Goal: Task Accomplishment & Management: Use online tool/utility

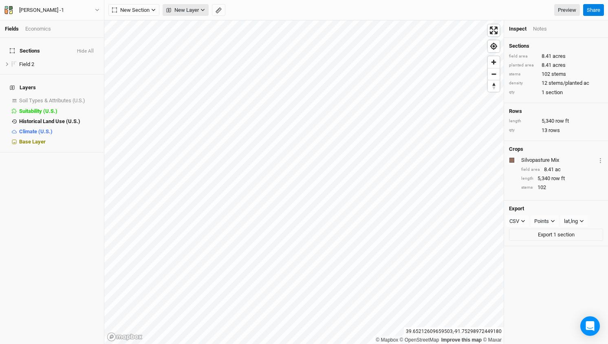
click at [202, 12] on icon "button" at bounding box center [203, 10] width 4 height 4
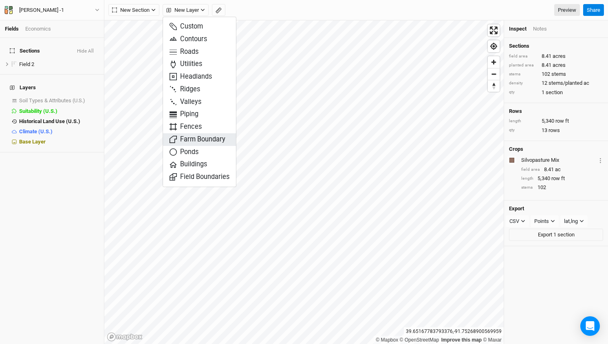
click at [215, 136] on span "Farm Boundary" at bounding box center [198, 139] width 56 height 9
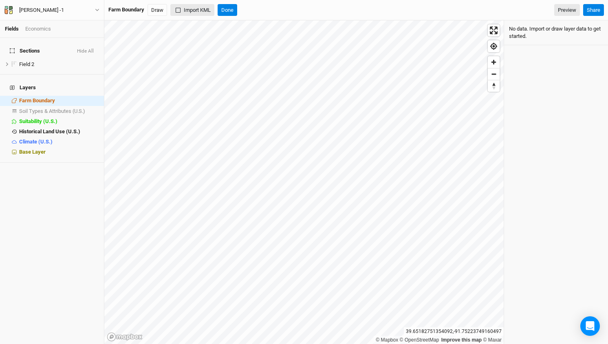
click at [193, 7] on button "Import KML" at bounding box center [192, 10] width 44 height 12
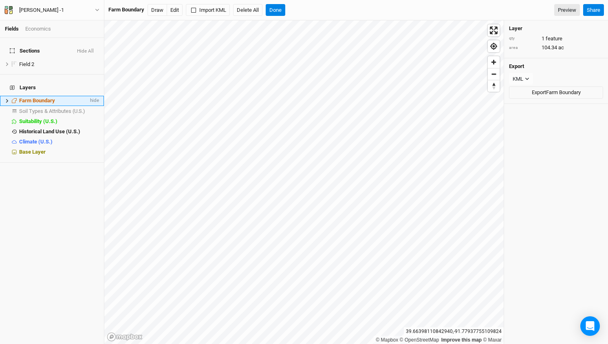
click at [7, 99] on icon at bounding box center [7, 101] width 4 height 4
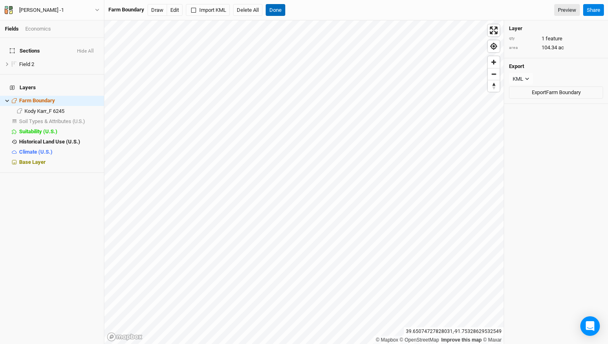
click at [277, 9] on button "Done" at bounding box center [276, 10] width 20 height 12
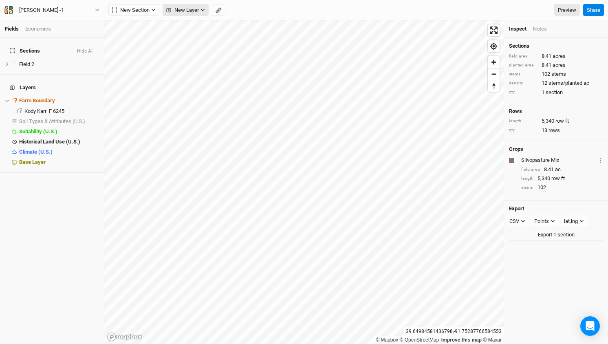
click at [200, 10] on button "New Layer" at bounding box center [186, 10] width 46 height 12
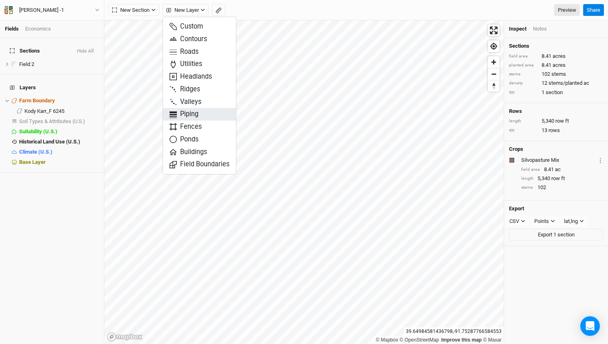
click at [190, 110] on span "Piping" at bounding box center [184, 114] width 29 height 9
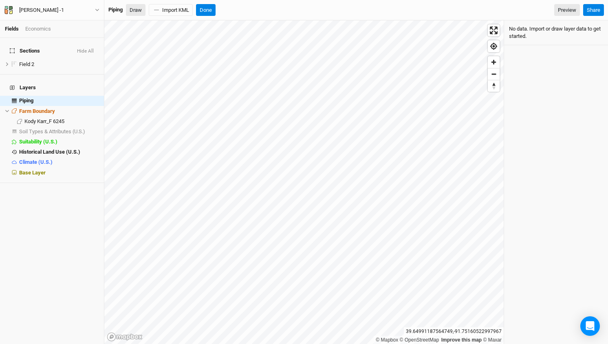
click at [137, 10] on button "Draw" at bounding box center [136, 10] width 20 height 12
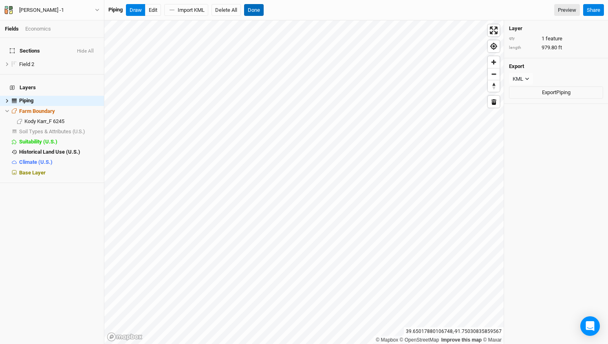
click at [258, 11] on button "Done" at bounding box center [254, 10] width 20 height 12
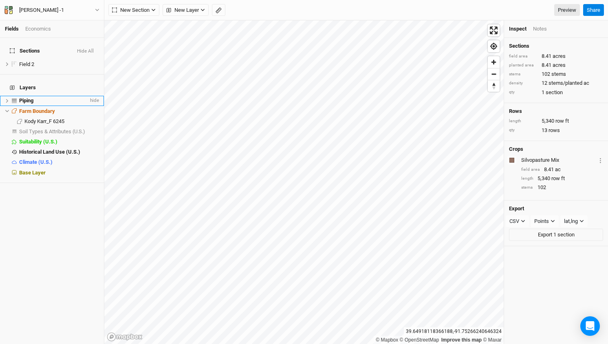
click at [7, 99] on icon at bounding box center [7, 101] width 4 height 4
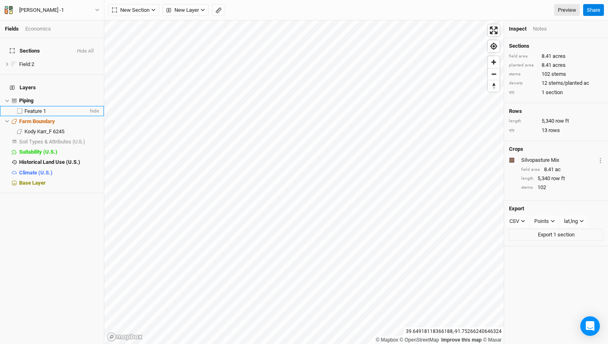
click at [36, 108] on span "Feature 1" at bounding box center [35, 111] width 22 height 6
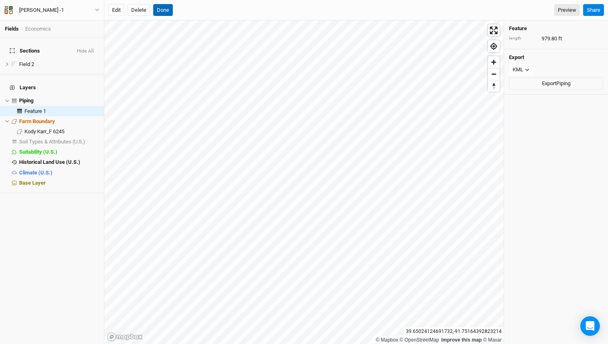
click at [164, 11] on button "Done" at bounding box center [163, 10] width 20 height 12
click at [163, 10] on button "Done" at bounding box center [163, 10] width 20 height 12
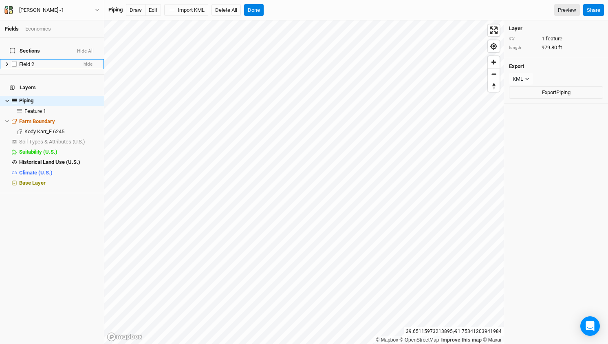
click at [15, 60] on label at bounding box center [14, 64] width 10 height 10
click at [15, 62] on input "checkbox" at bounding box center [14, 64] width 5 height 5
checkbox input "true"
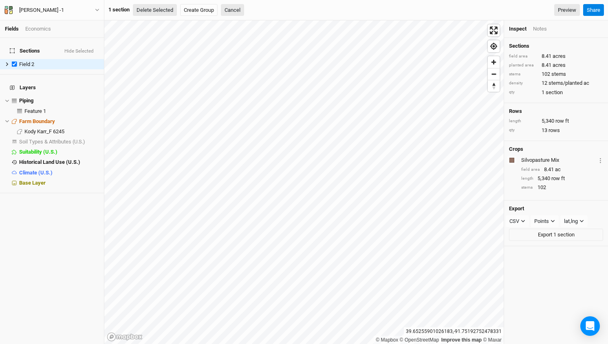
click at [148, 12] on button "Delete Selected" at bounding box center [155, 10] width 44 height 12
click at [259, 10] on button "Confirm" at bounding box center [246, 10] width 25 height 12
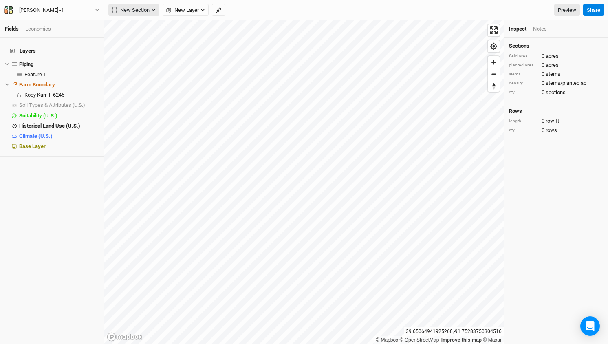
click at [155, 11] on icon "button" at bounding box center [153, 10] width 4 height 4
click at [137, 26] on div "Grid" at bounding box center [132, 26] width 12 height 9
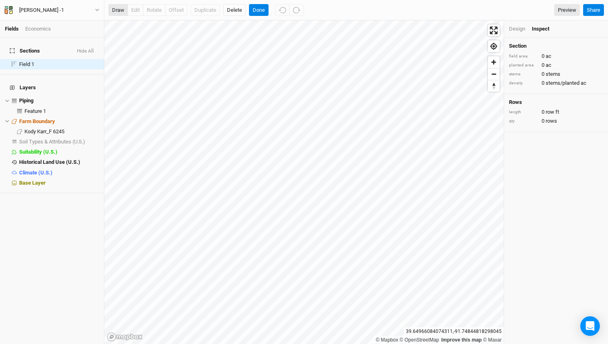
click at [118, 10] on button "draw" at bounding box center [118, 10] width 20 height 12
click at [260, 14] on button "Cancel" at bounding box center [260, 10] width 23 height 12
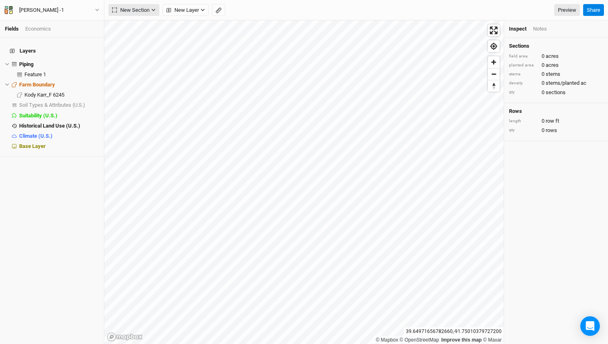
click at [155, 10] on icon "button" at bounding box center [153, 10] width 4 height 4
click at [145, 26] on button "Grid" at bounding box center [141, 26] width 64 height 13
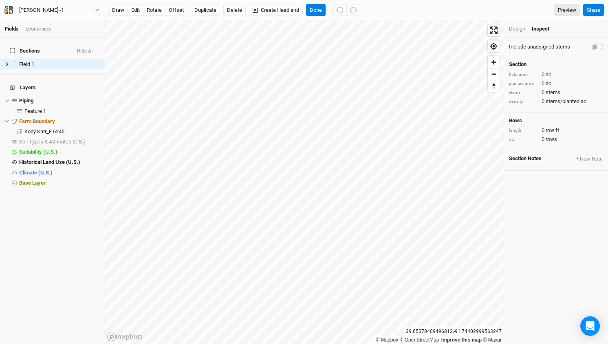
click at [515, 29] on div "Design" at bounding box center [517, 28] width 16 height 7
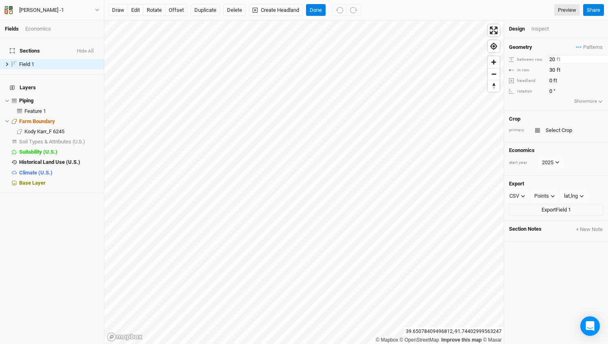
click at [549, 60] on input "20" at bounding box center [582, 59] width 71 height 9
click at [569, 132] on input "text" at bounding box center [574, 131] width 60 height 10
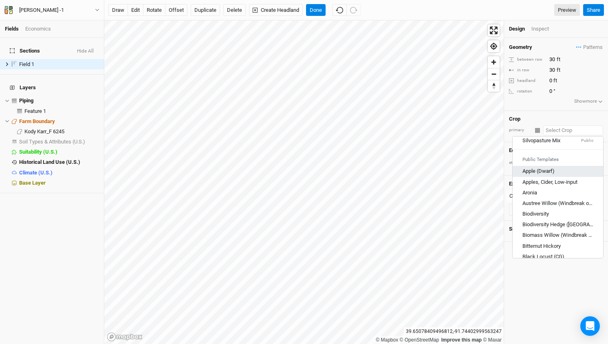
scroll to position [39, 0]
click at [561, 141] on div "Silvopasture Mix" at bounding box center [542, 138] width 38 height 7
type input "40"
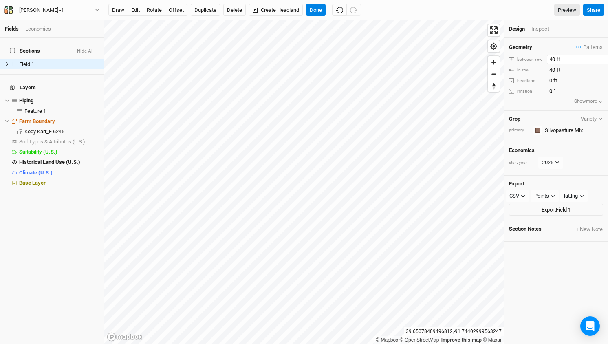
click at [553, 61] on input "40" at bounding box center [582, 59] width 71 height 9
type input "30"
click at [555, 71] on input "40" at bounding box center [582, 70] width 71 height 9
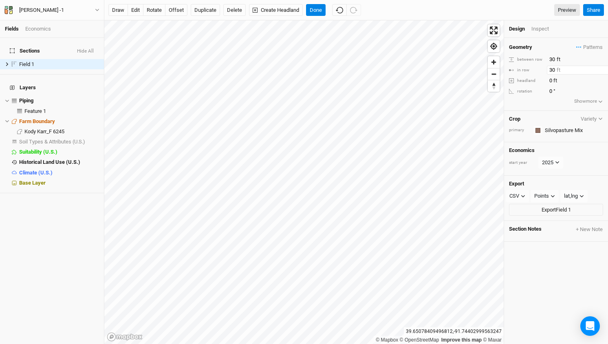
type input "30"
click at [572, 44] on div "Geometry Patterns ＋ New in-row pattern" at bounding box center [556, 47] width 94 height 9
click at [544, 28] on div "Inspect" at bounding box center [546, 28] width 29 height 7
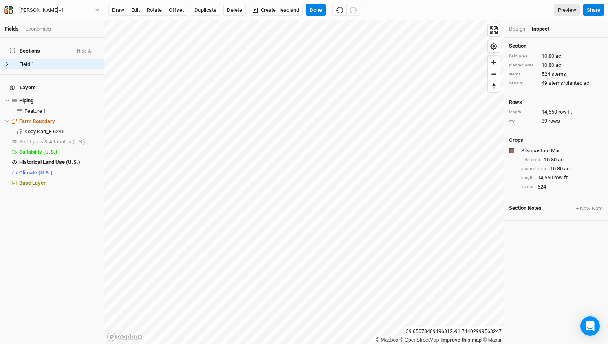
click at [516, 27] on div "Design" at bounding box center [517, 28] width 16 height 7
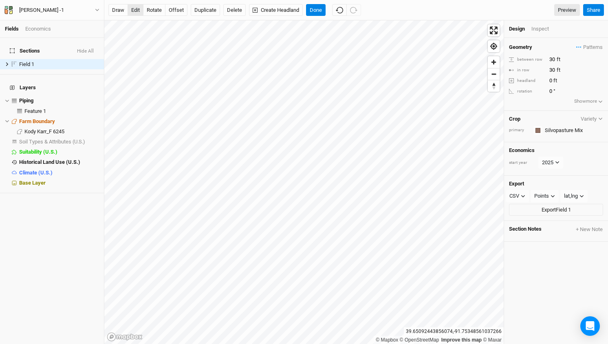
click at [138, 9] on button "edit" at bounding box center [136, 10] width 16 height 12
click at [319, 10] on button "Done" at bounding box center [316, 10] width 20 height 12
click at [136, 9] on button "edit" at bounding box center [136, 10] width 16 height 12
click at [314, 10] on button "Done" at bounding box center [316, 10] width 20 height 12
click at [152, 9] on button "rotate" at bounding box center [154, 10] width 22 height 12
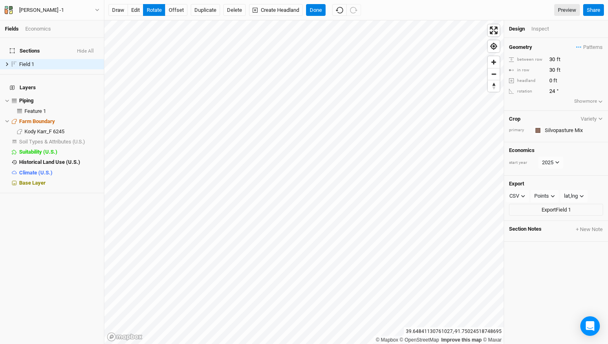
type input "24.9"
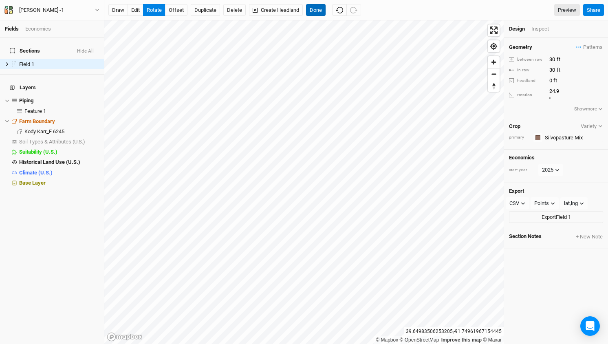
click at [321, 9] on button "Done" at bounding box center [316, 10] width 20 height 12
click at [588, 47] on span "Patterns" at bounding box center [590, 47] width 27 height 8
click at [576, 62] on div "＋ New in-row pattern" at bounding box center [573, 62] width 51 height 7
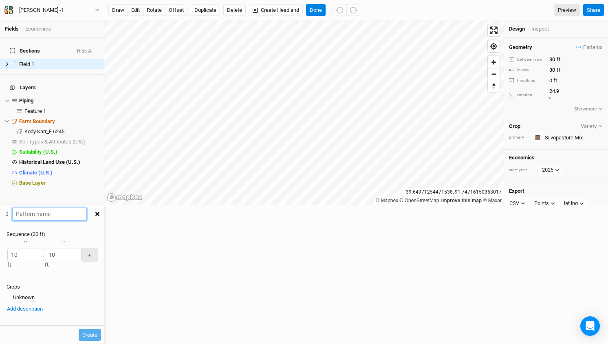
click at [87, 208] on input "text" at bounding box center [49, 214] width 75 height 13
click at [87, 208] on input "Tall Canopy - small canopy" at bounding box center [49, 214] width 75 height 13
type input "Tall Canopy - Small Canopy"
click at [7, 255] on div "button" at bounding box center [7, 255] width 0 height 0
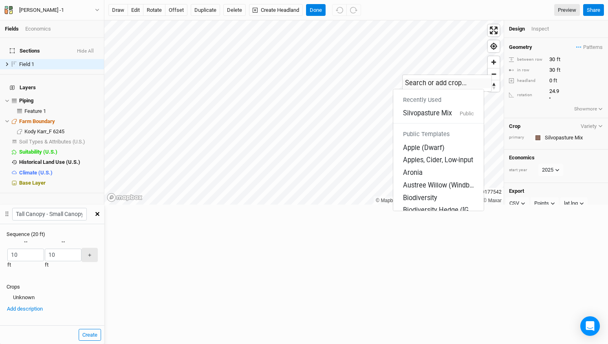
scroll to position [0, 0]
click at [437, 112] on div "Silvopasture Mix" at bounding box center [427, 113] width 49 height 9
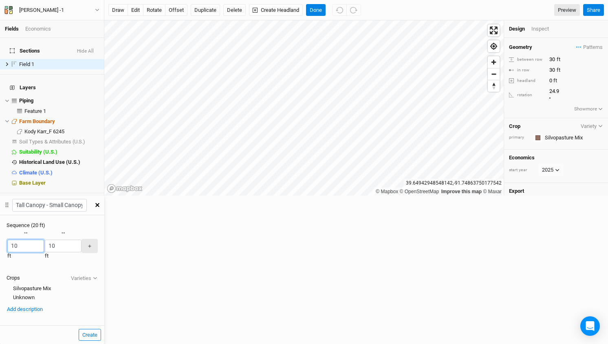
click at [44, 240] on input "10" at bounding box center [25, 246] width 37 height 13
type input "30"
click at [44, 246] on div "button" at bounding box center [44, 246] width 0 height 0
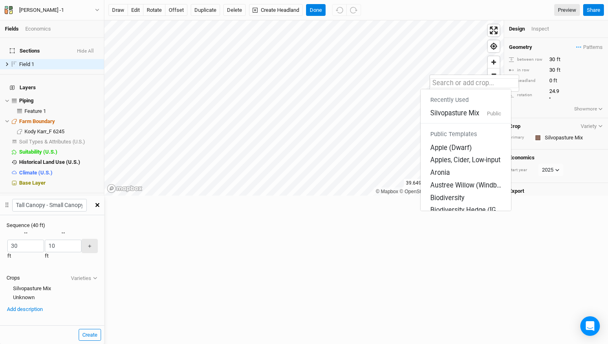
click at [459, 81] on input "text" at bounding box center [474, 83] width 89 height 10
type input "D"
type input "S"
type input "Silvopasture Mix"
type input "Sm"
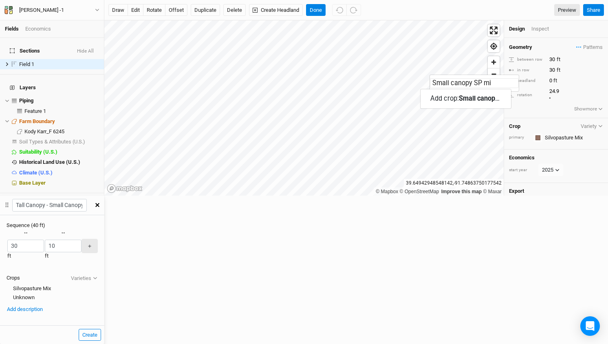
type input "Small canopy SP mix"
click at [491, 99] on mark "Small canopy SP mix" at bounding box center [490, 99] width 62 height 8
click at [82, 240] on input "10" at bounding box center [63, 246] width 37 height 13
type input "30"
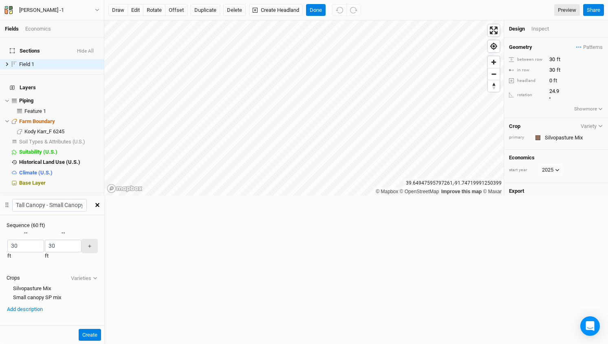
click at [7, 246] on div "button" at bounding box center [7, 246] width 0 height 0
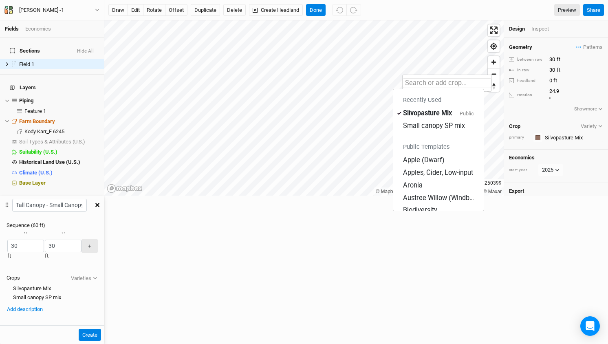
click at [439, 86] on input "text" at bounding box center [447, 83] width 89 height 10
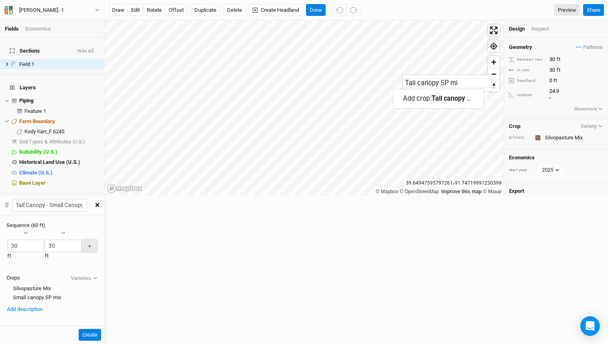
type input "Tall canopy SP mix"
click at [101, 329] on button "Create" at bounding box center [90, 335] width 22 height 12
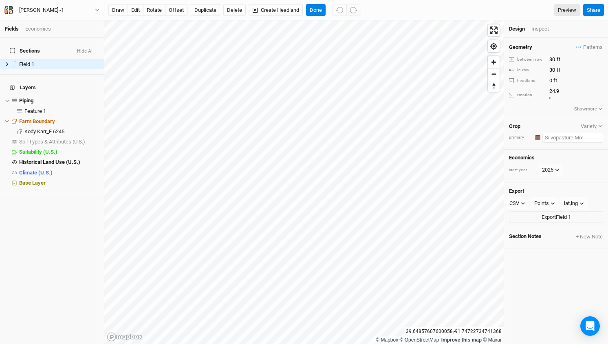
click at [568, 133] on input "text" at bounding box center [573, 138] width 61 height 10
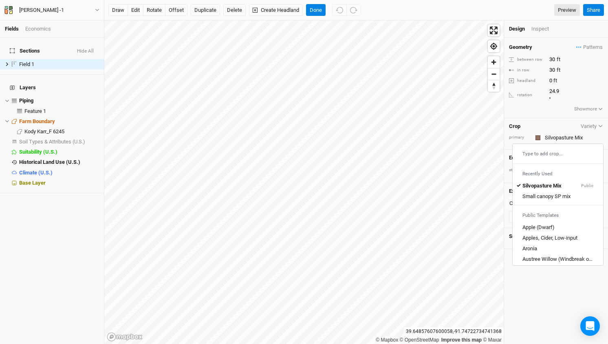
click at [541, 123] on div "Crop Variety" at bounding box center [556, 126] width 94 height 7
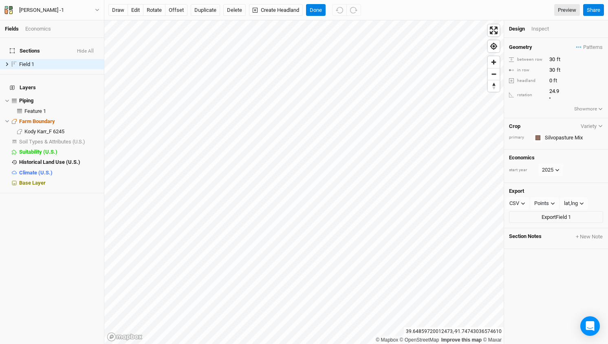
click at [603, 123] on button "Variety" at bounding box center [592, 126] width 23 height 6
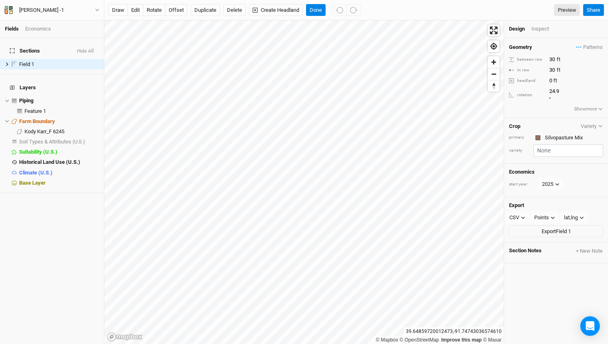
click at [602, 124] on icon "button" at bounding box center [601, 126] width 4 height 4
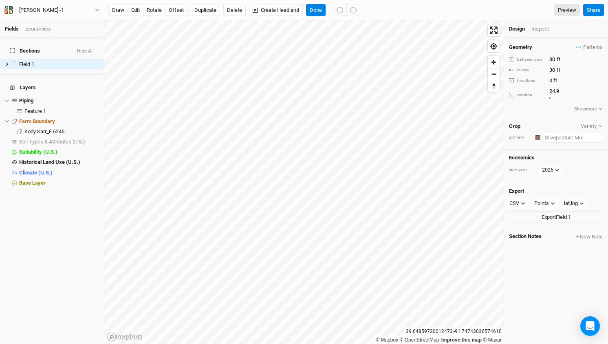
click at [552, 133] on input "text" at bounding box center [573, 138] width 61 height 10
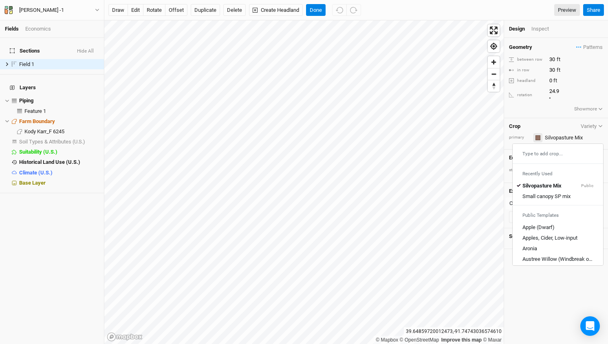
click at [539, 135] on div "button" at bounding box center [538, 137] width 5 height 5
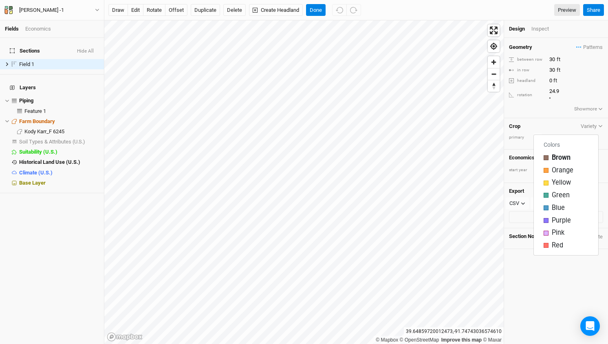
click at [529, 123] on div "Crop Variety" at bounding box center [556, 126] width 94 height 7
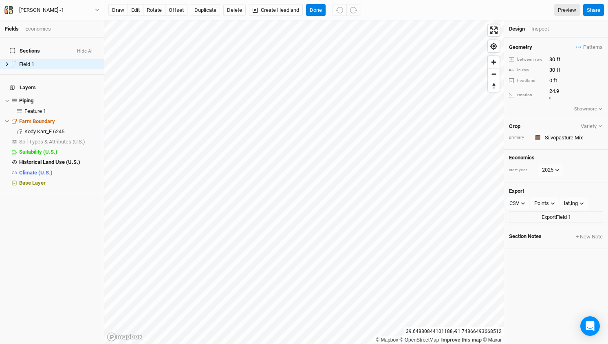
click at [602, 107] on icon "button" at bounding box center [601, 109] width 4 height 4
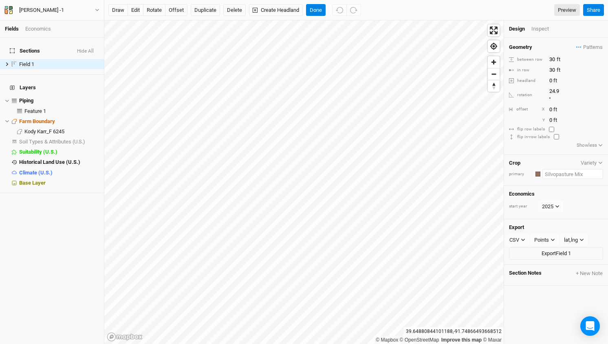
click at [556, 169] on input "text" at bounding box center [573, 174] width 61 height 10
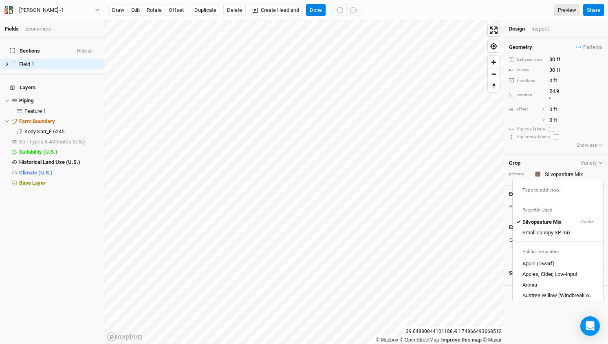
click at [565, 138] on div "Geometry Patterns Tall Canopy - Small Canopy view ＋ New in-row pattern between …" at bounding box center [556, 96] width 104 height 117
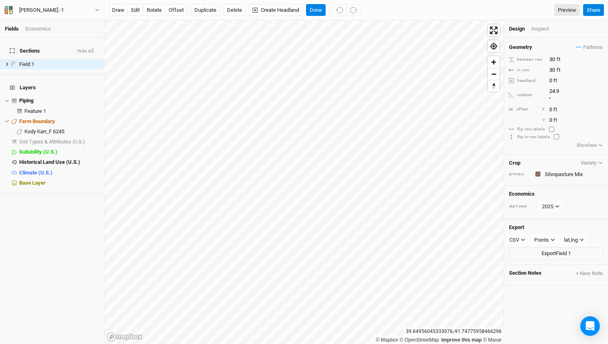
click at [601, 161] on icon "button" at bounding box center [601, 163] width 4 height 4
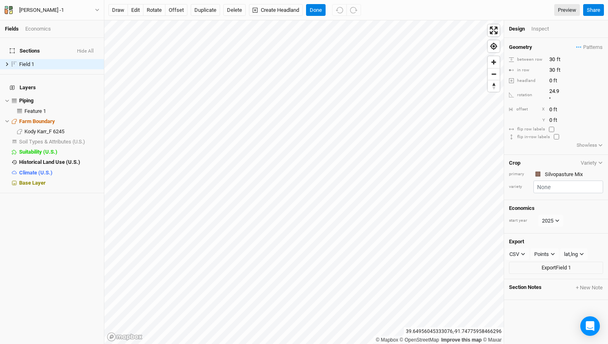
click at [601, 162] on icon "button" at bounding box center [601, 163] width 4 height 2
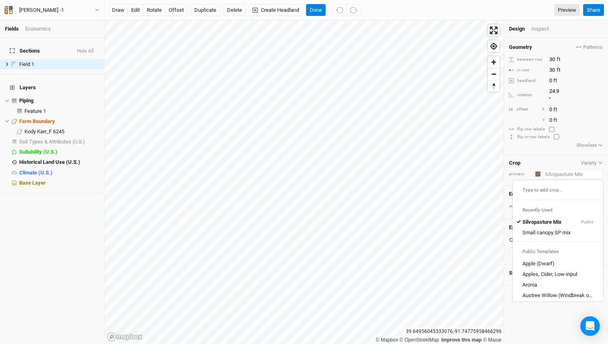
click at [568, 169] on input "text" at bounding box center [573, 174] width 61 height 10
click at [589, 47] on span "Patterns" at bounding box center [590, 47] width 27 height 8
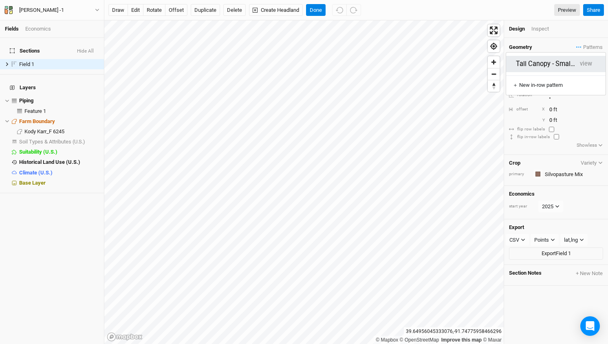
click at [555, 63] on button "Tall Canopy - Small Canopy" at bounding box center [546, 64] width 60 height 9
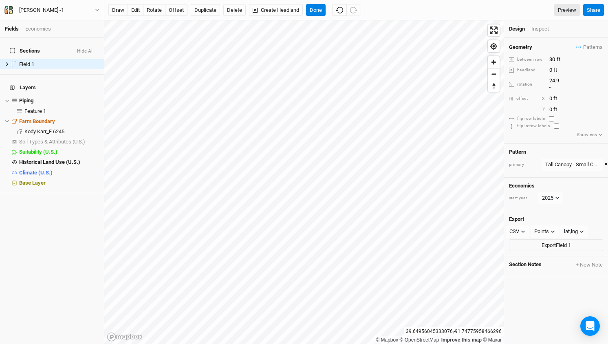
click at [542, 23] on div "Design Inspect" at bounding box center [556, 29] width 104 height 18
click at [541, 29] on div "Inspect" at bounding box center [546, 28] width 29 height 7
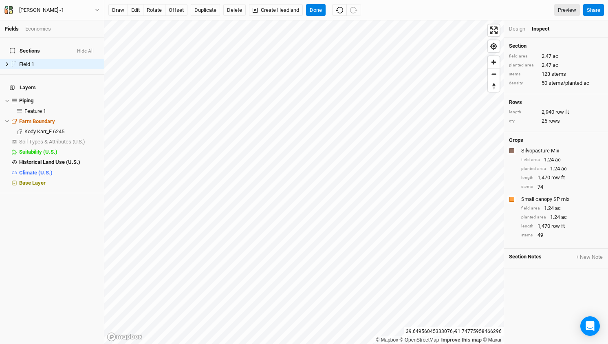
click at [514, 28] on div "Design" at bounding box center [517, 28] width 16 height 7
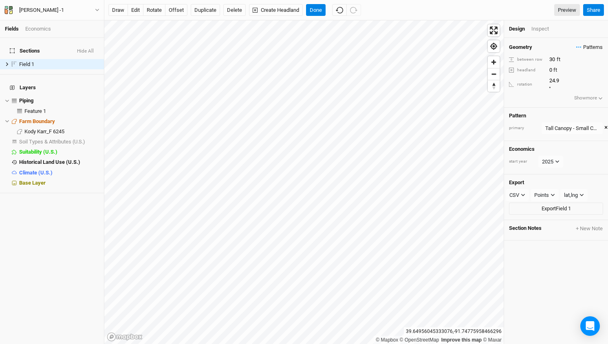
click at [594, 49] on span "Patterns" at bounding box center [590, 47] width 27 height 8
click at [592, 63] on button "view" at bounding box center [587, 63] width 20 height 13
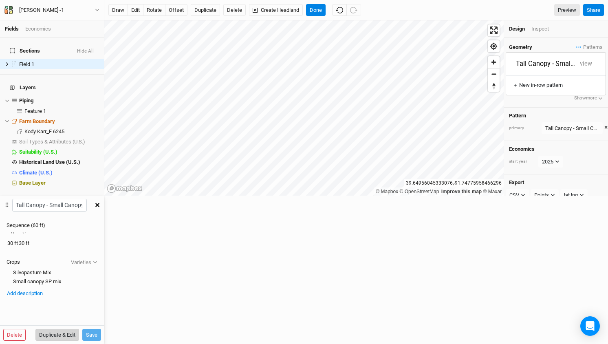
click at [79, 329] on button "Duplicate & Edit" at bounding box center [57, 335] width 44 height 12
type input "Tall Canopy - Small Canopy 2"
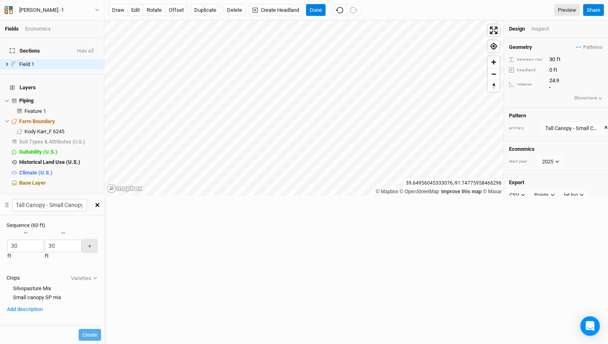
click at [98, 285] on div "Silvopasture Mix" at bounding box center [52, 288] width 91 height 7
click at [7, 246] on div "button" at bounding box center [7, 246] width 0 height 0
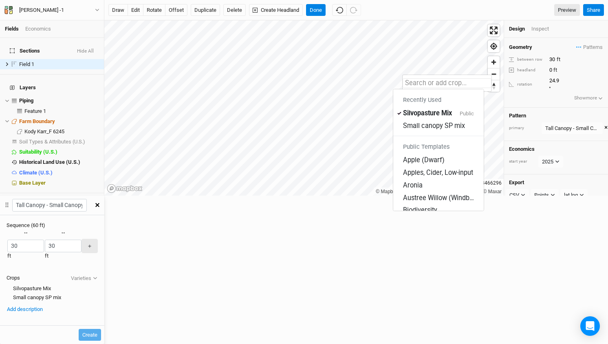
click at [433, 82] on input "text" at bounding box center [447, 83] width 89 height 10
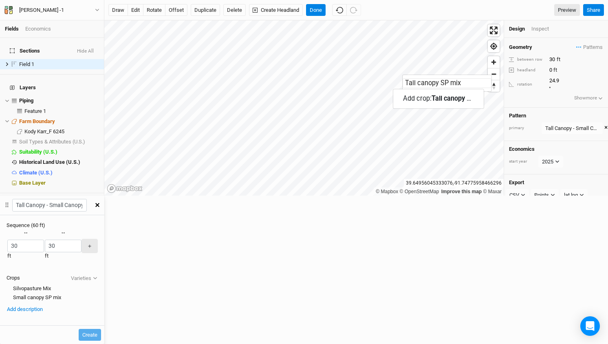
type input "Tall canopy SP mix"
click at [455, 99] on mark "Tall canopy SP mix" at bounding box center [459, 99] width 55 height 8
click at [7, 289] on div at bounding box center [7, 289] width 0 height 0
click at [7, 246] on div "button" at bounding box center [7, 246] width 0 height 0
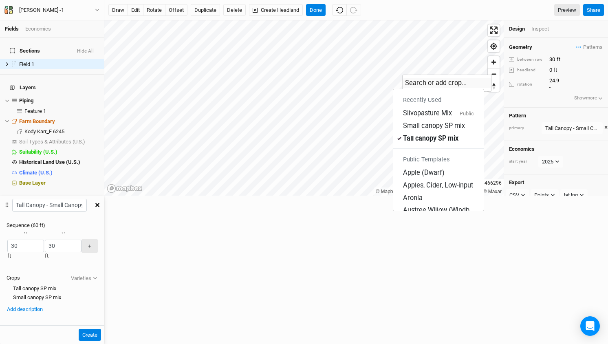
click at [7, 246] on div "button" at bounding box center [7, 246] width 0 height 0
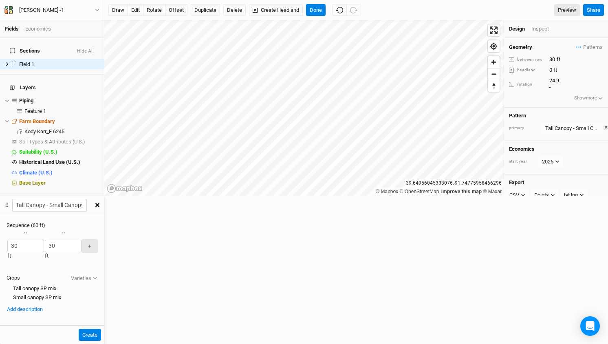
click at [7, 289] on div at bounding box center [7, 289] width 0 height 0
click at [43, 305] on button "Add description" at bounding box center [25, 309] width 37 height 9
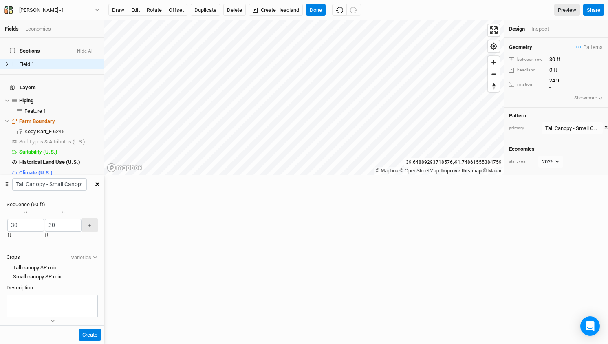
click at [7, 268] on div at bounding box center [7, 268] width 0 height 0
click at [98, 264] on div "Tall canopy SP mix" at bounding box center [52, 267] width 91 height 7
click at [98, 273] on div "Small canopy SP mix" at bounding box center [52, 276] width 91 height 7
click at [101, 329] on button "Create" at bounding box center [90, 335] width 22 height 12
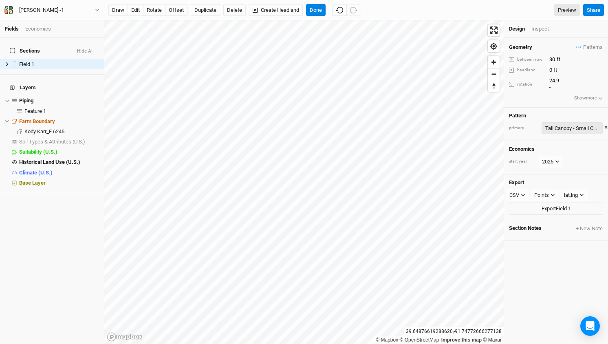
click at [571, 122] on button "Tall Canopy - Small Canopy" at bounding box center [572, 128] width 61 height 12
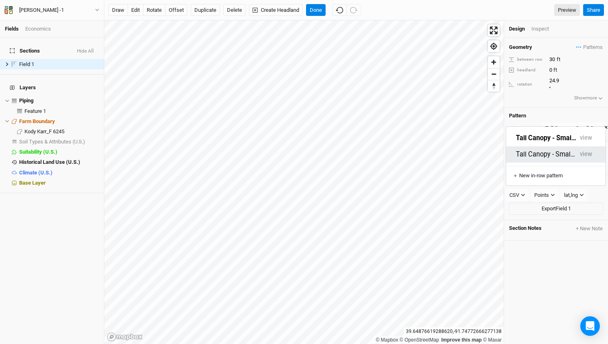
click at [561, 151] on button "Tall Canopy - Small Canopy 2" at bounding box center [546, 154] width 60 height 9
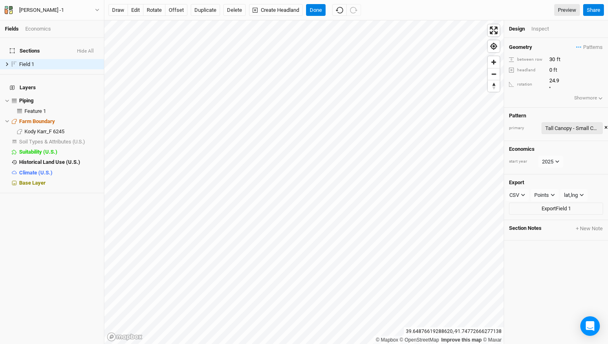
click at [585, 124] on div "Tall Canopy - Small Canopy 2" at bounding box center [573, 128] width 54 height 8
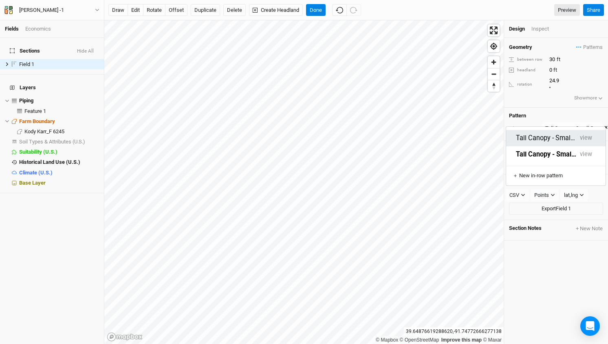
click at [595, 137] on button "view" at bounding box center [587, 138] width 20 height 13
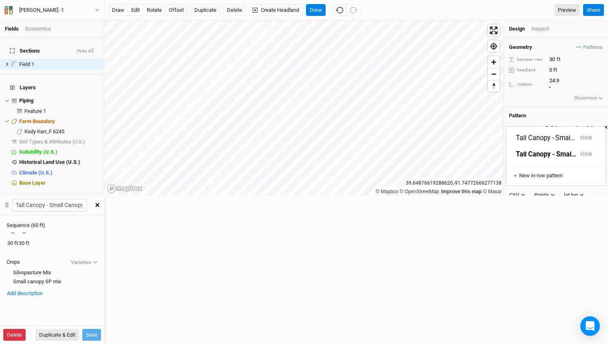
click at [26, 329] on button "Delete" at bounding box center [14, 335] width 22 height 12
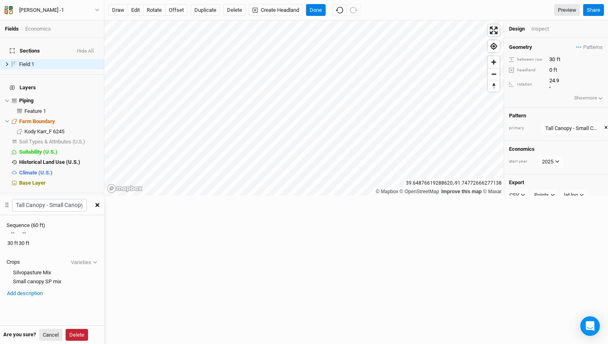
click at [88, 329] on button "Delete" at bounding box center [77, 335] width 22 height 12
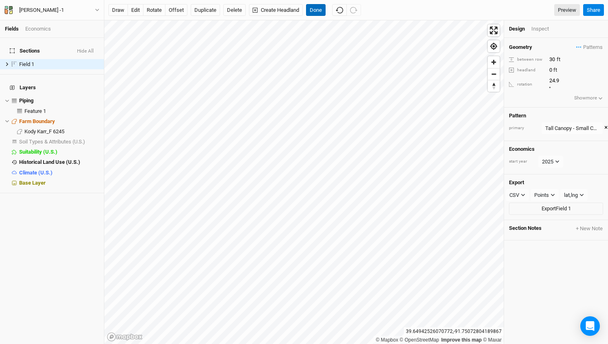
click at [310, 12] on button "Done" at bounding box center [316, 10] width 20 height 12
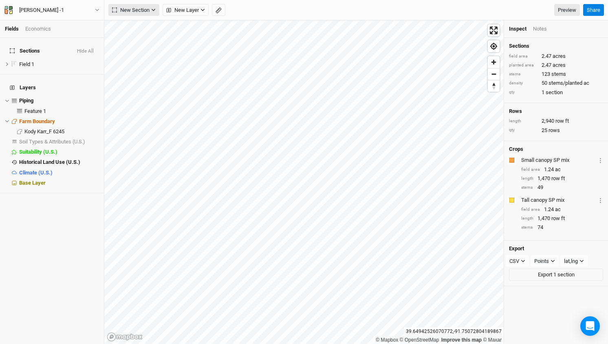
click at [153, 9] on icon "button" at bounding box center [153, 10] width 4 height 4
click at [137, 26] on div "Grid" at bounding box center [132, 26] width 12 height 9
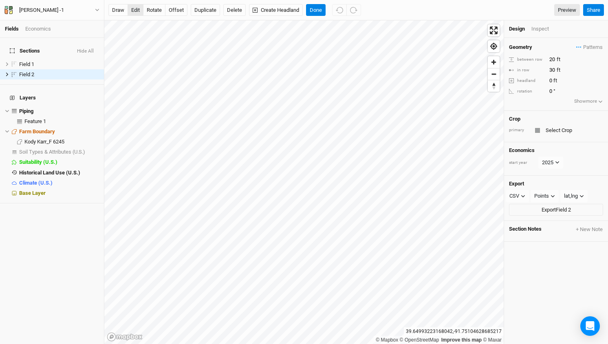
click at [135, 9] on button "edit" at bounding box center [136, 10] width 16 height 12
click at [567, 128] on input "text" at bounding box center [574, 131] width 60 height 10
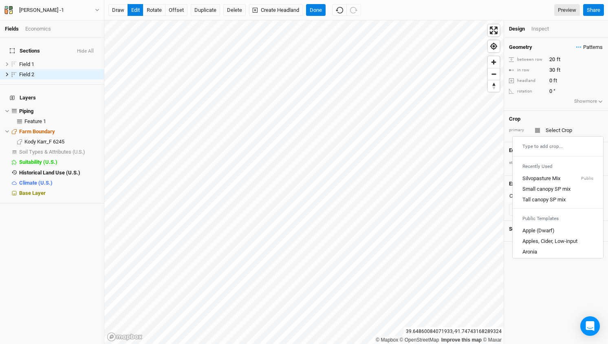
click at [594, 46] on span "Patterns" at bounding box center [590, 47] width 27 height 8
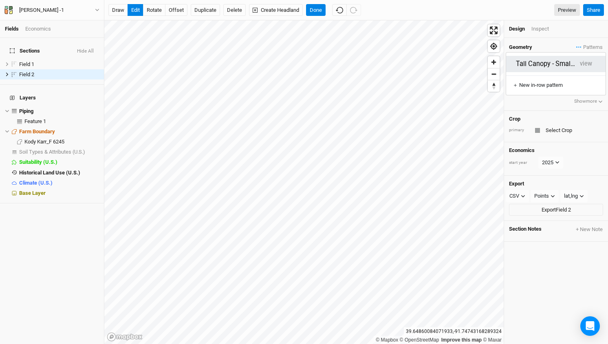
click at [550, 62] on button "Tall Canopy - Small Canopy 2" at bounding box center [546, 64] width 60 height 9
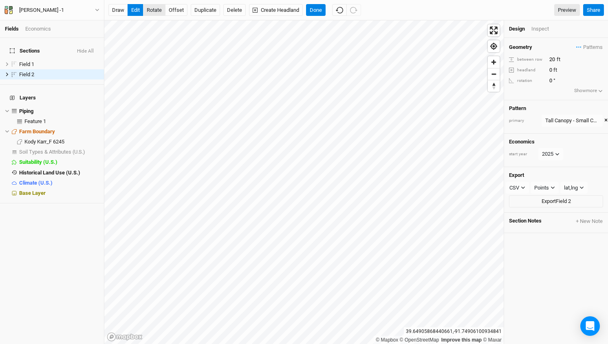
click at [150, 11] on button "rotate" at bounding box center [154, 10] width 22 height 12
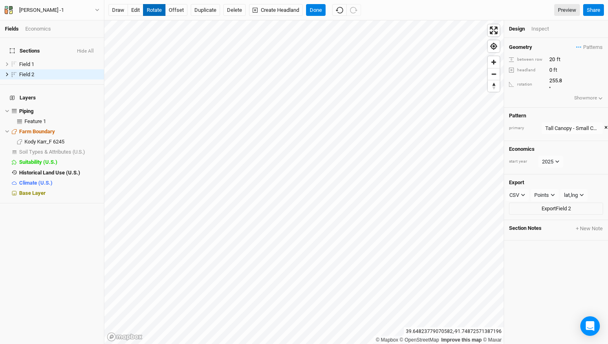
type input "257.4"
click at [177, 10] on button "offset" at bounding box center [176, 10] width 22 height 12
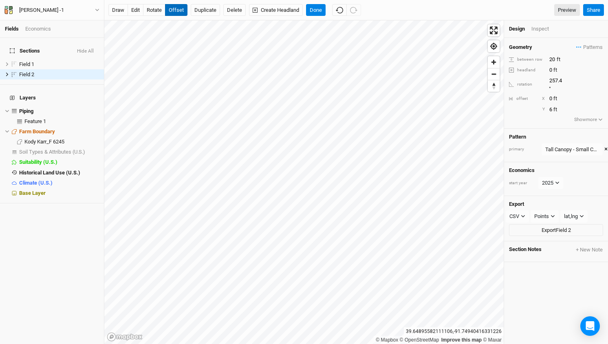
type input "7"
type input "12"
type input "11"
type input "21"
type input "10"
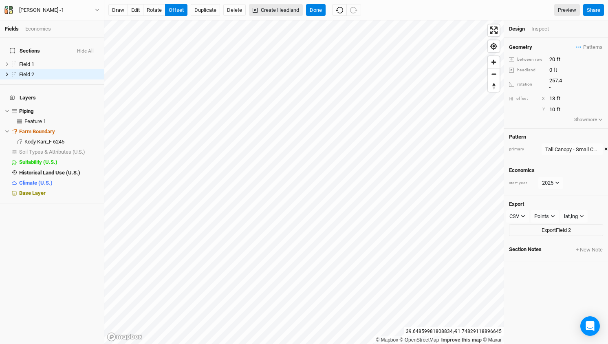
type input "12"
click at [135, 9] on button "edit" at bounding box center [136, 10] width 16 height 12
click at [322, 10] on button "Done" at bounding box center [316, 10] width 20 height 12
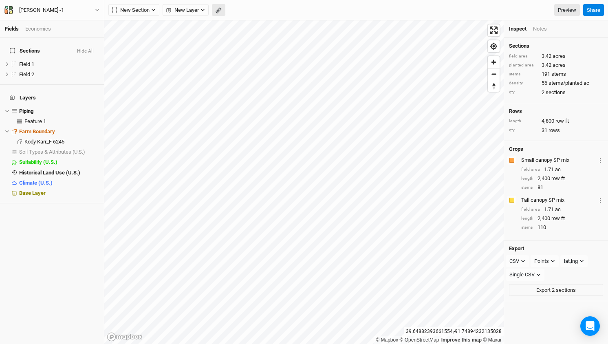
click at [218, 12] on icon "button" at bounding box center [219, 10] width 6 height 6
click at [144, 10] on button "Done" at bounding box center [146, 10] width 20 height 12
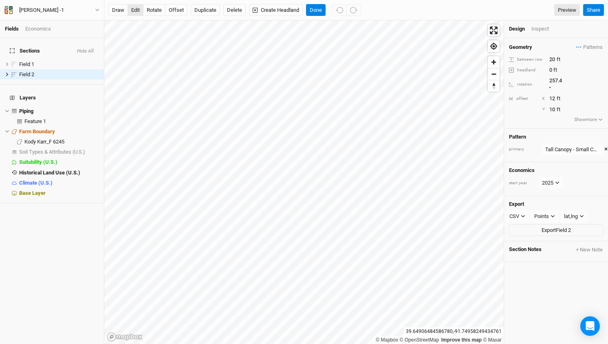
click at [133, 8] on button "edit" at bounding box center [136, 10] width 16 height 12
click at [318, 6] on button "Done" at bounding box center [316, 10] width 20 height 12
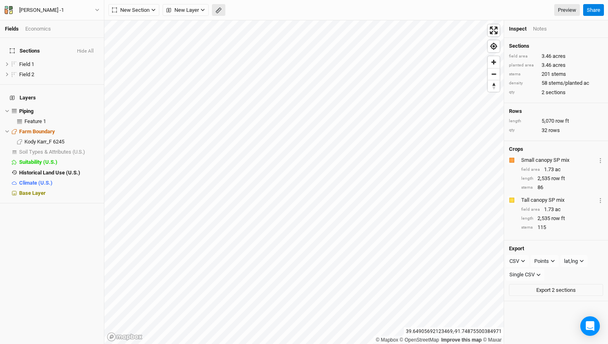
click at [219, 9] on icon "button" at bounding box center [219, 10] width 6 height 6
click at [148, 12] on button "Done" at bounding box center [146, 10] width 20 height 12
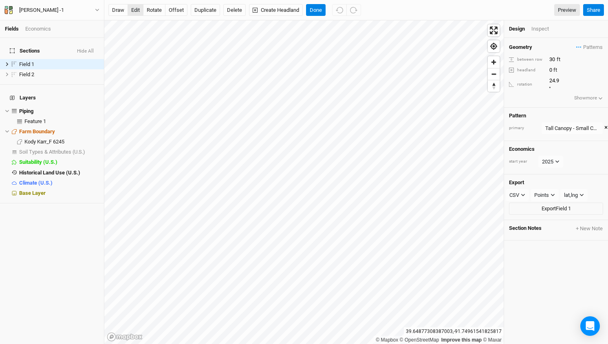
click at [132, 11] on button "edit" at bounding box center [136, 10] width 16 height 12
click at [316, 9] on button "Done" at bounding box center [316, 10] width 20 height 12
click at [177, 10] on button "offset" at bounding box center [176, 10] width 22 height 12
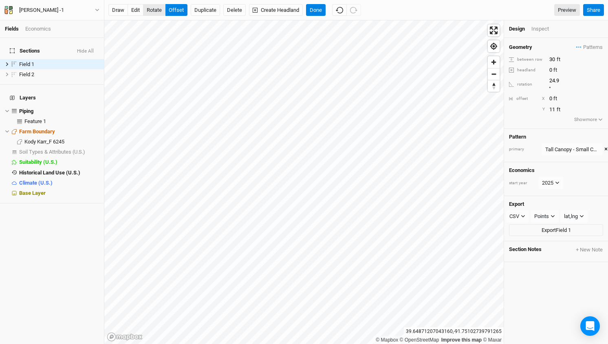
type input "12"
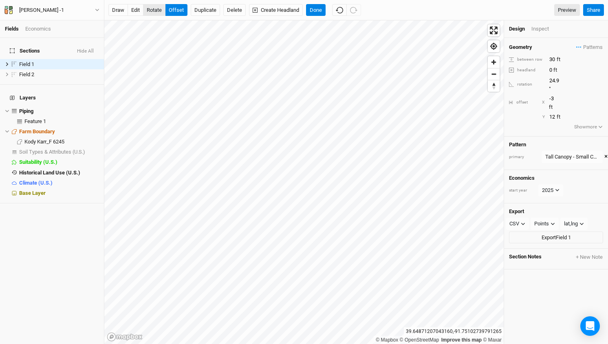
type input "-4"
type input "13"
type input "-5"
click at [554, 94] on input "-5" at bounding box center [582, 98] width 71 height 9
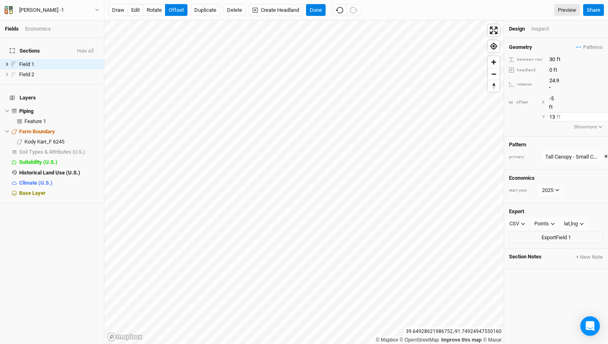
click at [557, 113] on input "13" at bounding box center [582, 117] width 71 height 9
drag, startPoint x: 557, startPoint y: 104, endPoint x: 534, endPoint y: 103, distance: 22.8
click at [534, 113] on div "Y 13 ft" at bounding box center [556, 117] width 94 height 9
click at [554, 113] on input "20" at bounding box center [582, 117] width 71 height 9
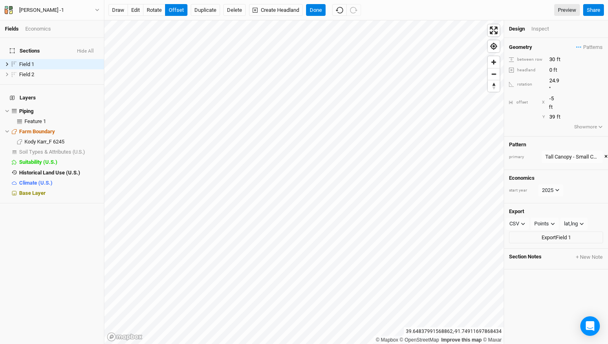
type input "40"
click at [312, 9] on button "Done" at bounding box center [316, 10] width 20 height 12
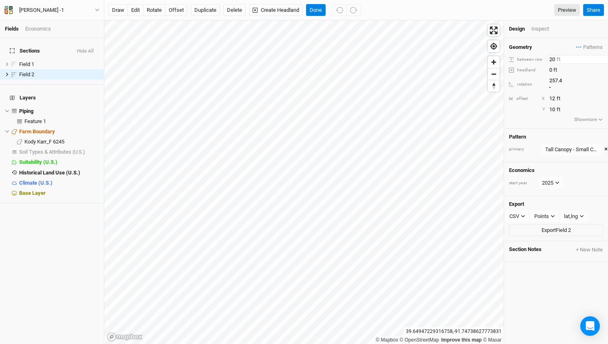
click at [551, 57] on input "20" at bounding box center [582, 59] width 71 height 9
type input "30"
click at [175, 10] on button "offset" at bounding box center [176, 10] width 22 height 12
type input "26"
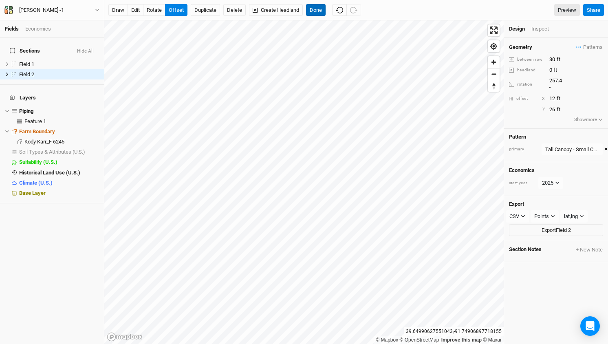
click at [317, 11] on button "Done" at bounding box center [316, 10] width 20 height 12
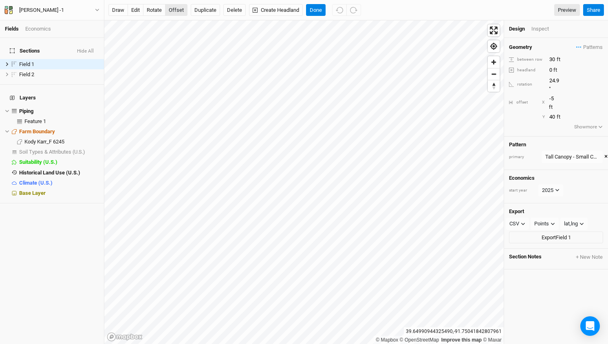
click at [177, 13] on button "offset" at bounding box center [176, 10] width 22 height 12
type input "50"
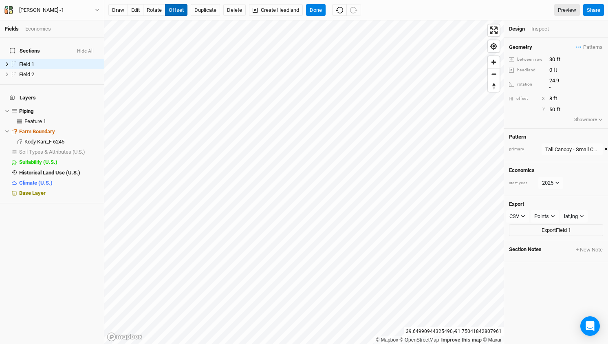
type input "9"
click at [134, 9] on button "edit" at bounding box center [136, 10] width 16 height 12
click at [557, 105] on input "44" at bounding box center [582, 109] width 71 height 9
type input "32"
click at [538, 25] on div "Inspect" at bounding box center [546, 28] width 29 height 7
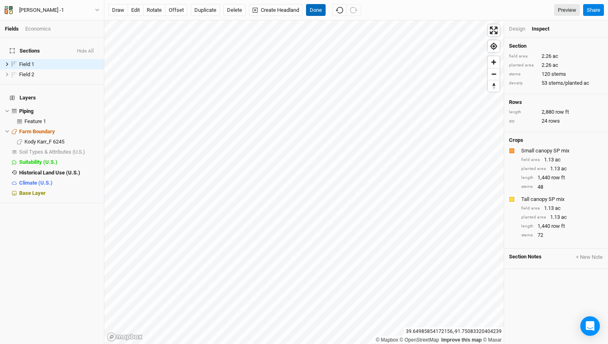
click at [315, 13] on button "Done" at bounding box center [316, 10] width 20 height 12
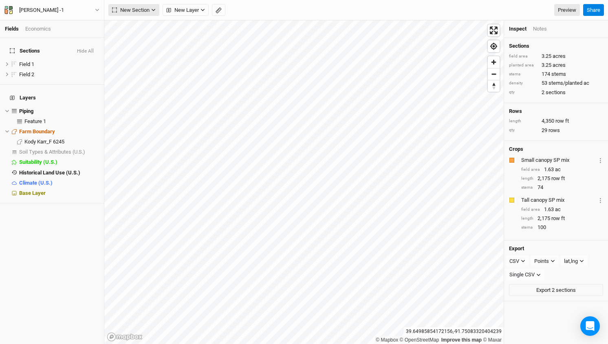
click at [153, 10] on icon "button" at bounding box center [154, 10] width 4 height 2
click at [137, 25] on div "Grid" at bounding box center [132, 26] width 12 height 9
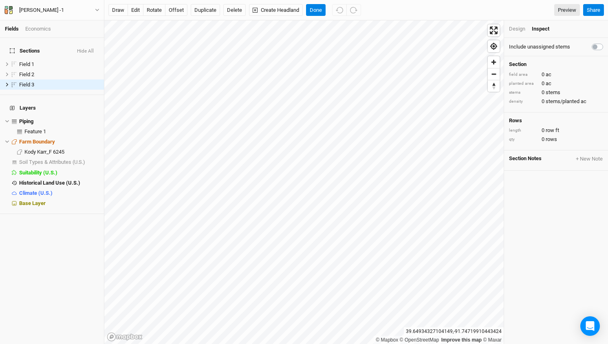
click at [513, 31] on div "Design" at bounding box center [517, 28] width 16 height 7
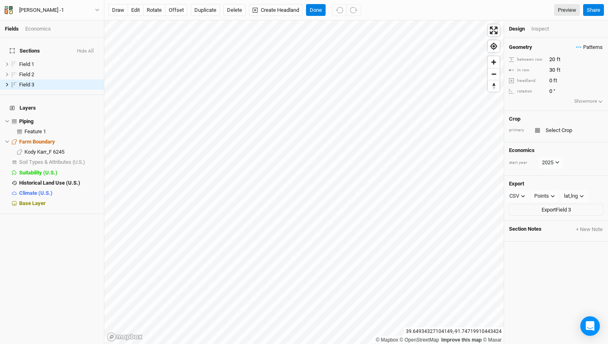
click at [597, 50] on span "Patterns" at bounding box center [590, 47] width 27 height 8
click at [547, 66] on button "Tall Canopy - Small Canopy 2" at bounding box center [546, 64] width 60 height 9
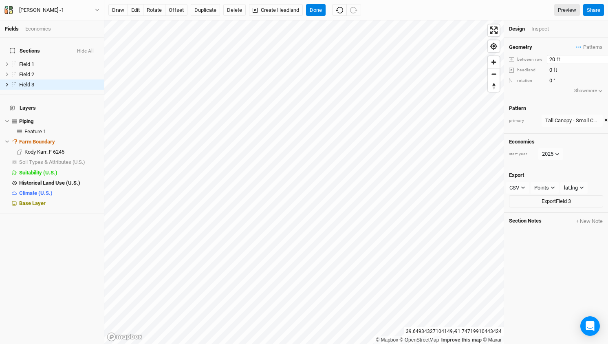
click at [557, 60] on input "20" at bounding box center [582, 59] width 71 height 9
type input "2"
type input "30"
click at [577, 39] on div "Geometry Patterns Tall Canopy - Small Canopy 2 view ＋ New in-row pattern betwee…" at bounding box center [556, 69] width 104 height 62
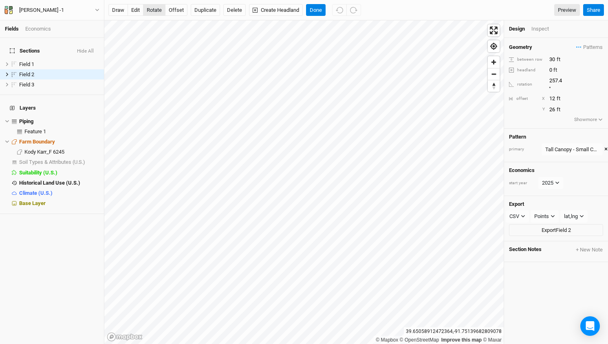
click at [156, 11] on button "rotate" at bounding box center [154, 10] width 22 height 12
type input "179.2"
click at [176, 8] on button "offset" at bounding box center [176, 10] width 22 height 12
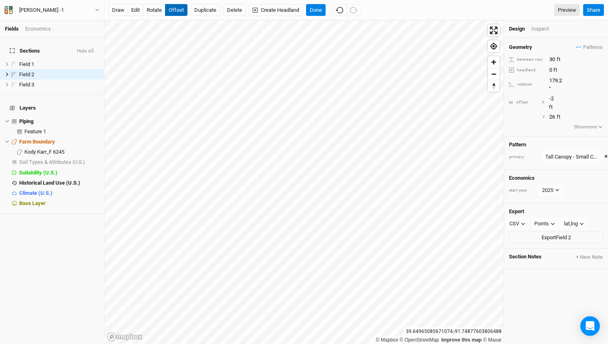
type input "-3"
click at [552, 113] on input "26" at bounding box center [582, 117] width 71 height 9
click at [552, 113] on input "44" at bounding box center [582, 117] width 71 height 9
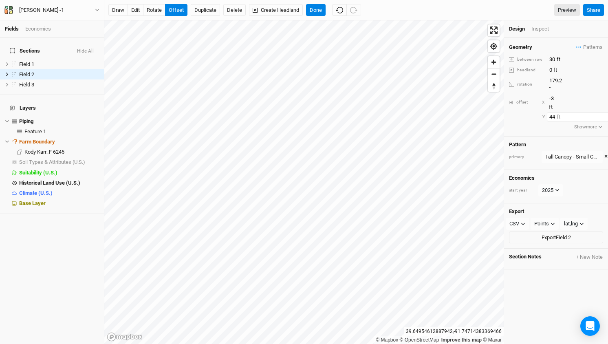
click at [552, 113] on input "44" at bounding box center [582, 117] width 71 height 9
click at [552, 113] on input "50" at bounding box center [582, 117] width 71 height 9
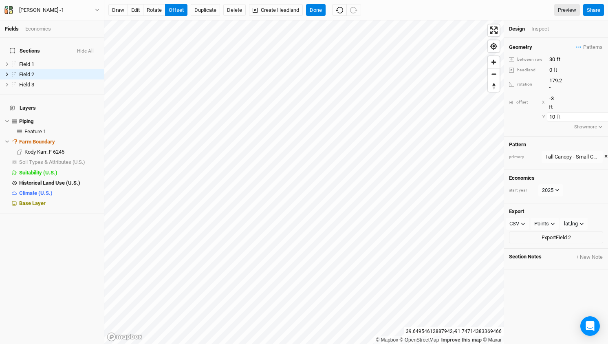
click at [552, 113] on input "10" at bounding box center [582, 117] width 71 height 9
click at [555, 113] on input "15" at bounding box center [582, 117] width 71 height 9
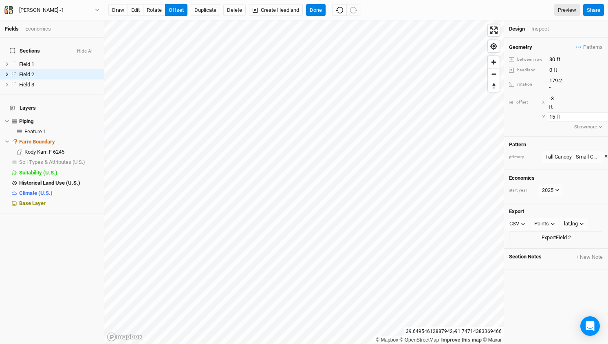
click at [555, 113] on input "15" at bounding box center [582, 117] width 71 height 9
type input "20"
click at [549, 113] on input "20" at bounding box center [582, 117] width 71 height 9
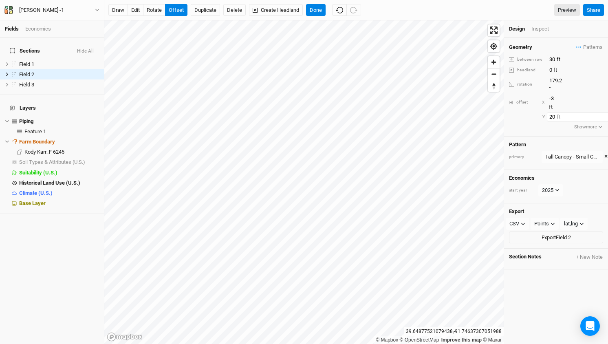
click at [555, 113] on input "20" at bounding box center [582, 117] width 71 height 9
type input "0"
click at [552, 94] on input "-3" at bounding box center [582, 98] width 71 height 9
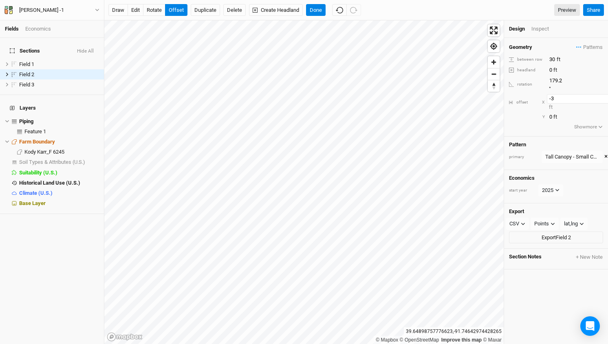
click at [552, 94] on input "-3" at bounding box center [582, 98] width 71 height 9
type input "-8"
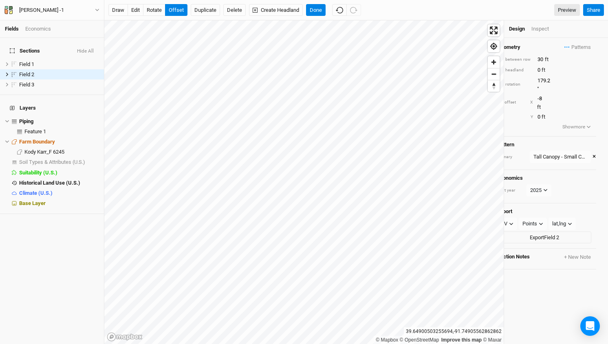
scroll to position [0, 10]
click at [546, 29] on div "Inspect" at bounding box center [546, 28] width 29 height 7
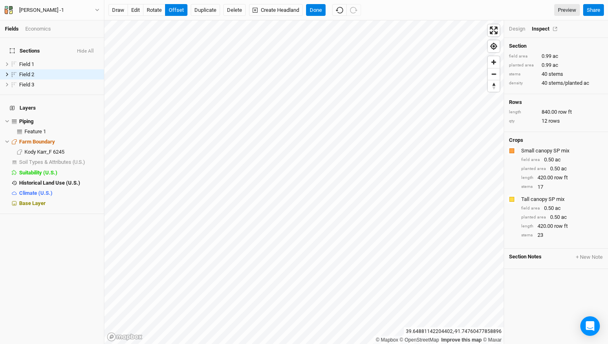
scroll to position [0, 0]
click at [517, 28] on div "Design" at bounding box center [517, 28] width 16 height 7
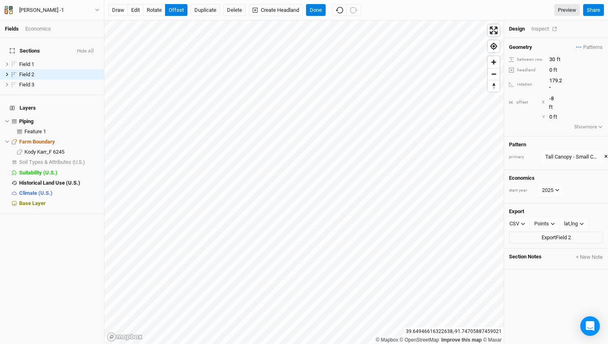
click at [539, 25] on div "Inspect" at bounding box center [546, 28] width 29 height 7
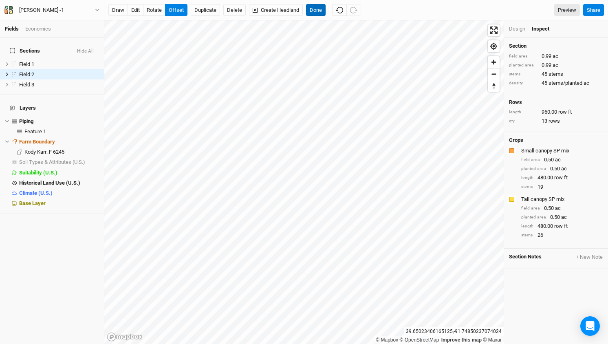
click at [320, 12] on button "Done" at bounding box center [316, 10] width 20 height 12
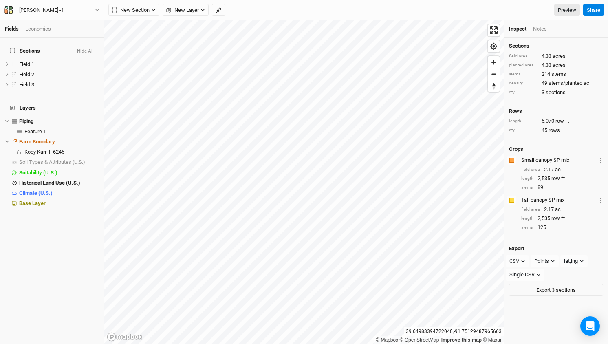
click at [13, 29] on link "Fields" at bounding box center [12, 29] width 14 height 6
click at [524, 28] on div "Inspect" at bounding box center [518, 28] width 18 height 7
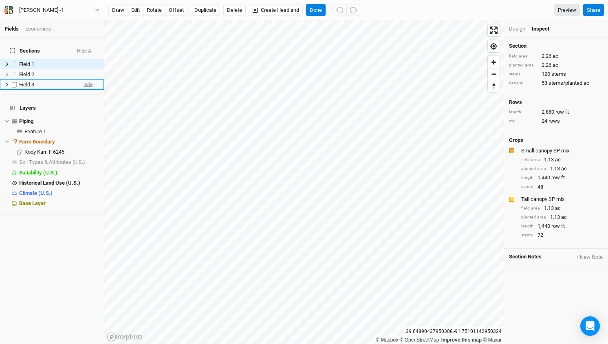
click at [90, 81] on span "hide" at bounding box center [88, 85] width 9 height 10
click at [90, 81] on span "show" at bounding box center [86, 85] width 11 height 10
click at [12, 59] on label at bounding box center [14, 64] width 10 height 10
click at [12, 62] on input "checkbox" at bounding box center [14, 64] width 5 height 5
checkbox input "true"
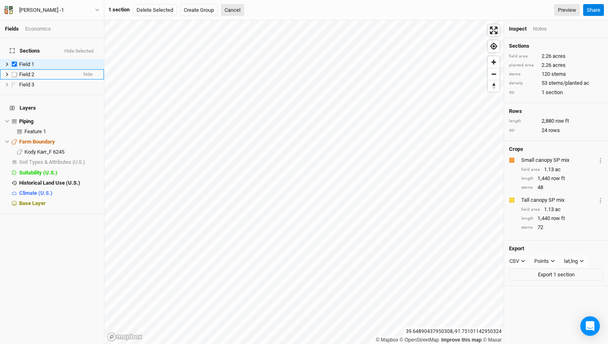
click at [13, 69] on label at bounding box center [14, 74] width 10 height 10
click at [13, 72] on input "checkbox" at bounding box center [14, 74] width 5 height 5
checkbox input "true"
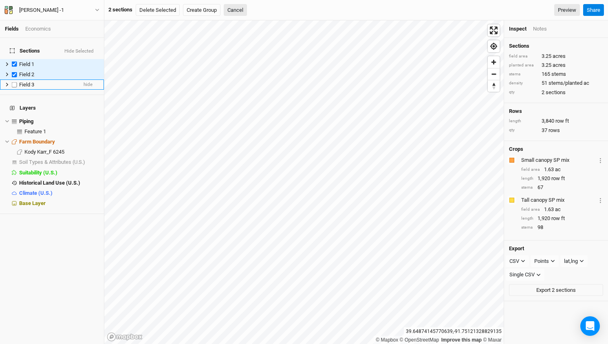
click at [14, 80] on label at bounding box center [14, 85] width 10 height 10
click at [14, 82] on input "checkbox" at bounding box center [14, 84] width 5 height 5
checkbox input "true"
click at [14, 59] on label at bounding box center [14, 64] width 10 height 10
click at [14, 62] on input "checkbox" at bounding box center [14, 64] width 5 height 5
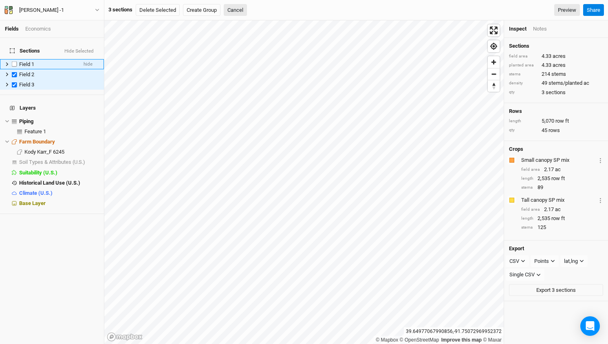
checkbox input "false"
click at [15, 71] on label at bounding box center [14, 74] width 10 height 10
click at [15, 72] on input "checkbox" at bounding box center [14, 74] width 5 height 5
checkbox input "false"
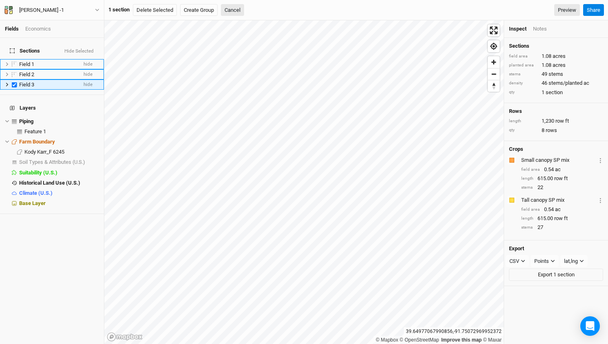
click at [15, 80] on label at bounding box center [14, 85] width 10 height 10
click at [15, 82] on input "checkbox" at bounding box center [14, 84] width 5 height 5
checkbox input "false"
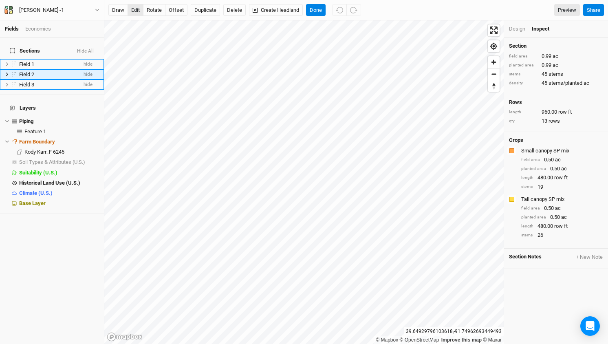
click at [137, 9] on button "edit" at bounding box center [136, 10] width 16 height 12
click at [316, 7] on button "Done" at bounding box center [316, 10] width 20 height 12
click at [206, 13] on button "Duplicate" at bounding box center [205, 10] width 29 height 12
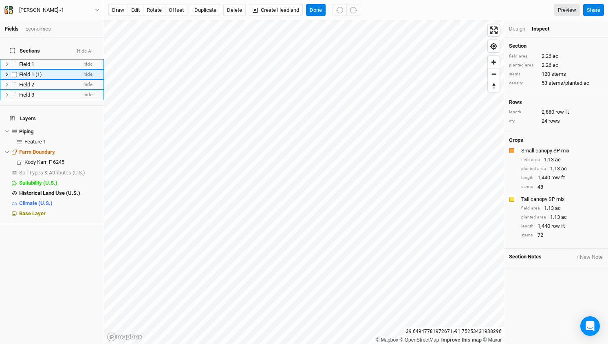
click at [36, 71] on span "Field 1 (1)" at bounding box center [30, 74] width 23 height 6
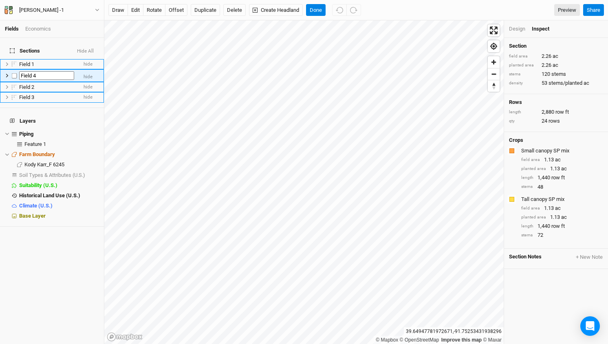
type input "Field 4"
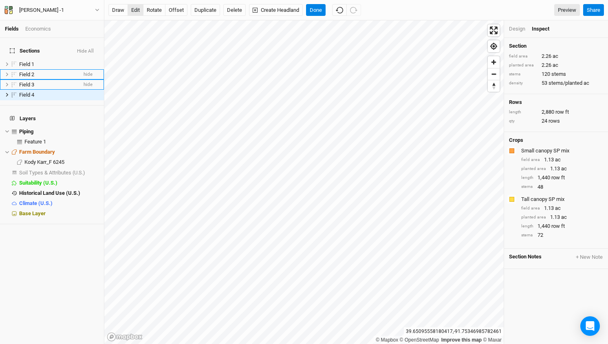
click at [137, 7] on button "edit" at bounding box center [136, 10] width 16 height 12
click at [140, 8] on button "edit" at bounding box center [136, 10] width 16 height 12
click at [141, 8] on button "edit" at bounding box center [136, 10] width 16 height 12
click at [137, 9] on button "edit" at bounding box center [136, 10] width 16 height 12
click at [175, 12] on button "offset" at bounding box center [176, 10] width 22 height 12
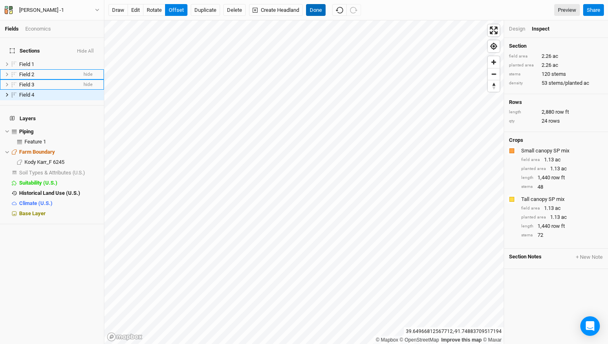
click at [317, 10] on button "Done" at bounding box center [316, 10] width 20 height 12
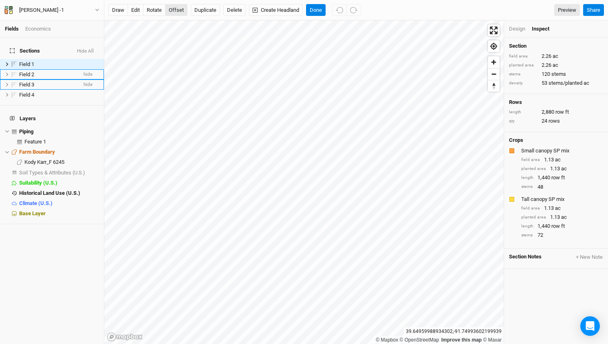
click at [175, 6] on button "offset" at bounding box center [176, 10] width 22 height 12
click at [317, 9] on button "Done" at bounding box center [316, 10] width 20 height 12
click at [137, 10] on button "edit" at bounding box center [136, 10] width 16 height 12
click at [178, 11] on button "offset" at bounding box center [176, 10] width 22 height 12
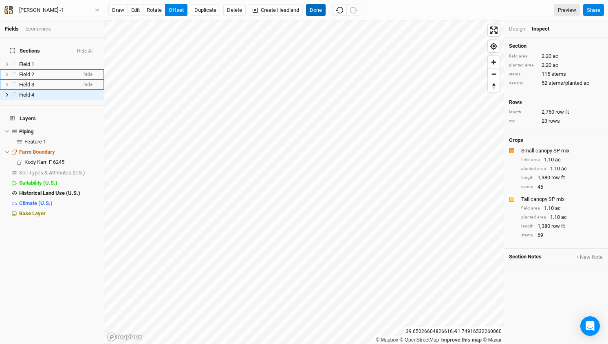
click at [316, 10] on button "Done" at bounding box center [316, 10] width 20 height 12
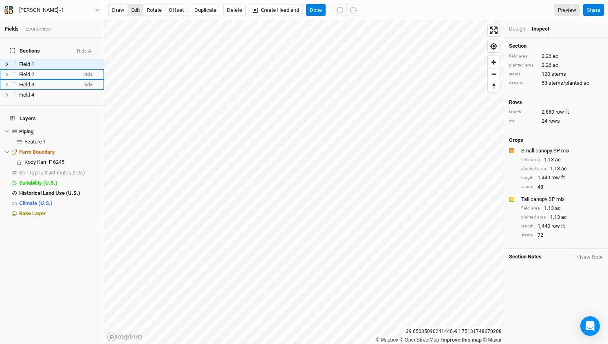
click at [137, 8] on button "edit" at bounding box center [136, 10] width 16 height 12
click at [314, 11] on button "Done" at bounding box center [316, 10] width 20 height 12
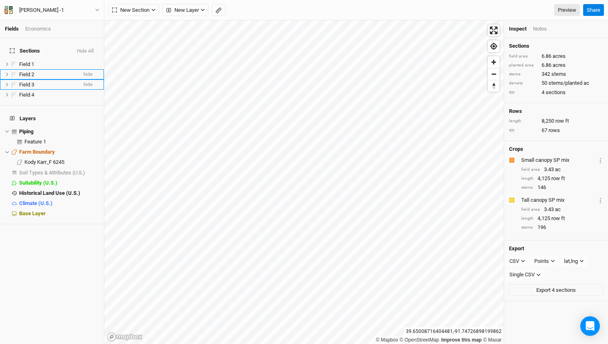
click at [541, 28] on div "Notes" at bounding box center [540, 28] width 14 height 7
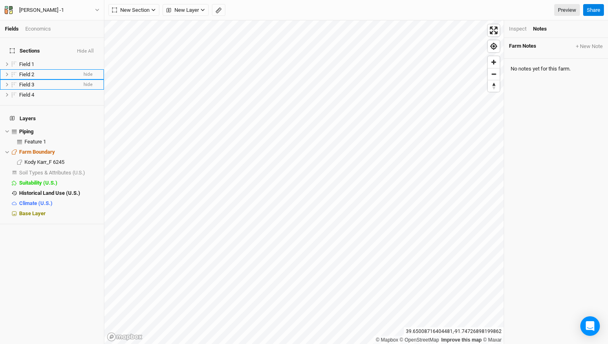
click at [522, 29] on div "Inspect" at bounding box center [518, 28] width 18 height 7
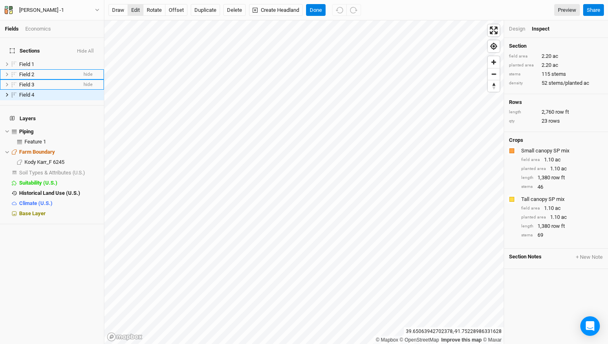
click at [134, 11] on button "edit" at bounding box center [136, 10] width 16 height 12
click at [135, 11] on button "edit" at bounding box center [136, 10] width 16 height 12
click at [136, 13] on button "edit" at bounding box center [136, 10] width 16 height 12
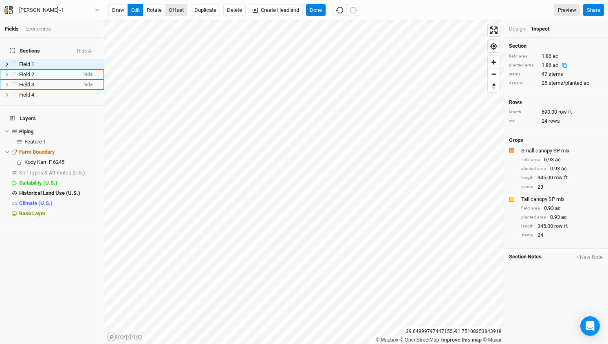
click at [174, 7] on button "offset" at bounding box center [176, 10] width 22 height 12
click at [319, 6] on button "Done" at bounding box center [316, 10] width 20 height 12
click at [176, 10] on button "offset" at bounding box center [176, 10] width 22 height 12
click at [514, 25] on div "Design" at bounding box center [517, 28] width 16 height 7
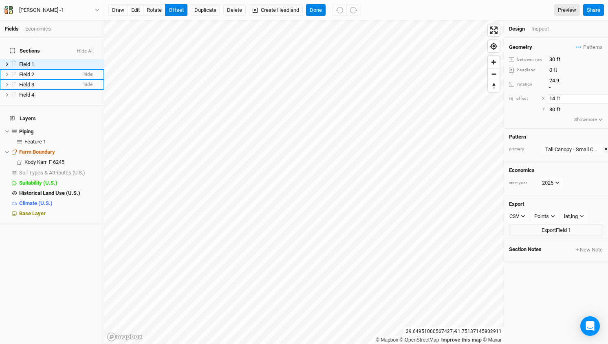
click at [553, 94] on input "14" at bounding box center [582, 98] width 71 height 9
type input "0"
click at [551, 105] on input "30" at bounding box center [582, 109] width 71 height 9
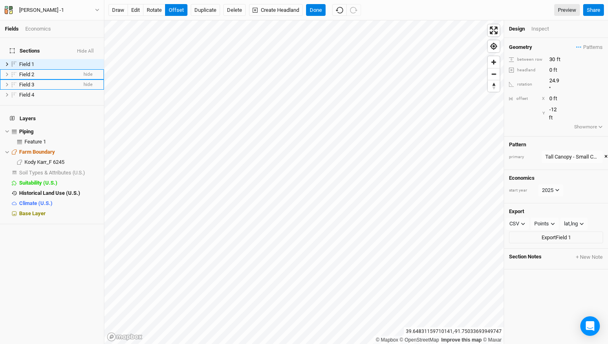
type input "-11"
click at [318, 7] on button "Done" at bounding box center [316, 10] width 20 height 12
click at [4, 59] on li "Field 1 hide" at bounding box center [52, 64] width 104 height 10
click at [7, 62] on icon at bounding box center [7, 64] width 4 height 4
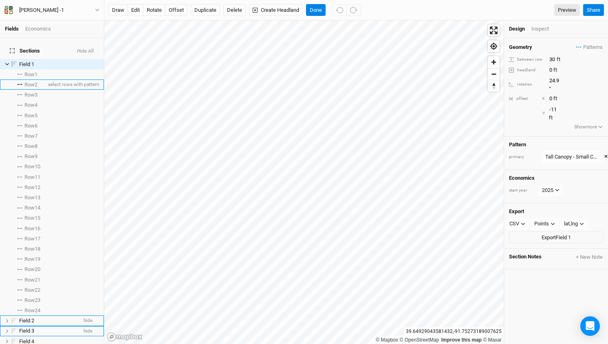
click at [32, 82] on span "Row 2" at bounding box center [30, 85] width 13 height 7
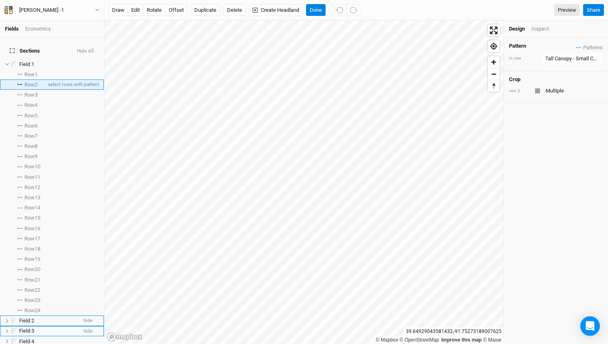
click at [31, 82] on span "Row 2" at bounding box center [30, 85] width 13 height 7
click at [60, 80] on span "select rows with pattern" at bounding box center [72, 85] width 53 height 10
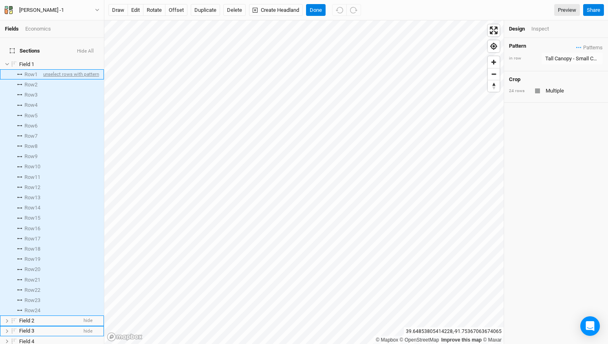
click at [63, 71] on span "unselect rows with pattern" at bounding box center [70, 74] width 57 height 10
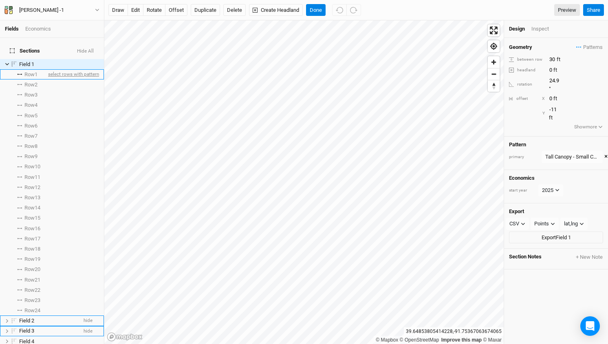
click at [54, 69] on span "select rows with pattern" at bounding box center [72, 74] width 53 height 10
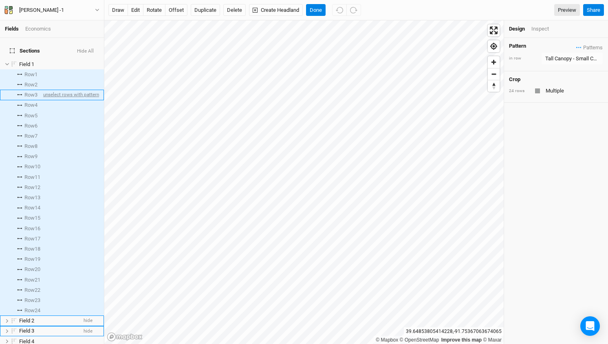
click at [51, 90] on span "unselect rows with pattern" at bounding box center [70, 95] width 57 height 10
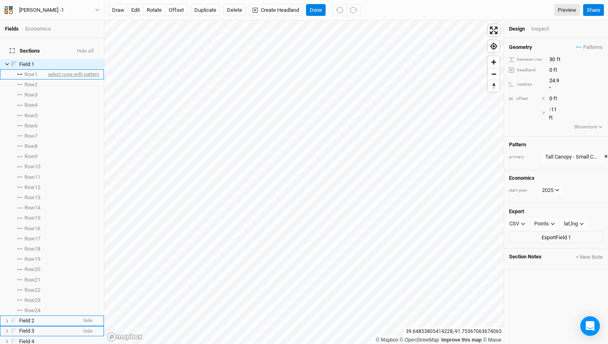
click at [57, 69] on span "select rows with pattern" at bounding box center [72, 74] width 53 height 10
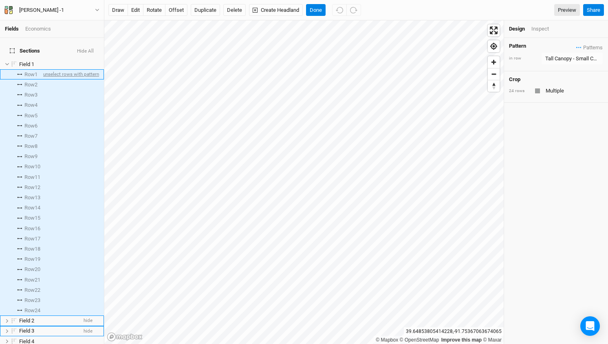
click at [56, 69] on span "unselect rows with pattern" at bounding box center [70, 74] width 57 height 10
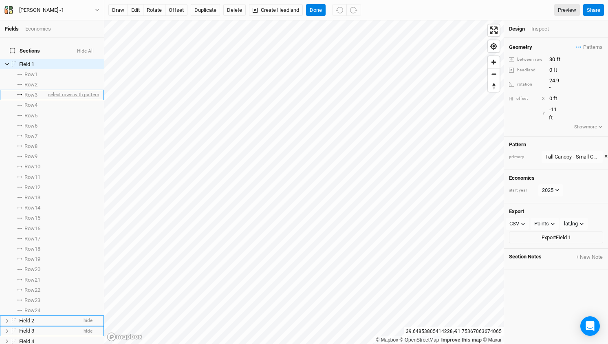
click at [55, 91] on span "select rows with pattern" at bounding box center [72, 95] width 53 height 10
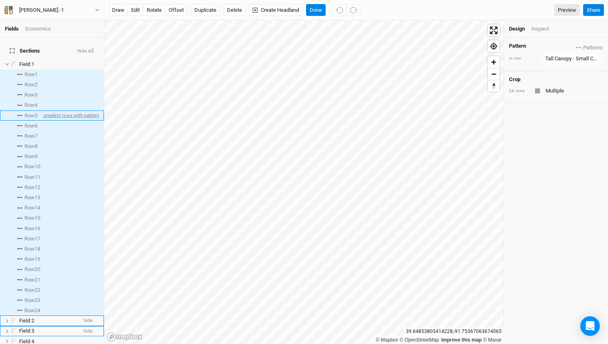
click at [55, 110] on span "unselect rows with pattern" at bounding box center [70, 115] width 57 height 10
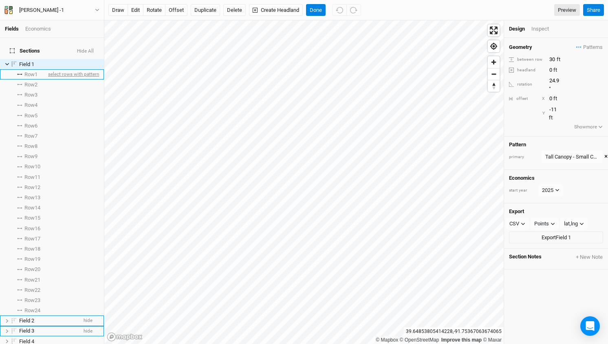
click at [51, 69] on span "select rows with pattern" at bounding box center [72, 74] width 53 height 10
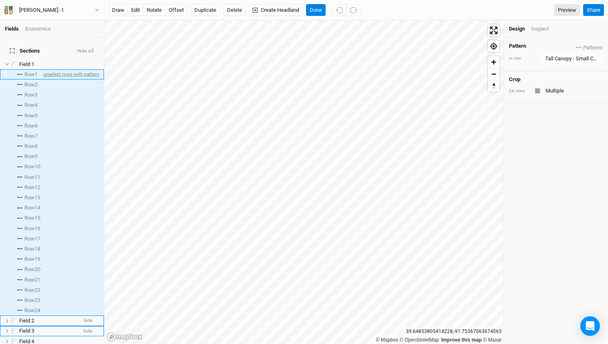
click at [53, 69] on span "unselect rows with pattern" at bounding box center [70, 74] width 57 height 10
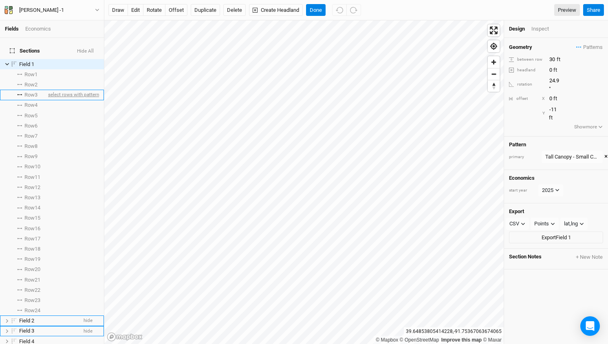
click at [53, 90] on span "select rows with pattern" at bounding box center [72, 95] width 53 height 10
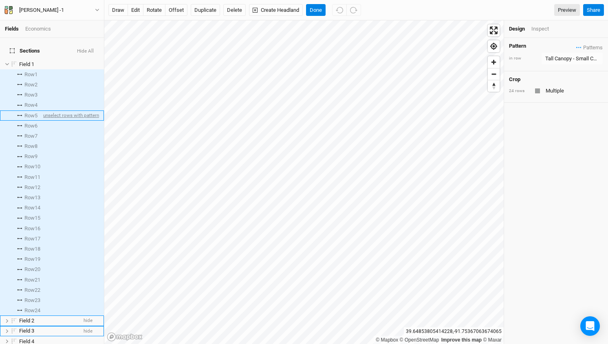
click at [52, 110] on span "unselect rows with pattern" at bounding box center [70, 115] width 57 height 10
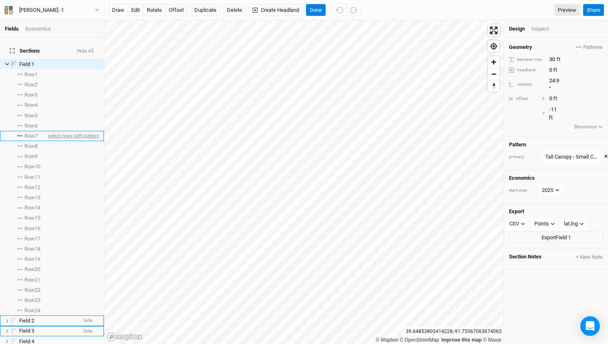
click at [51, 131] on span "select rows with pattern" at bounding box center [72, 136] width 53 height 10
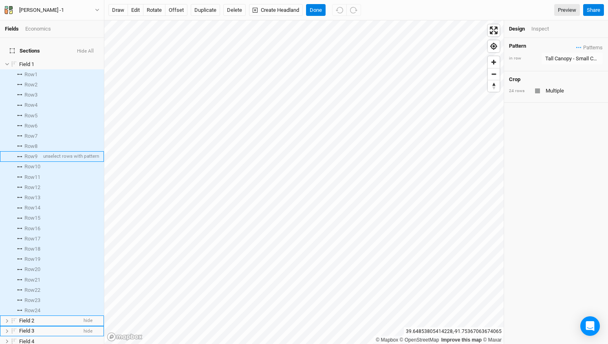
click at [56, 152] on span "unselect rows with pattern" at bounding box center [70, 157] width 57 height 10
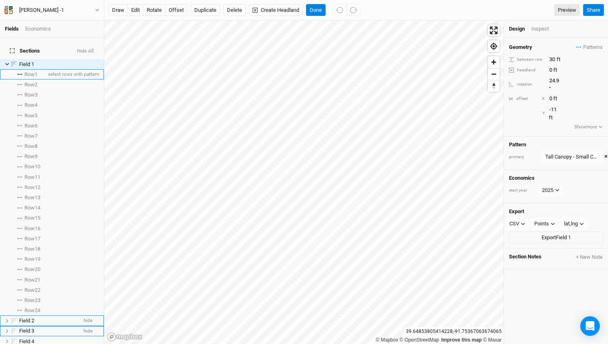
click at [20, 74] on icon at bounding box center [19, 74] width 5 height 1
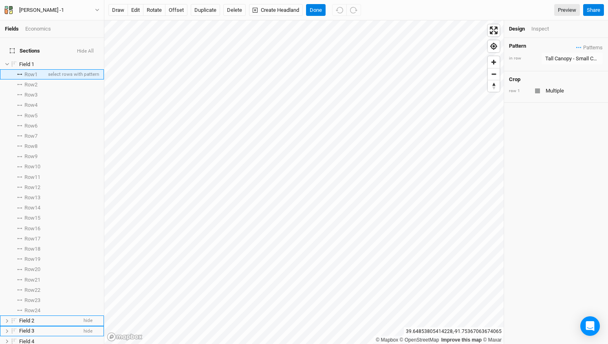
click at [44, 69] on li "Row 1 select rows with pattern" at bounding box center [52, 74] width 104 height 10
click at [51, 90] on span "select rows with pattern" at bounding box center [72, 95] width 53 height 10
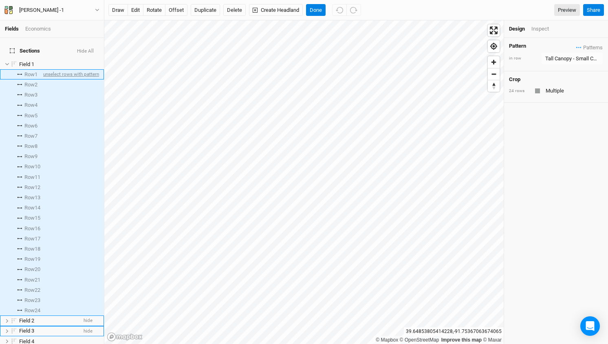
click at [53, 69] on span "unselect rows with pattern" at bounding box center [70, 74] width 57 height 10
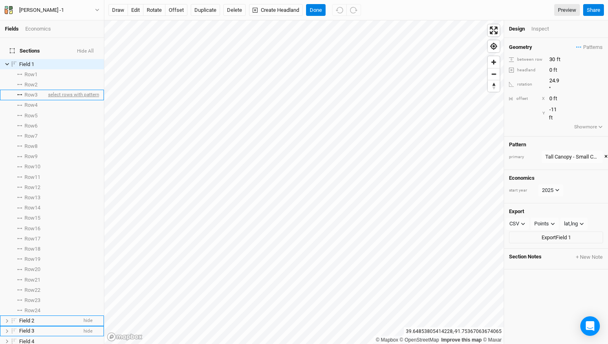
click at [53, 90] on span "select rows with pattern" at bounding box center [72, 95] width 53 height 10
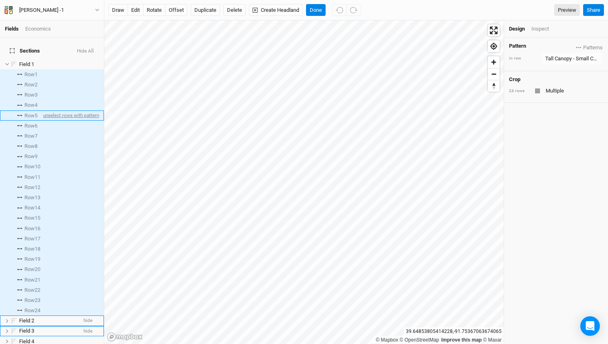
click at [54, 112] on span "unselect rows with pattern" at bounding box center [70, 115] width 57 height 10
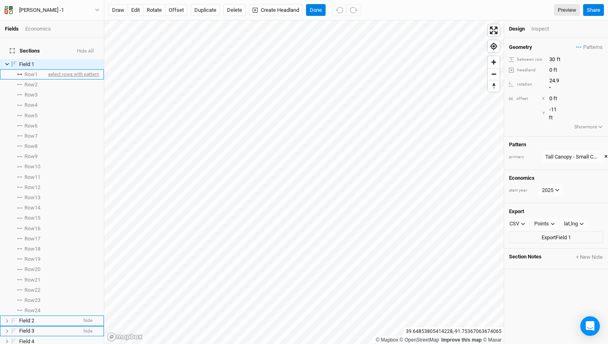
click at [53, 69] on span "select rows with pattern" at bounding box center [72, 74] width 53 height 10
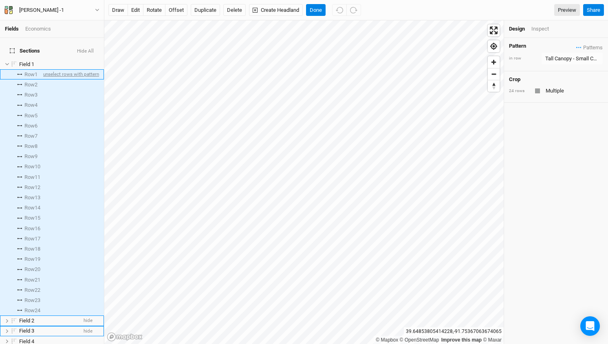
click at [57, 69] on span "unselect rows with pattern" at bounding box center [70, 74] width 57 height 10
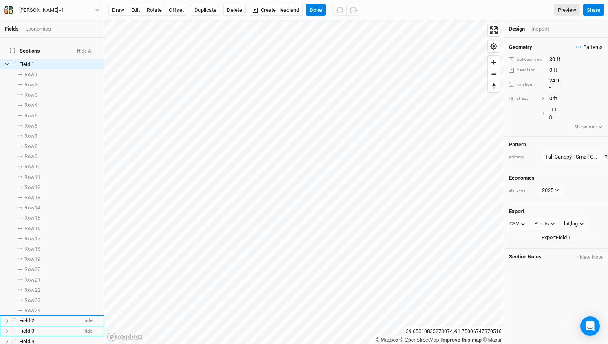
click at [592, 47] on span "Patterns" at bounding box center [590, 47] width 27 height 8
click at [592, 59] on button "view" at bounding box center [587, 63] width 20 height 13
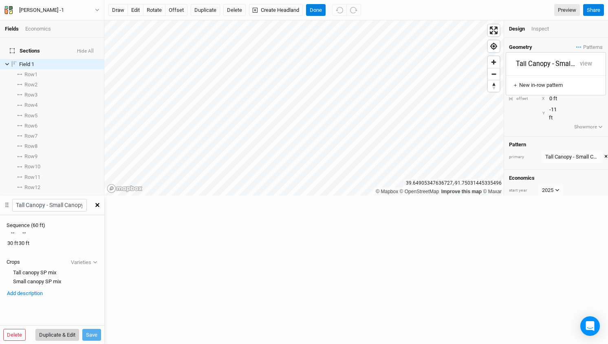
click at [79, 329] on button "Duplicate & Edit" at bounding box center [57, 335] width 44 height 12
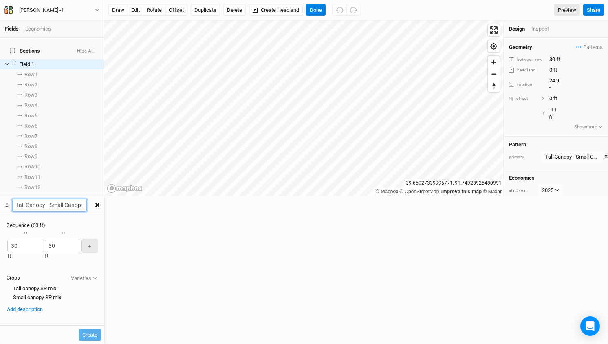
click at [501, 35] on div "Fields Economics Sections Hide All Field 1 hide Row 1 select rows with pattern …" at bounding box center [304, 172] width 608 height 344
paste input "Small Canopy 2 2"
type input "Small Canopy - Tall Canopy"
click at [7, 246] on div "button" at bounding box center [7, 246] width 0 height 0
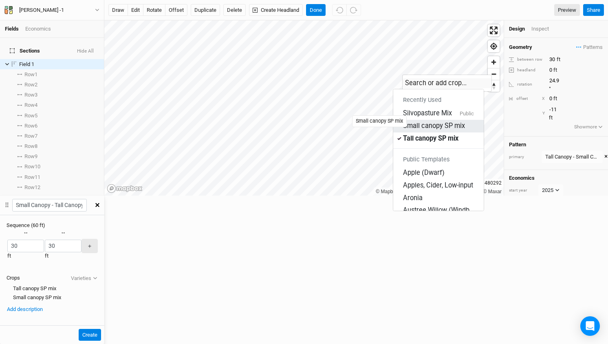
click at [441, 122] on div "Small canopy SP mix" at bounding box center [434, 126] width 62 height 9
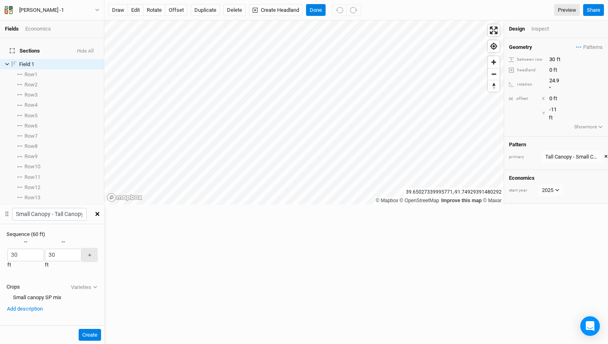
click at [44, 255] on div "button" at bounding box center [44, 255] width 0 height 0
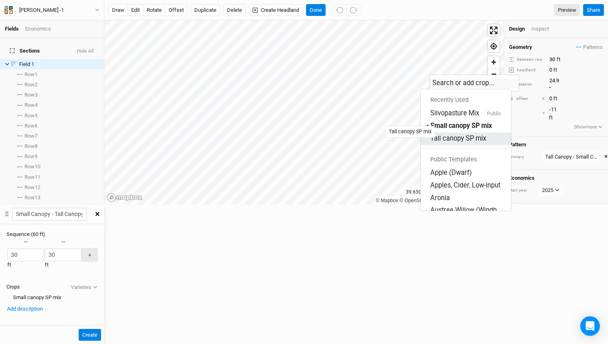
click at [448, 134] on div "Tall canopy SP mix" at bounding box center [459, 138] width 56 height 9
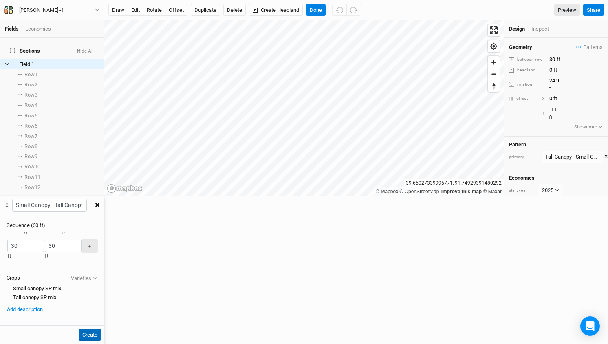
click at [101, 329] on button "Create" at bounding box center [90, 335] width 22 height 12
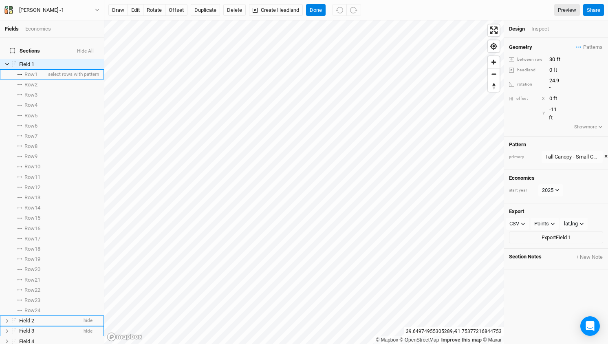
click at [38, 71] on span "Row 1" at bounding box center [30, 74] width 13 height 7
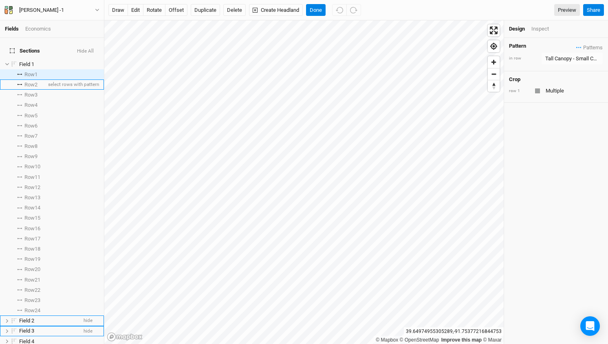
click at [36, 82] on span "Row 2" at bounding box center [30, 85] width 13 height 7
click at [577, 57] on div "Tall Canopy - Small Canopy 2" at bounding box center [573, 59] width 54 height 8
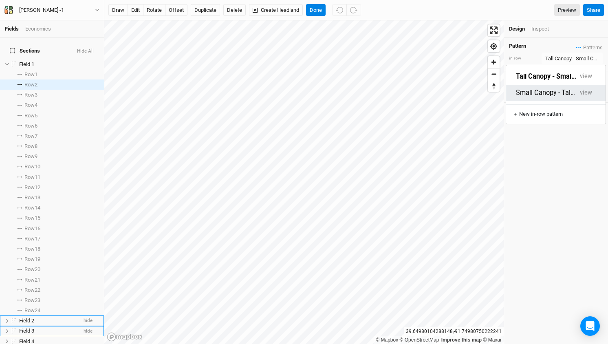
click at [558, 88] on button "Small Canopy - Tall Canopy" at bounding box center [546, 92] width 60 height 9
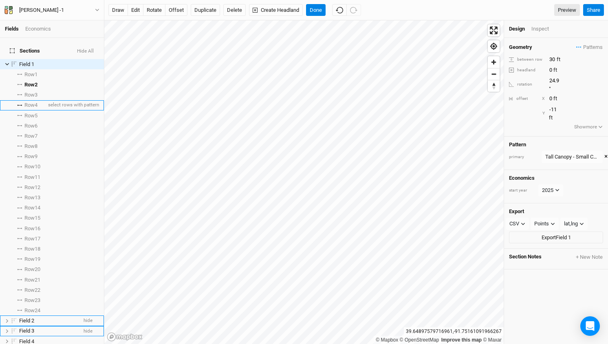
click at [32, 102] on span "Row 4" at bounding box center [30, 105] width 13 height 7
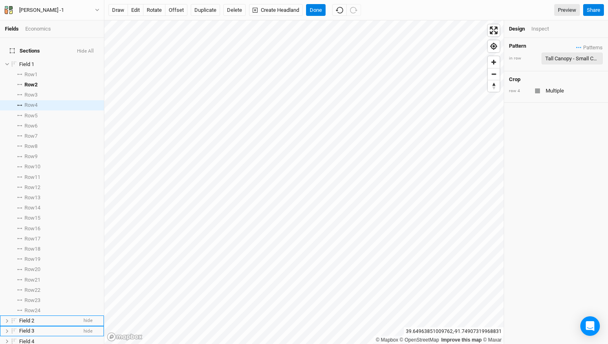
click at [592, 59] on div "Tall Canopy - Small Canopy 2" at bounding box center [573, 59] width 54 height 8
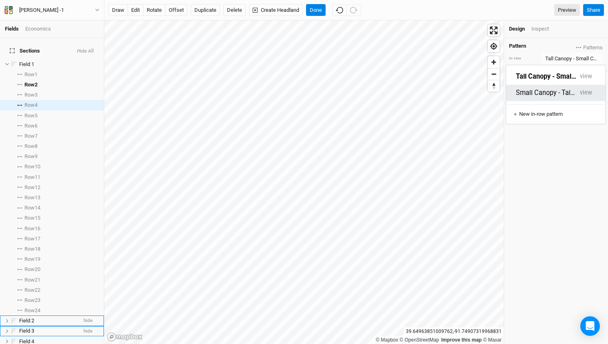
click at [547, 88] on button "Small Canopy - Tall Canopy" at bounding box center [546, 92] width 60 height 9
click at [551, 127] on div "Pattern Patterns Tall Canopy - Small Canopy 2 view Small Canopy - Tall Canopy v…" at bounding box center [556, 191] width 104 height 306
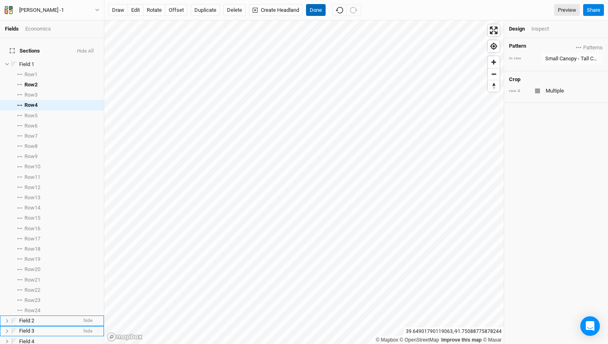
click at [313, 7] on button "Done" at bounding box center [316, 10] width 20 height 12
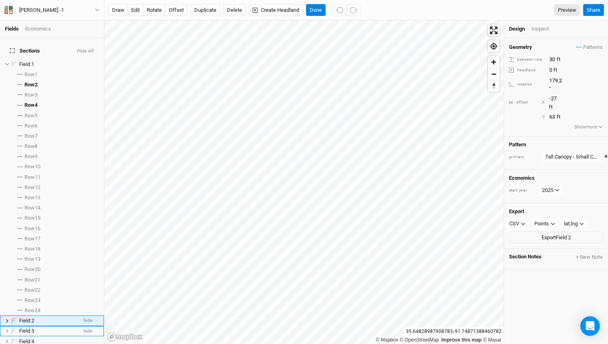
scroll to position [106, 0]
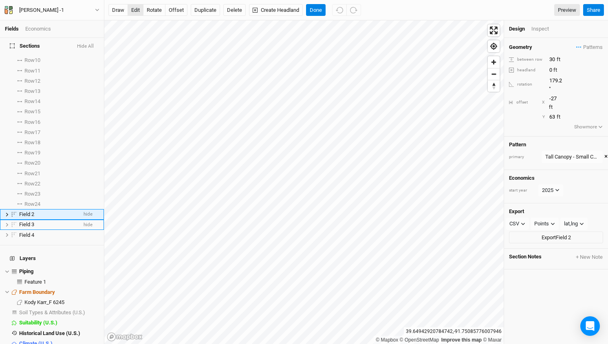
click at [137, 13] on button "edit" at bounding box center [136, 10] width 16 height 12
click at [173, 11] on button "offset" at bounding box center [176, 10] width 22 height 12
type input "29"
click at [320, 9] on button "Done" at bounding box center [316, 10] width 20 height 12
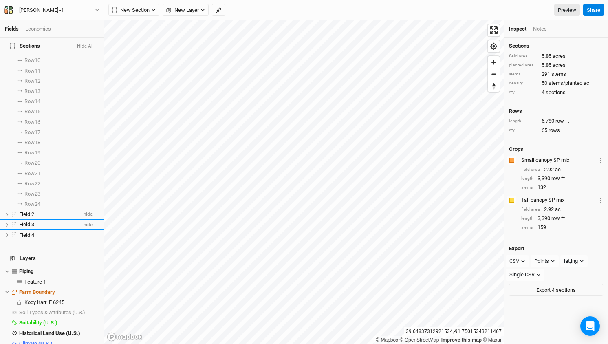
scroll to position [0, 0]
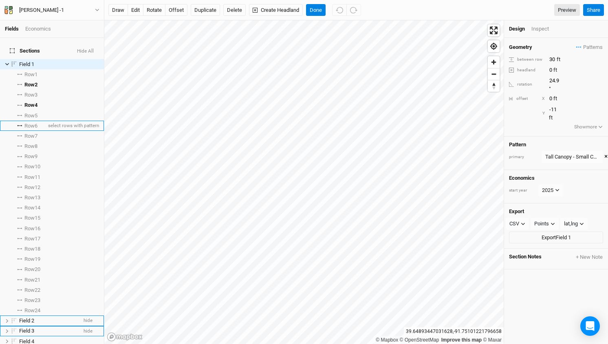
click at [31, 123] on span "Row 6" at bounding box center [30, 126] width 13 height 7
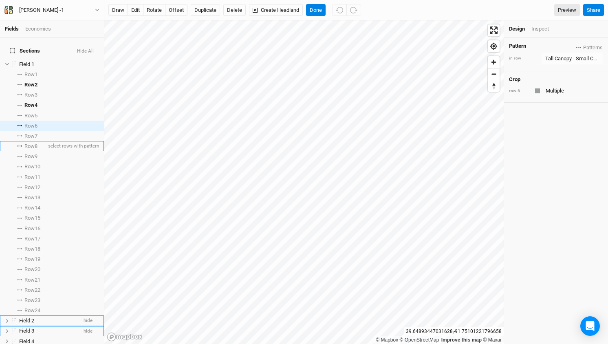
click at [32, 143] on span "Row 8" at bounding box center [30, 146] width 13 height 7
click at [36, 164] on span "Row 10" at bounding box center [32, 167] width 16 height 7
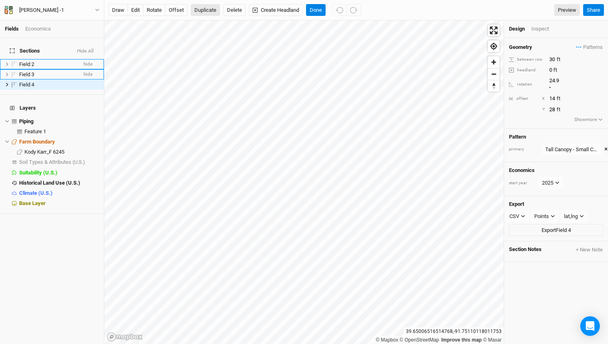
click at [204, 10] on button "Duplicate" at bounding box center [205, 10] width 29 height 12
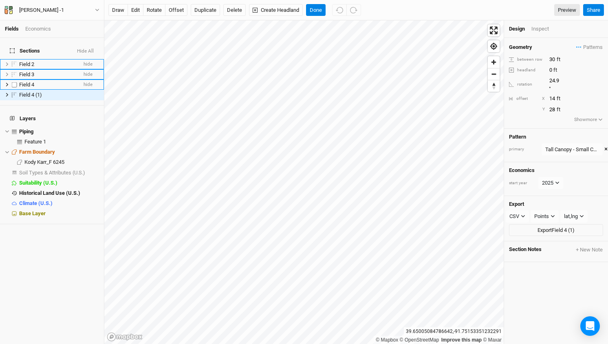
click at [43, 83] on li "Field 4 hide" at bounding box center [52, 85] width 104 height 10
click at [33, 92] on span "Field 4 (1)" at bounding box center [30, 95] width 23 height 6
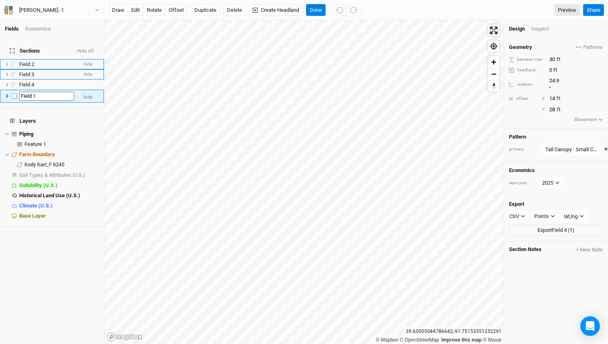
type input "Field 1"
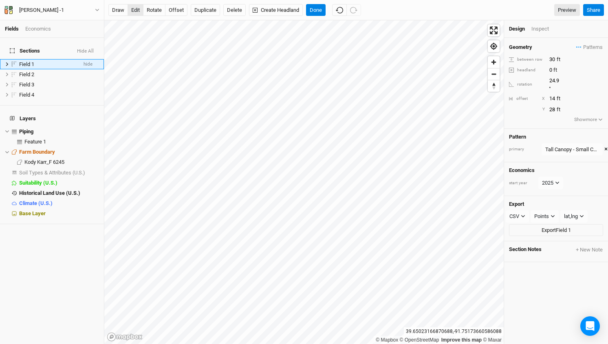
click at [135, 9] on button "edit" at bounding box center [136, 10] width 16 height 12
click at [7, 62] on icon at bounding box center [7, 64] width 4 height 4
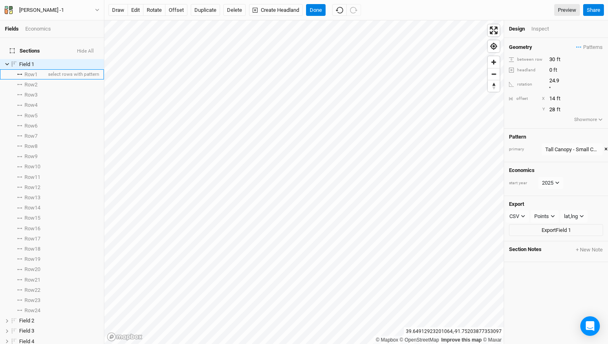
click at [29, 71] on span "Row 1" at bounding box center [30, 74] width 13 height 7
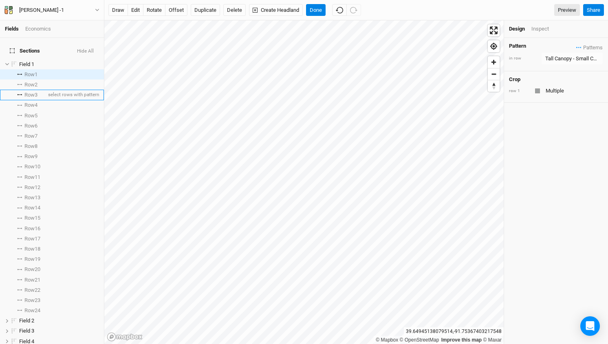
click at [35, 92] on span "Row 3" at bounding box center [30, 95] width 13 height 7
click at [32, 113] on span "Row 5" at bounding box center [30, 116] width 13 height 7
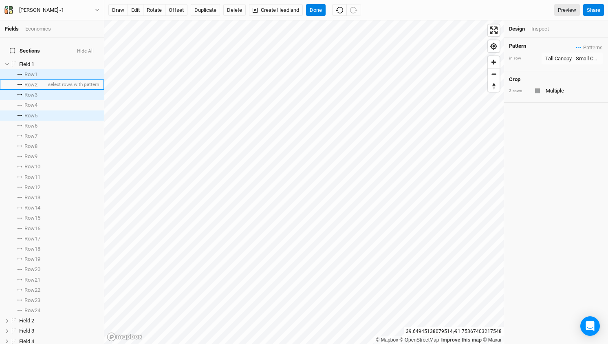
click at [31, 82] on span "Row 2" at bounding box center [30, 85] width 13 height 7
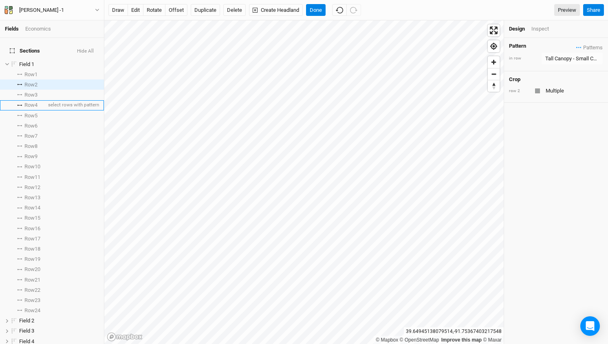
click at [27, 102] on span "Row 4" at bounding box center [30, 105] width 13 height 7
click at [25, 122] on li "Row 6 select rows with pattern" at bounding box center [52, 126] width 104 height 10
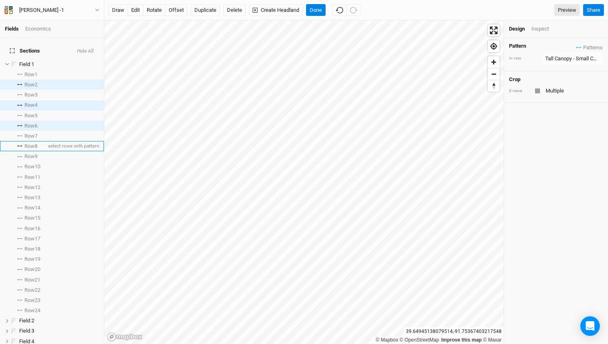
click at [27, 143] on span "Row 8" at bounding box center [30, 146] width 13 height 7
click at [27, 164] on span "Row 10" at bounding box center [32, 167] width 16 height 7
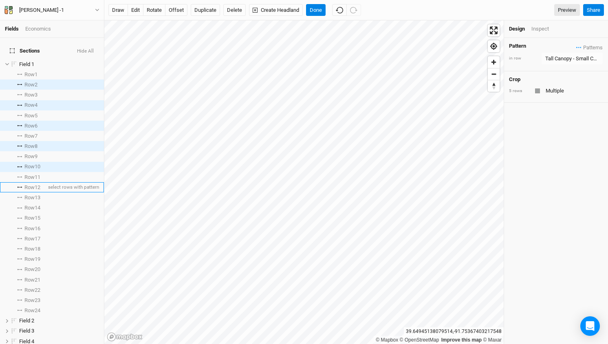
click at [29, 184] on span "Row 12" at bounding box center [32, 187] width 16 height 7
click at [28, 205] on span "Row 14" at bounding box center [32, 208] width 16 height 7
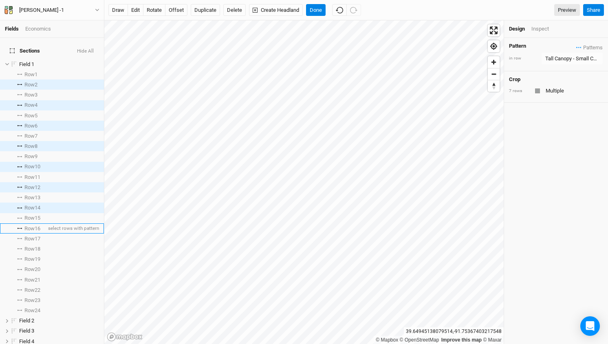
click at [27, 225] on span "Row 16" at bounding box center [32, 228] width 16 height 7
click at [27, 246] on span "Row 18" at bounding box center [32, 249] width 16 height 7
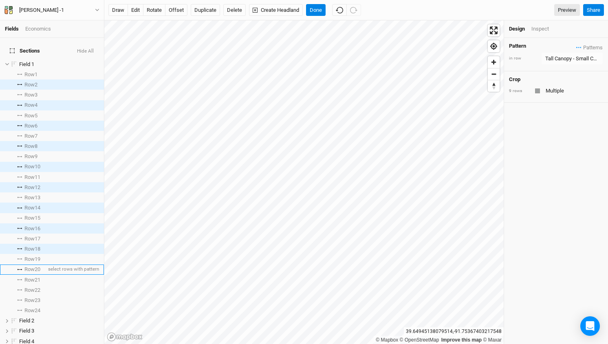
click at [27, 266] on span "Row 20" at bounding box center [32, 269] width 16 height 7
click at [27, 287] on span "Row 22" at bounding box center [32, 290] width 16 height 7
click at [26, 307] on span "Row 24" at bounding box center [32, 310] width 16 height 7
click at [588, 49] on span "Patterns" at bounding box center [590, 48] width 27 height 8
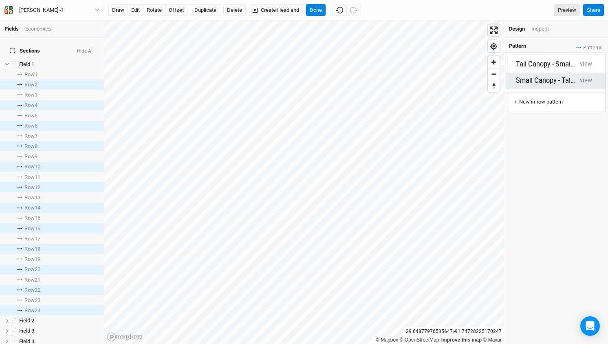
click at [550, 76] on button "Small Canopy - Tall Canopy" at bounding box center [546, 80] width 60 height 9
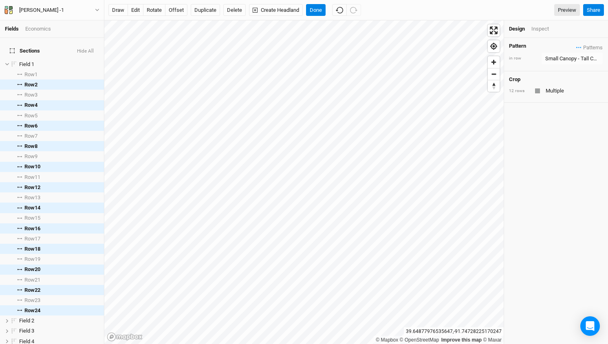
click at [575, 115] on div "Pattern Patterns Tall Canopy - Small Canopy 2 view Small Canopy - Tall Canopy v…" at bounding box center [556, 191] width 104 height 306
click at [319, 7] on button "Done" at bounding box center [316, 10] width 20 height 12
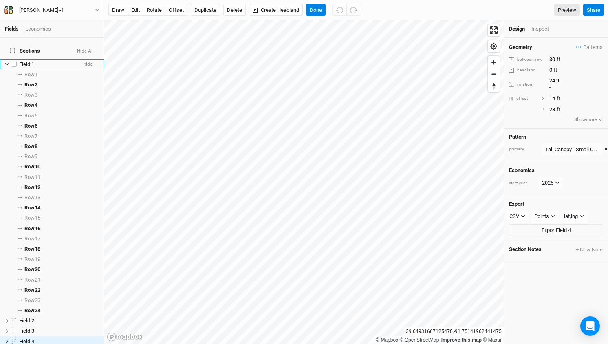
click at [7, 62] on icon at bounding box center [7, 64] width 4 height 4
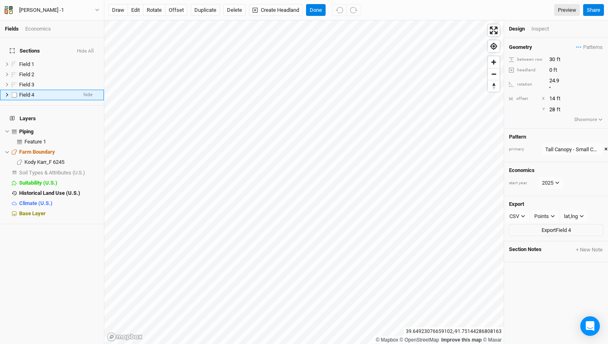
click at [4, 90] on li "Field 4 hide" at bounding box center [52, 95] width 104 height 10
click at [7, 93] on icon at bounding box center [7, 95] width 4 height 4
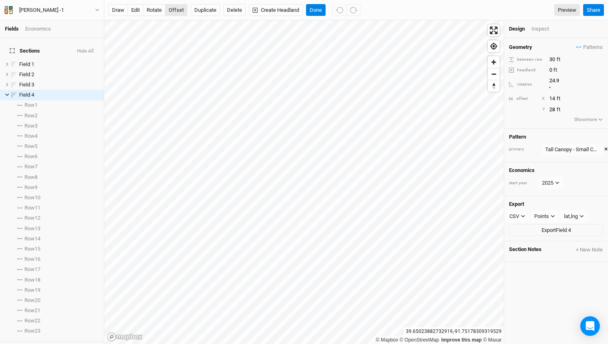
click at [180, 9] on button "offset" at bounding box center [176, 10] width 22 height 12
type input "17"
type input "26"
type input "20"
type input "24"
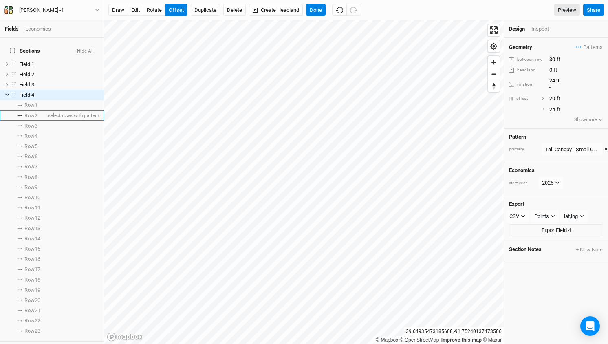
click at [28, 110] on li "Row 2 select rows with pattern" at bounding box center [52, 115] width 104 height 10
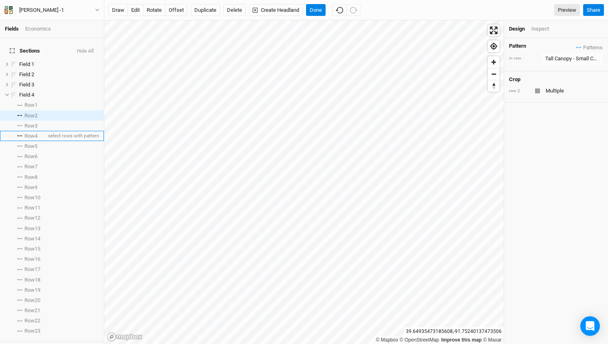
click at [27, 133] on span "Row 4" at bounding box center [30, 136] width 13 height 7
click at [29, 153] on span "Row 6" at bounding box center [30, 156] width 13 height 7
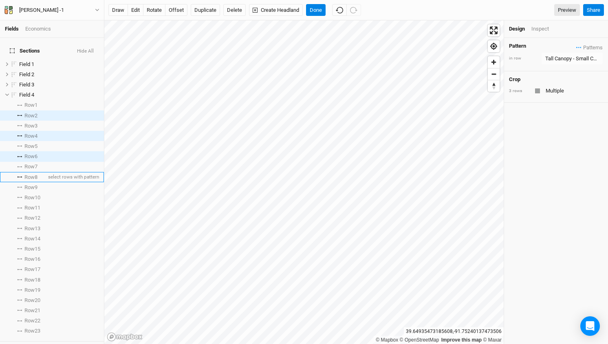
click at [27, 174] on span "Row 8" at bounding box center [30, 177] width 13 height 7
click at [27, 194] on span "Row 10" at bounding box center [32, 197] width 16 height 7
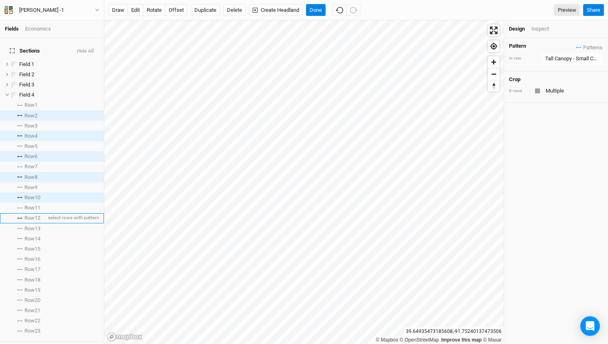
click at [27, 215] on span "Row 12" at bounding box center [32, 218] width 16 height 7
click at [26, 236] on span "Row 14" at bounding box center [32, 239] width 16 height 7
click at [27, 256] on span "Row 16" at bounding box center [32, 259] width 16 height 7
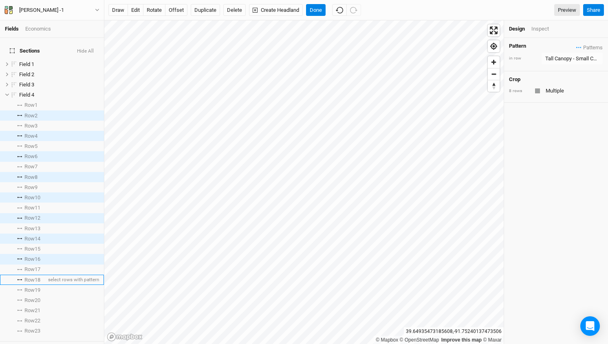
click at [24, 277] on span "Row 18" at bounding box center [32, 280] width 16 height 7
click at [26, 297] on span "Row 20" at bounding box center [32, 300] width 16 height 7
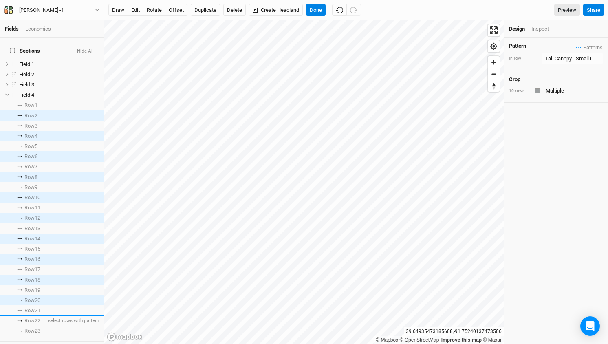
click at [26, 318] on span "Row 22" at bounding box center [32, 321] width 16 height 7
click at [566, 55] on div "Tall Canopy - Small Canopy 2" at bounding box center [573, 59] width 54 height 8
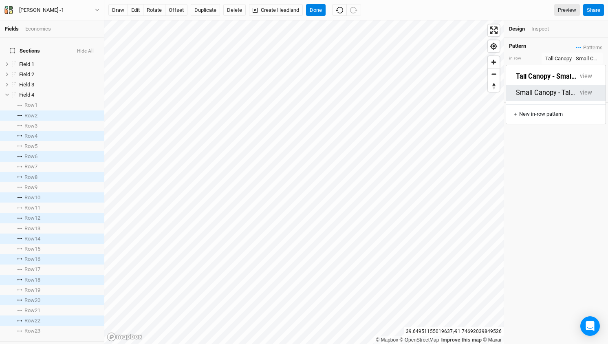
click at [552, 88] on button "Small Canopy - Tall Canopy" at bounding box center [546, 92] width 60 height 9
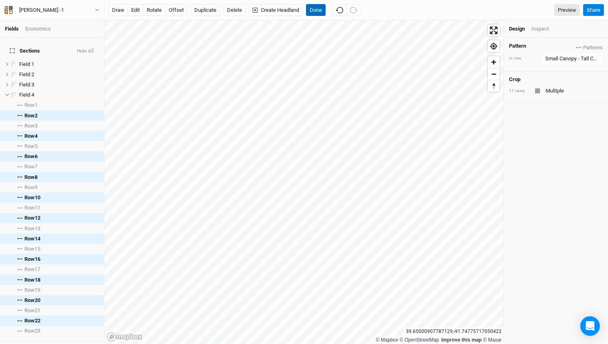
click at [318, 11] on button "Done" at bounding box center [316, 10] width 20 height 12
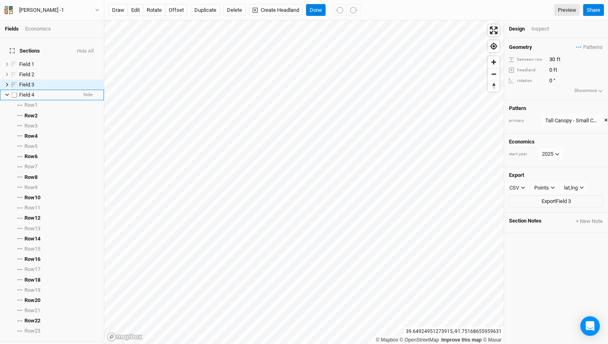
click at [7, 93] on icon at bounding box center [7, 95] width 4 height 4
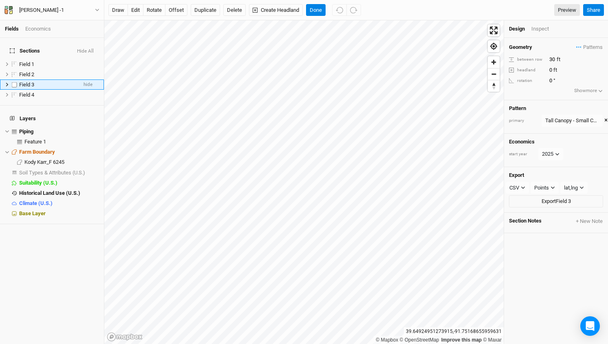
click at [7, 82] on icon at bounding box center [7, 84] width 4 height 4
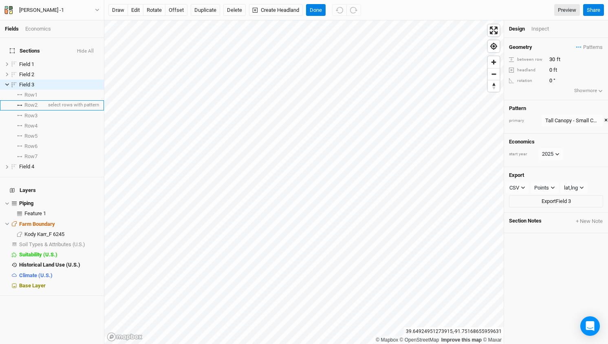
click at [31, 102] on span "Row 2" at bounding box center [30, 105] width 13 height 7
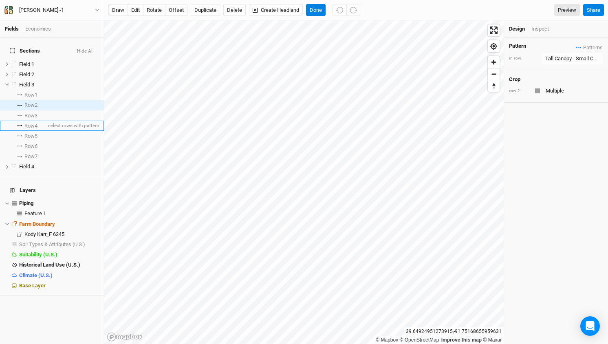
click at [31, 123] on span "Row 4" at bounding box center [30, 126] width 13 height 7
click at [28, 143] on span "Row 6" at bounding box center [30, 146] width 13 height 7
click at [572, 57] on div "Tall Canopy - Small Canopy 2" at bounding box center [573, 59] width 54 height 8
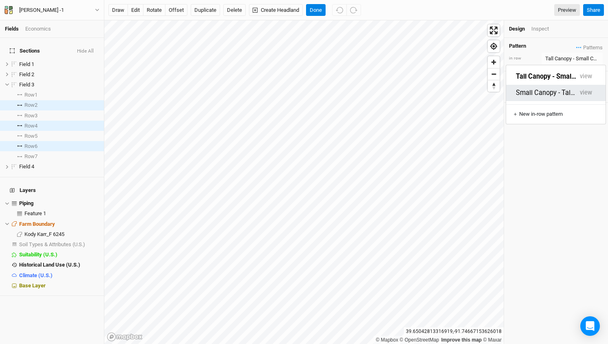
click at [543, 88] on button "Small Canopy - Tall Canopy" at bounding box center [546, 92] width 60 height 9
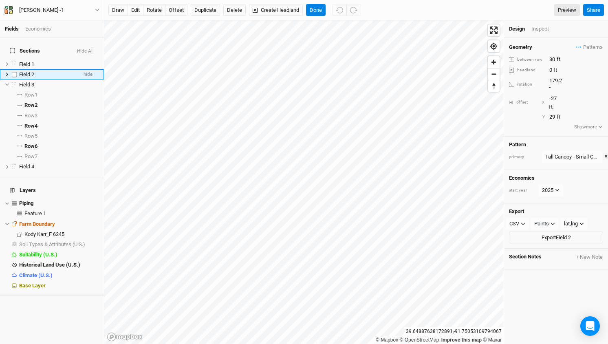
click at [26, 71] on span "Field 2" at bounding box center [26, 74] width 15 height 6
click at [8, 72] on icon at bounding box center [7, 74] width 4 height 4
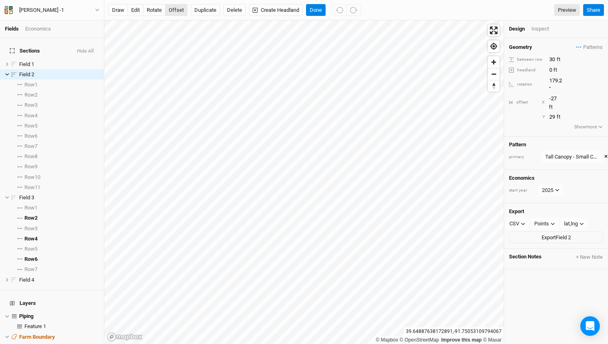
click at [175, 11] on button "offset" at bounding box center [176, 10] width 22 height 12
type input "-14"
click at [28, 92] on span "Row 2" at bounding box center [30, 95] width 13 height 7
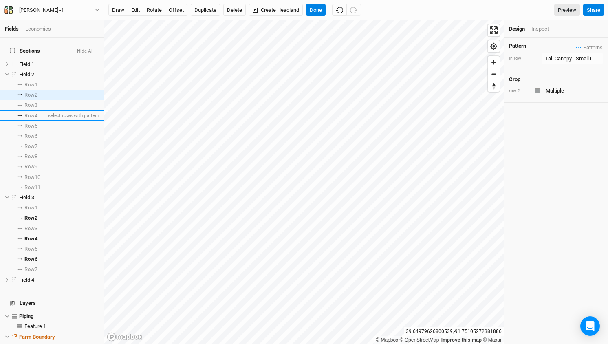
click at [29, 113] on span "Row 4" at bounding box center [30, 116] width 13 height 7
click at [27, 133] on span "Row 6" at bounding box center [30, 136] width 13 height 7
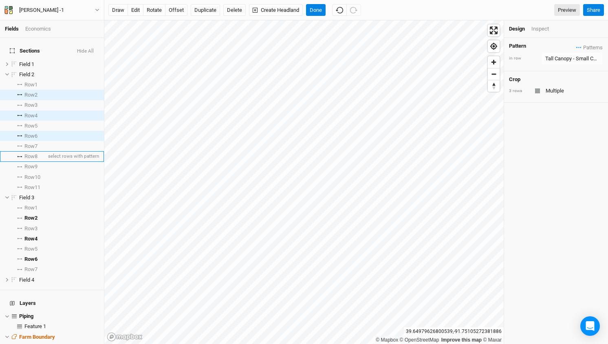
click at [31, 153] on span "Row 8" at bounding box center [30, 156] width 13 height 7
click at [31, 174] on span "Row 10" at bounding box center [32, 177] width 16 height 7
click at [559, 53] on button "Tall Canopy - Small Canopy 2" at bounding box center [572, 59] width 61 height 12
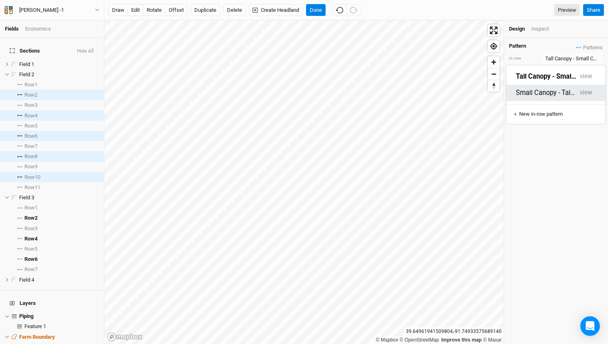
click at [550, 88] on button "Small Canopy - Tall Canopy" at bounding box center [546, 92] width 60 height 9
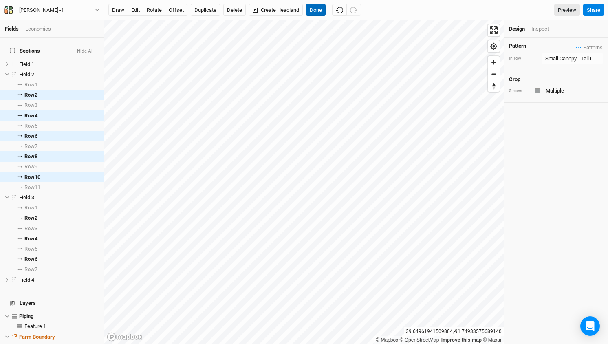
click at [317, 7] on button "Done" at bounding box center [316, 10] width 20 height 12
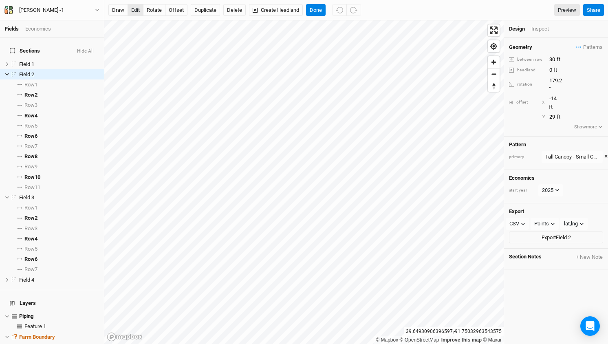
click at [137, 10] on button "edit" at bounding box center [136, 10] width 16 height 12
click at [181, 13] on button "offset" at bounding box center [176, 10] width 22 height 12
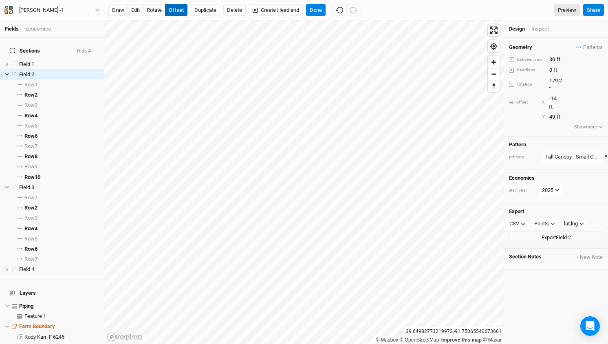
type input "50"
click at [320, 8] on button "Done" at bounding box center [316, 10] width 20 height 12
click at [6, 73] on icon at bounding box center [7, 74] width 4 height 2
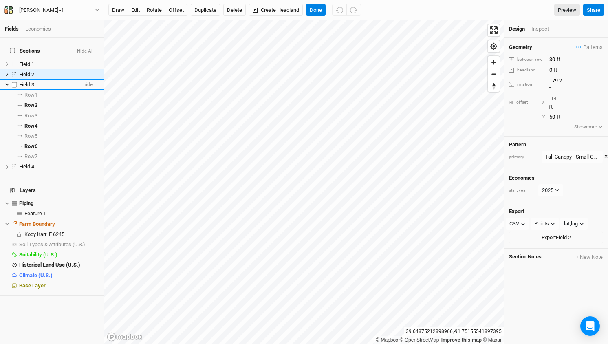
click at [5, 82] on icon at bounding box center [7, 84] width 4 height 4
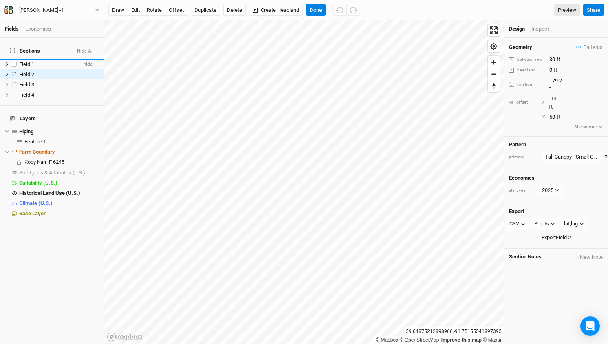
click at [13, 59] on label at bounding box center [14, 64] width 10 height 10
click at [13, 62] on input "checkbox" at bounding box center [14, 64] width 5 height 5
checkbox input "true"
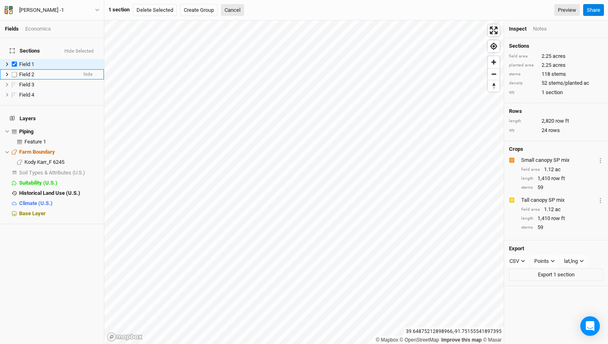
click at [15, 69] on label at bounding box center [14, 74] width 10 height 10
click at [15, 72] on input "checkbox" at bounding box center [14, 74] width 5 height 5
checkbox input "true"
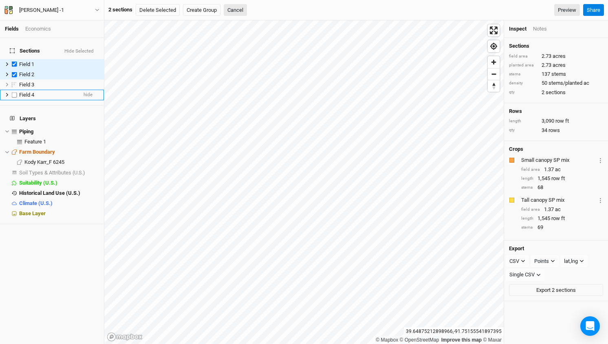
click at [14, 90] on label at bounding box center [14, 95] width 10 height 10
click at [14, 92] on input "checkbox" at bounding box center [14, 94] width 5 height 5
checkbox input "true"
click at [14, 80] on label at bounding box center [14, 85] width 10 height 10
click at [14, 82] on input "checkbox" at bounding box center [14, 84] width 5 height 5
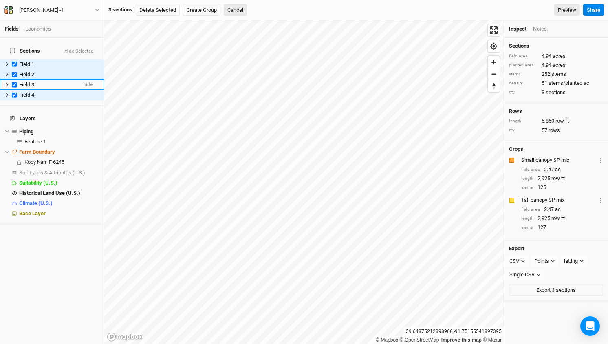
checkbox input "true"
click at [14, 69] on label at bounding box center [14, 74] width 10 height 10
click at [14, 72] on input "checkbox" at bounding box center [14, 74] width 5 height 5
checkbox input "false"
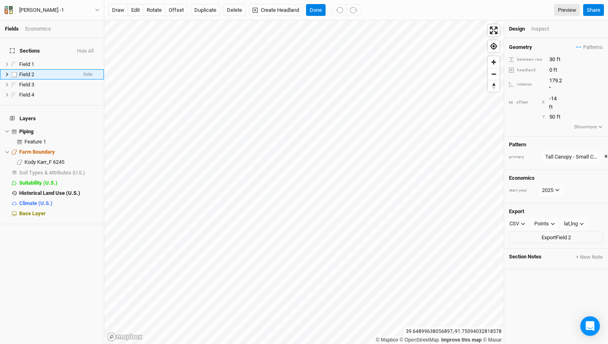
click at [7, 73] on icon at bounding box center [7, 75] width 2 height 4
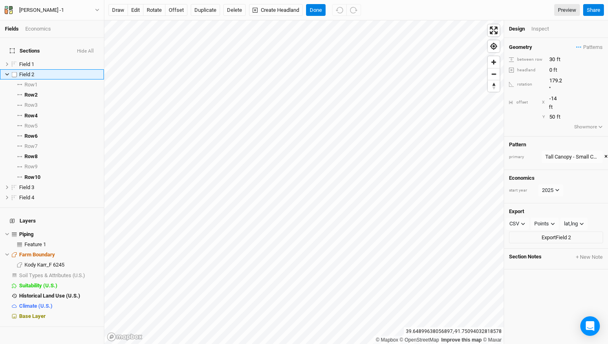
click at [15, 70] on label at bounding box center [14, 74] width 10 height 10
click at [15, 72] on input "checkbox" at bounding box center [14, 74] width 5 height 5
checkbox input "true"
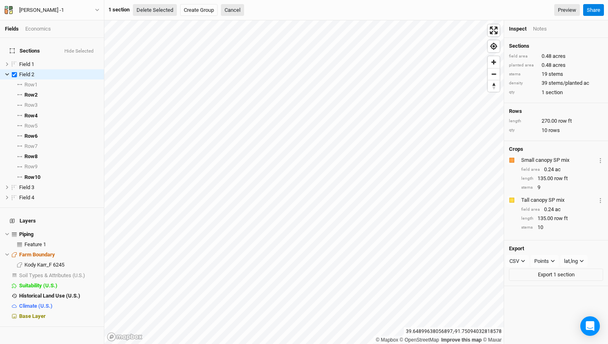
click at [161, 10] on button "Delete Selected" at bounding box center [155, 10] width 44 height 12
click at [250, 7] on button "Confirm" at bounding box center [246, 10] width 25 height 12
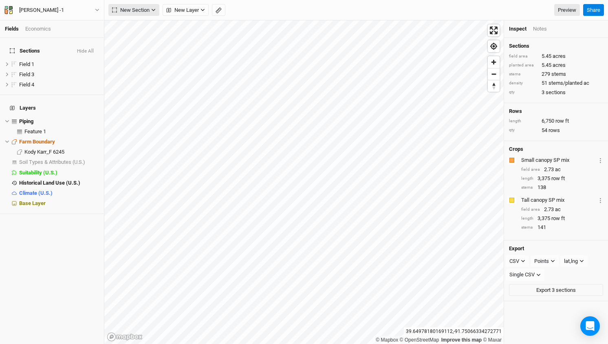
click at [148, 10] on span "New Section" at bounding box center [131, 10] width 38 height 8
click at [139, 34] on button "Line" at bounding box center [141, 39] width 64 height 13
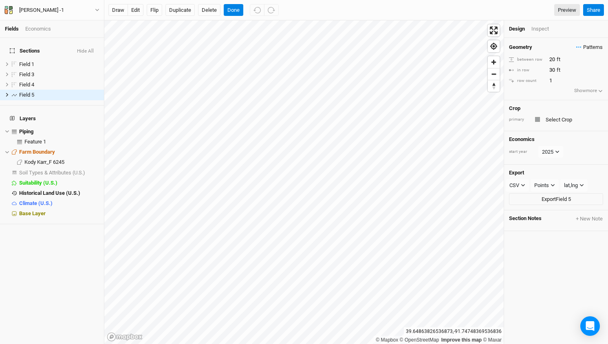
click at [592, 47] on span "Patterns" at bounding box center [590, 47] width 27 height 8
click at [552, 64] on button "Tall Canopy - Small Canopy 2" at bounding box center [546, 64] width 60 height 9
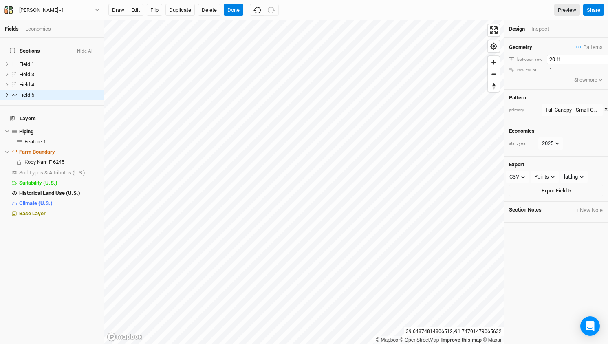
click at [552, 60] on input "20" at bounding box center [582, 59] width 71 height 9
type input "30"
click at [230, 8] on button "Done" at bounding box center [234, 10] width 20 height 12
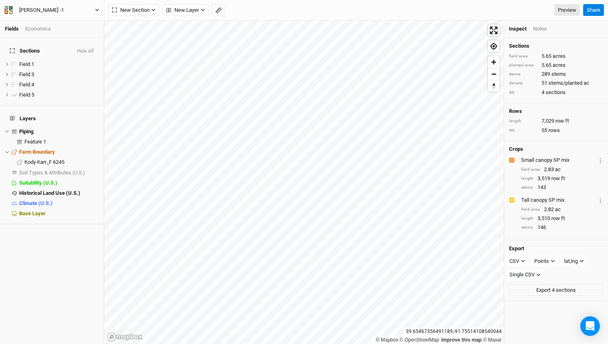
click at [65, 11] on button "[PERSON_NAME] -1" at bounding box center [52, 10] width 96 height 9
click at [54, 23] on button "Back" at bounding box center [67, 23] width 64 height 11
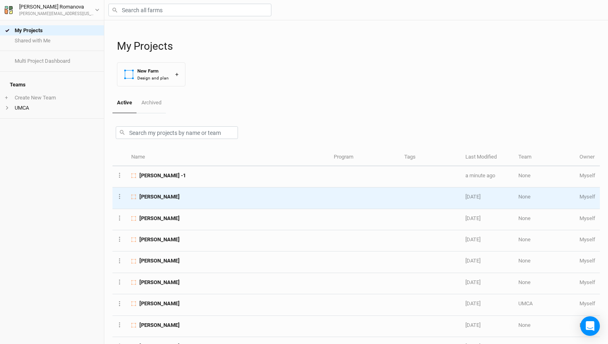
click at [170, 197] on span "[PERSON_NAME]" at bounding box center [159, 196] width 40 height 7
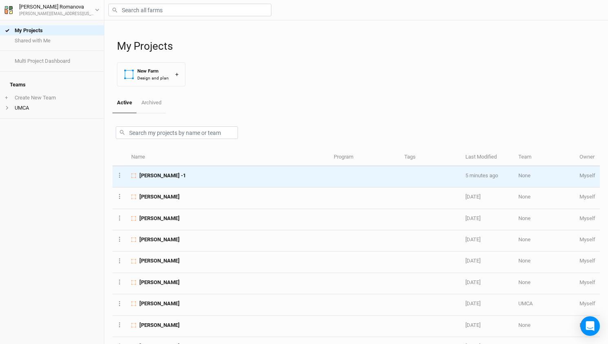
click at [159, 172] on span "[PERSON_NAME] -1" at bounding box center [162, 175] width 46 height 7
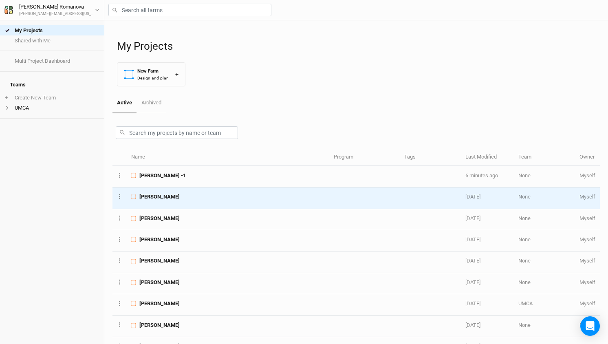
click at [166, 197] on span "[PERSON_NAME]" at bounding box center [159, 196] width 40 height 7
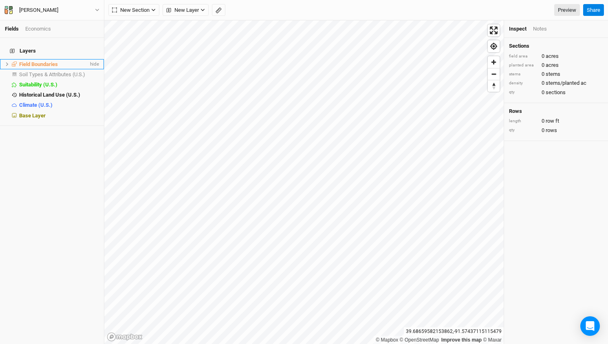
click at [4, 59] on li "Field Boundaries hide" at bounding box center [52, 64] width 104 height 10
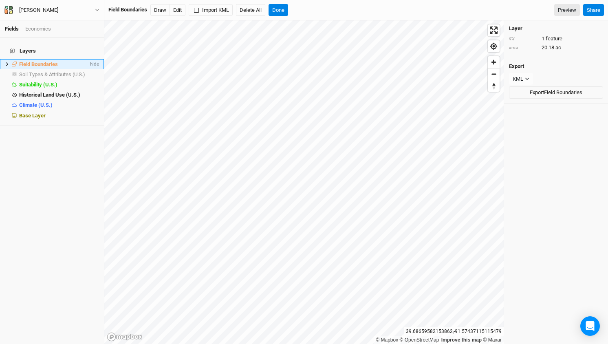
click at [8, 62] on icon at bounding box center [7, 64] width 2 height 4
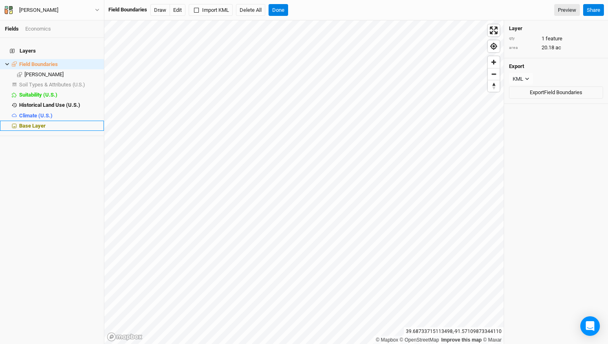
click at [28, 123] on span "Base Layer" at bounding box center [32, 126] width 27 height 6
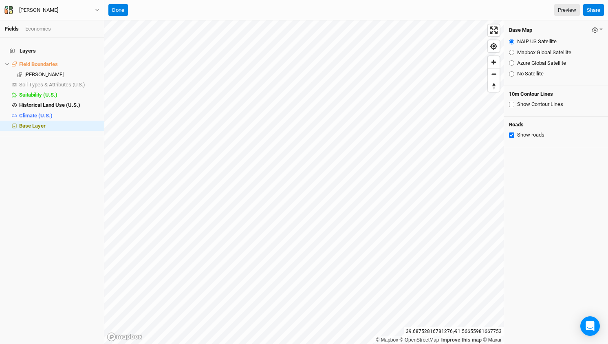
click at [515, 62] on div "Azure Global Satellite" at bounding box center [556, 63] width 94 height 7
click at [512, 63] on input "Azure Global Satellite" at bounding box center [511, 62] width 5 height 5
radio input "true"
click at [511, 40] on input "NAIP US Satellite" at bounding box center [511, 41] width 5 height 5
radio input "true"
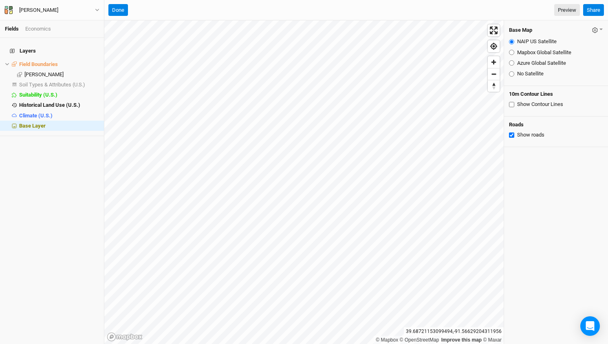
click at [511, 62] on input "Azure Global Satellite" at bounding box center [511, 62] width 5 height 5
radio input "true"
click at [512, 41] on input "NAIP US Satellite" at bounding box center [511, 41] width 5 height 5
radio input "true"
click at [511, 62] on input "Azure Global Satellite" at bounding box center [511, 62] width 5 height 5
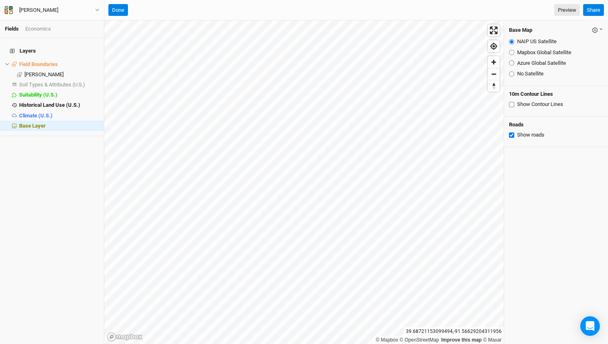
radio input "true"
click at [512, 42] on input "NAIP US Satellite" at bounding box center [511, 41] width 5 height 5
radio input "true"
click at [513, 63] on input "Azure Global Satellite" at bounding box center [511, 62] width 5 height 5
radio input "true"
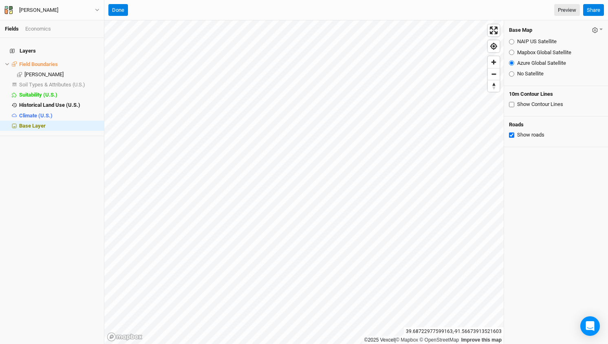
click at [512, 42] on input "NAIP US Satellite" at bounding box center [511, 41] width 5 height 5
radio input "true"
click at [513, 63] on input "Azure Global Satellite" at bounding box center [511, 62] width 5 height 5
radio input "true"
click at [511, 41] on input "NAIP US Satellite" at bounding box center [511, 41] width 5 height 5
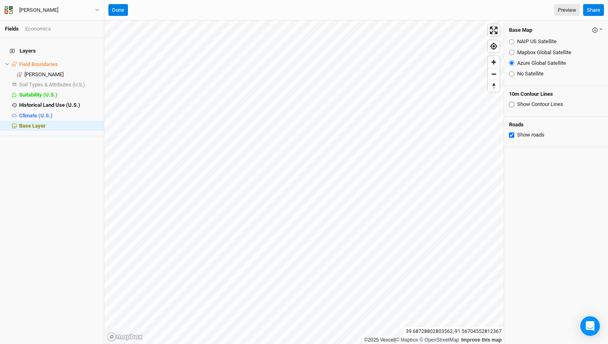
radio input "true"
click at [38, 61] on span "Field Boundaries" at bounding box center [38, 64] width 39 height 6
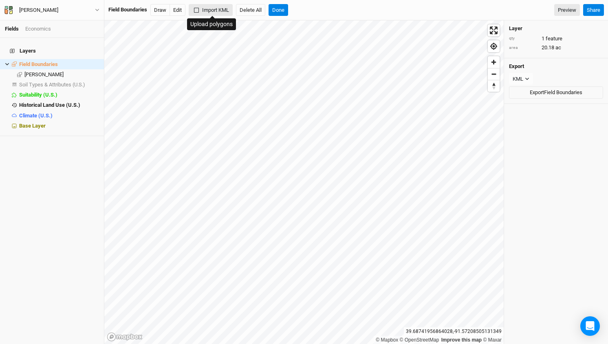
click at [221, 10] on button "Import KML" at bounding box center [211, 10] width 44 height 12
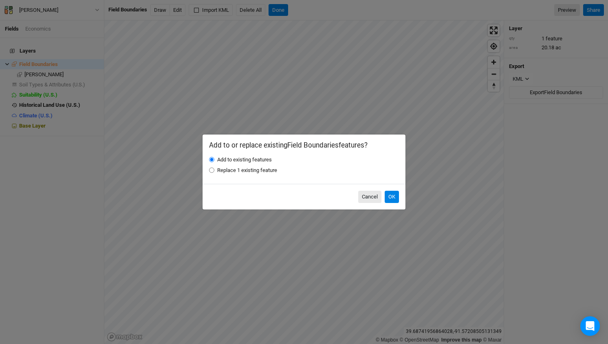
click at [212, 170] on input "Replace 1 existing feature" at bounding box center [211, 170] width 5 height 5
radio input "true"
click at [393, 195] on button "OK" at bounding box center [392, 197] width 14 height 12
radio input "true"
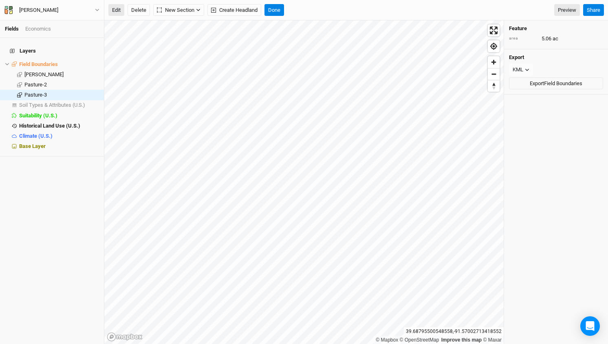
click at [115, 9] on button "Edit" at bounding box center [116, 10] width 16 height 12
click at [119, 11] on button "Edit" at bounding box center [116, 10] width 16 height 12
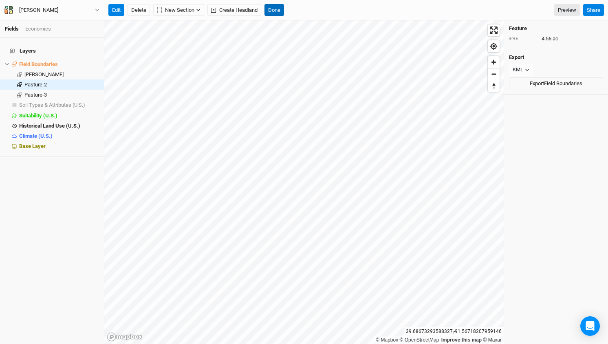
click at [278, 8] on button "Done" at bounding box center [275, 10] width 20 height 12
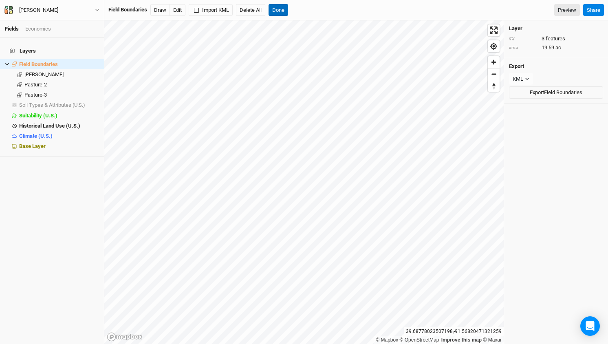
click at [284, 8] on button "Done" at bounding box center [279, 10] width 20 height 12
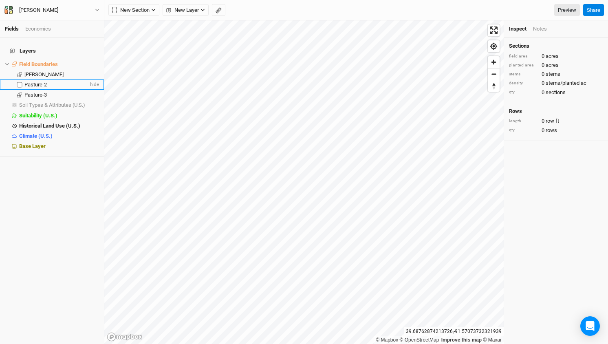
click at [37, 82] on li "Pasture-2 hide" at bounding box center [52, 85] width 104 height 10
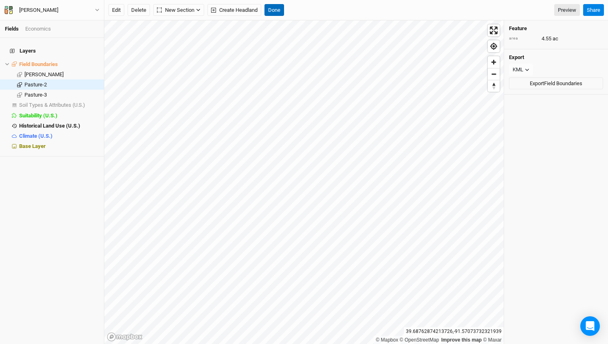
click at [276, 11] on button "Done" at bounding box center [275, 10] width 20 height 12
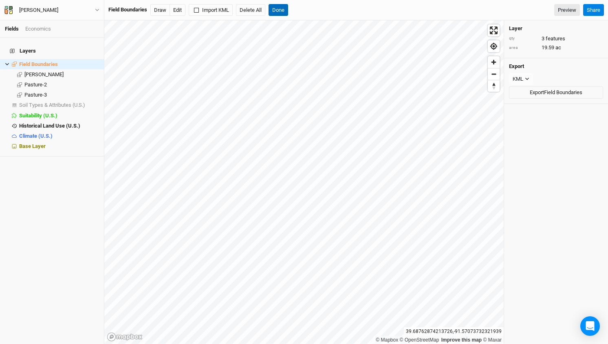
click at [281, 11] on button "Done" at bounding box center [279, 10] width 20 height 12
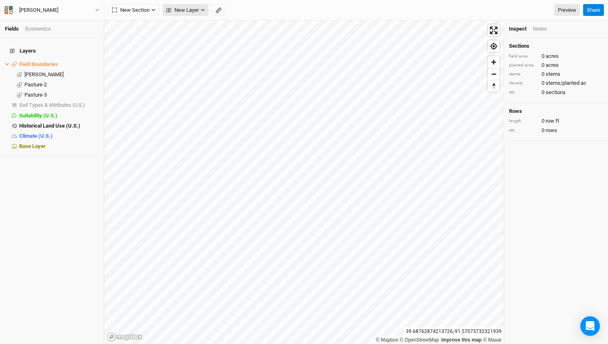
click at [203, 12] on icon "button" at bounding box center [203, 10] width 4 height 4
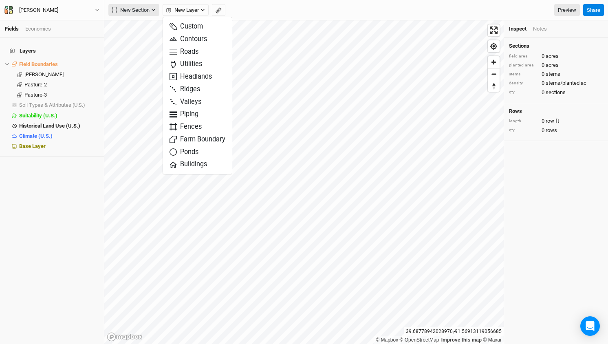
click at [156, 8] on icon "button" at bounding box center [153, 10] width 4 height 4
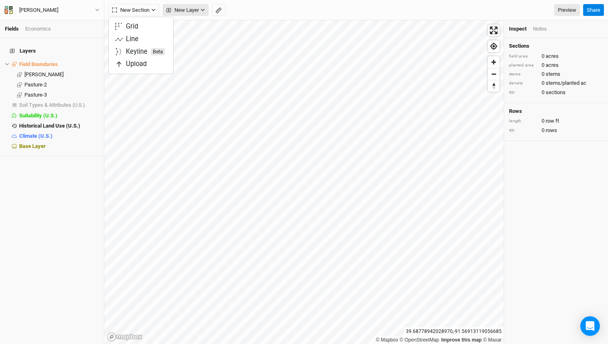
click at [192, 9] on span "New Layer" at bounding box center [182, 10] width 33 height 8
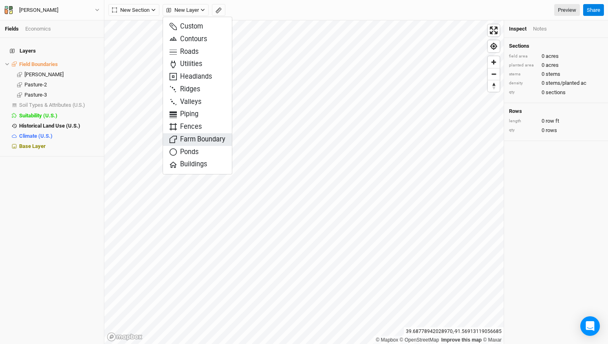
click at [194, 138] on span "Farm Boundary" at bounding box center [198, 139] width 56 height 9
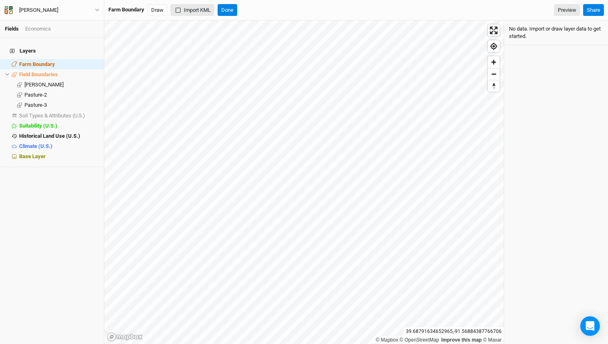
click at [193, 7] on button "Import KML" at bounding box center [192, 10] width 44 height 12
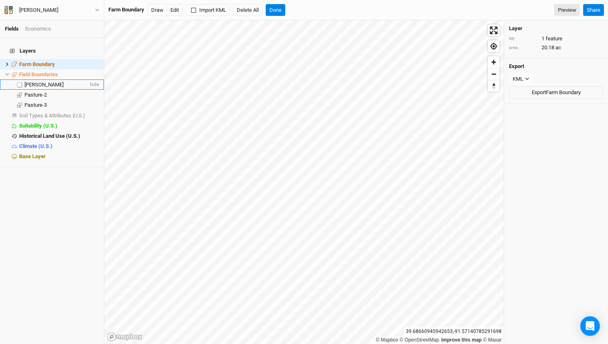
click at [39, 82] on span "[PERSON_NAME]" at bounding box center [43, 85] width 39 height 6
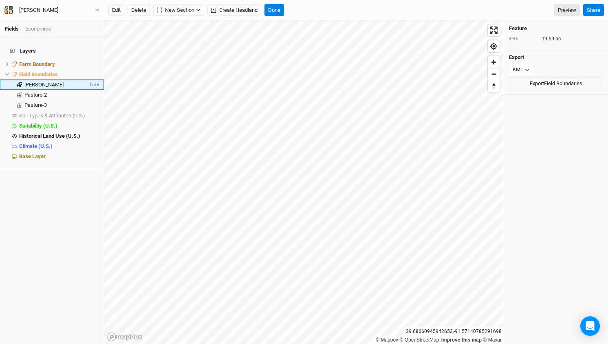
click at [27, 82] on span "[PERSON_NAME]" at bounding box center [43, 85] width 39 height 6
click at [56, 82] on span "[PERSON_NAME]" at bounding box center [43, 85] width 39 height 6
click at [37, 82] on span "[PERSON_NAME]" at bounding box center [43, 85] width 39 height 6
click at [19, 82] on icon at bounding box center [19, 84] width 5 height 4
click at [57, 82] on span "[PERSON_NAME]" at bounding box center [43, 85] width 39 height 6
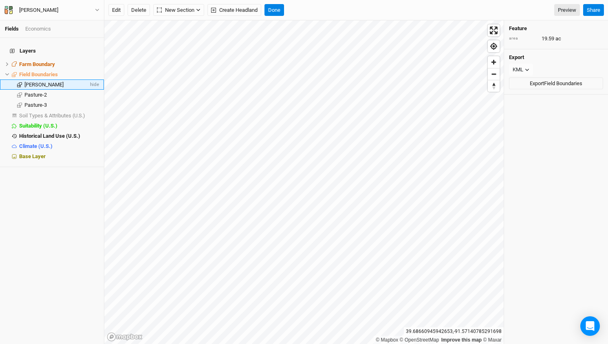
click at [33, 82] on span "[PERSON_NAME]" at bounding box center [43, 85] width 39 height 6
click at [20, 80] on label at bounding box center [20, 85] width 10 height 10
click at [20, 82] on input "checkbox" at bounding box center [19, 84] width 5 height 5
checkbox input "true"
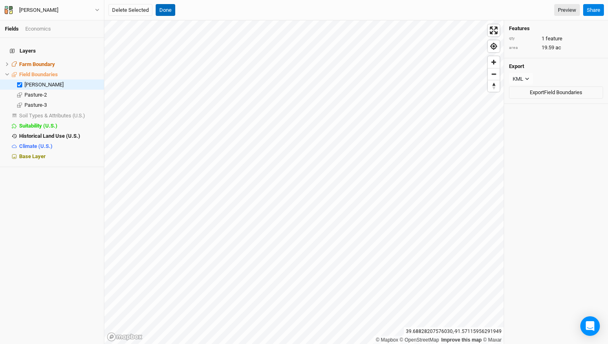
click at [166, 11] on button "Done" at bounding box center [166, 10] width 20 height 12
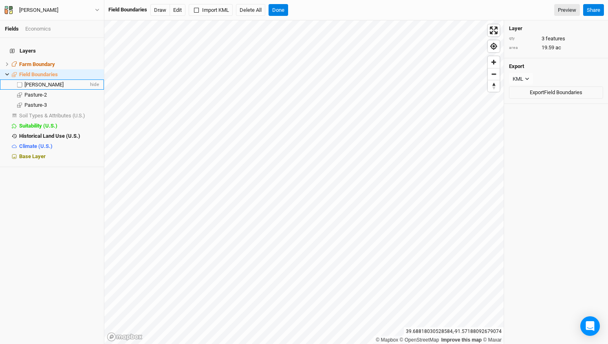
click at [42, 82] on span "[PERSON_NAME]" at bounding box center [43, 85] width 39 height 6
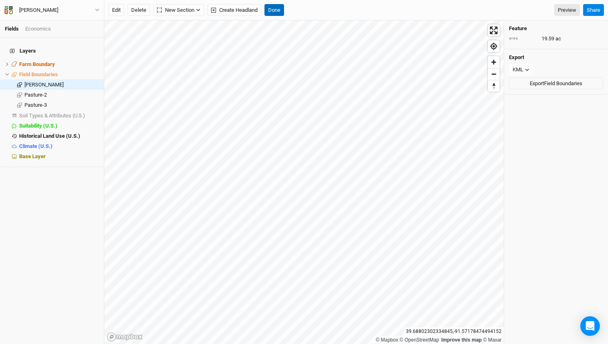
click at [274, 10] on button "Done" at bounding box center [275, 10] width 20 height 12
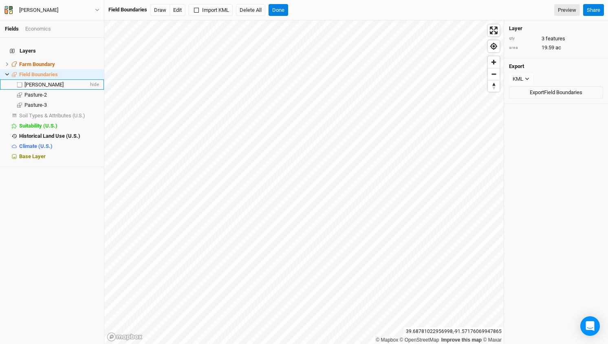
click at [51, 82] on span "[PERSON_NAME]" at bounding box center [43, 85] width 39 height 6
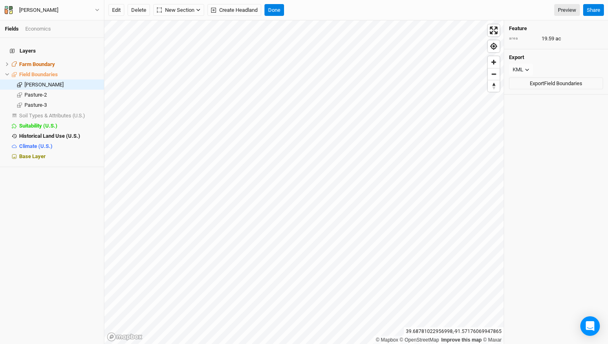
click at [20, 82] on icon at bounding box center [19, 84] width 5 height 5
click at [141, 10] on button "Delete" at bounding box center [139, 10] width 22 height 12
click at [269, 14] on button "Confirm" at bounding box center [265, 10] width 25 height 12
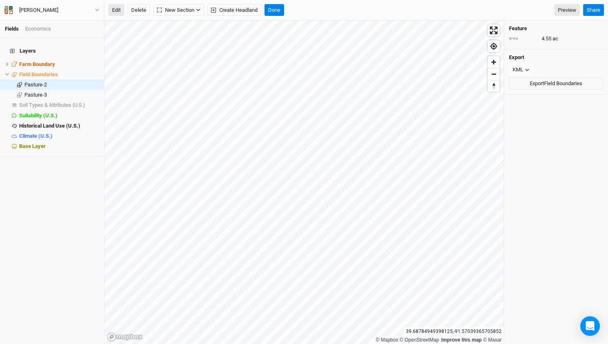
click at [115, 9] on button "Edit" at bounding box center [116, 10] width 16 height 12
click at [276, 11] on button "Done" at bounding box center [275, 10] width 20 height 12
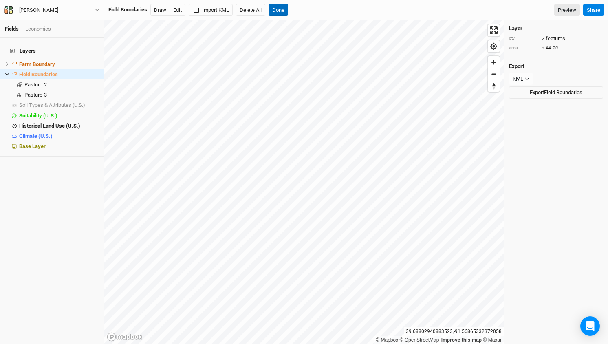
click at [288, 9] on button "Done" at bounding box center [279, 10] width 20 height 12
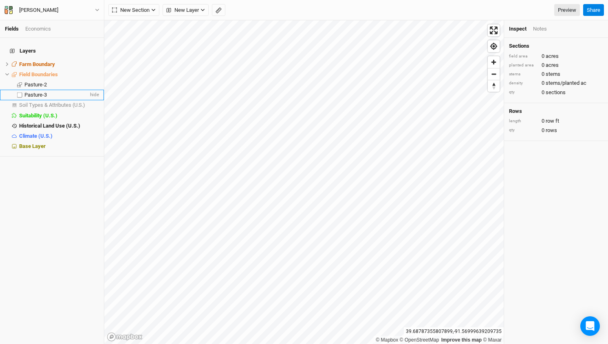
click at [35, 92] on span "Pasture-3" at bounding box center [35, 95] width 22 height 6
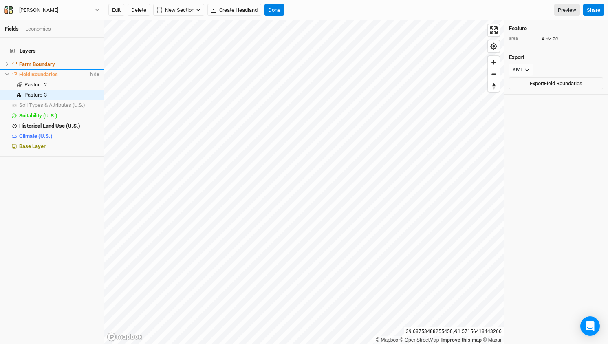
click at [7, 72] on icon at bounding box center [7, 74] width 4 height 4
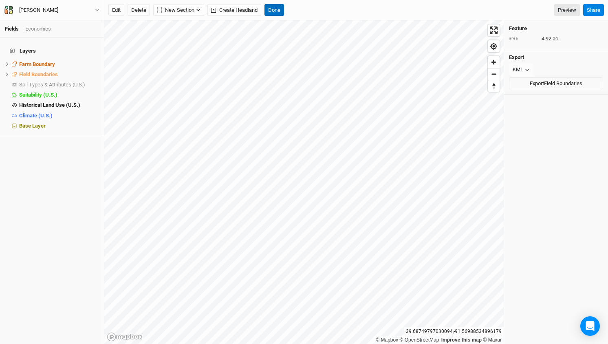
click at [274, 7] on button "Done" at bounding box center [275, 10] width 20 height 12
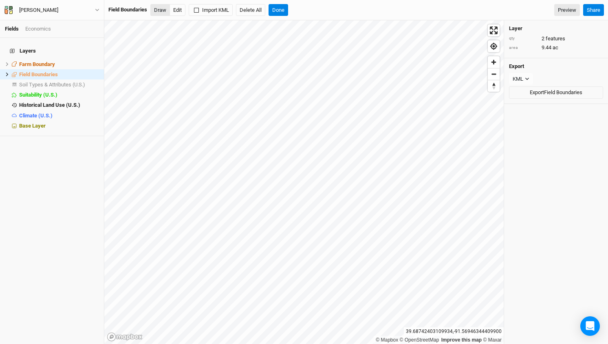
click at [164, 13] on button "Draw" at bounding box center [160, 10] width 20 height 12
click at [283, 10] on button "Done" at bounding box center [279, 10] width 20 height 12
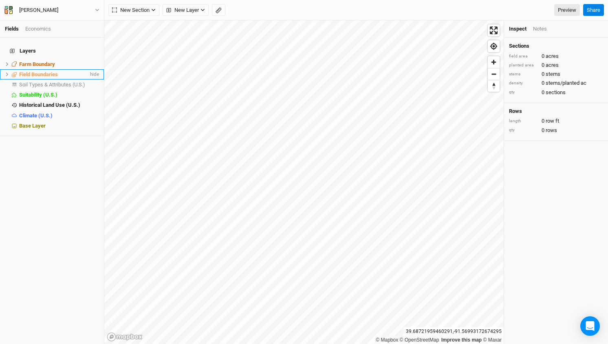
click at [7, 72] on icon at bounding box center [7, 74] width 4 height 4
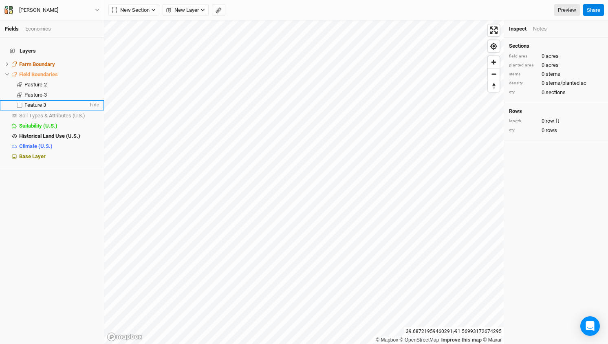
click at [30, 102] on span "Feature 3" at bounding box center [35, 105] width 22 height 6
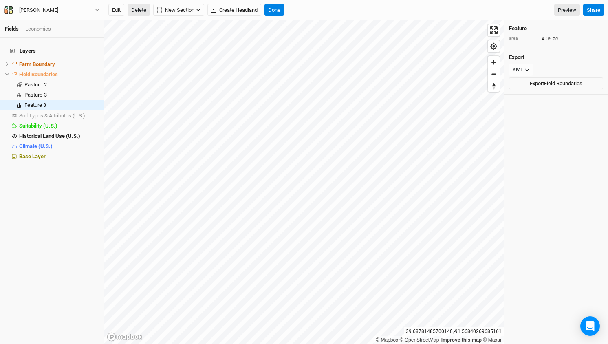
click at [141, 9] on button "Delete" at bounding box center [139, 10] width 22 height 12
click at [252, 7] on button "Confirm" at bounding box center [246, 10] width 25 height 12
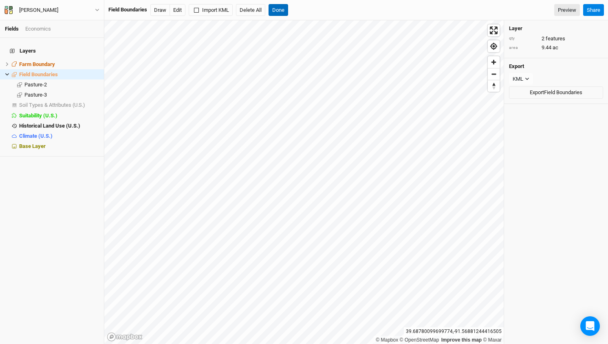
click at [282, 9] on button "Done" at bounding box center [279, 10] width 20 height 12
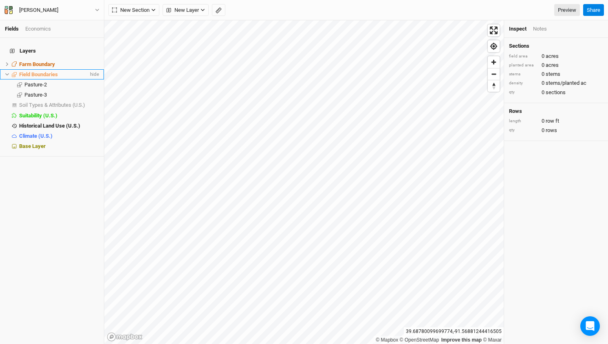
click at [9, 72] on icon at bounding box center [7, 74] width 4 height 4
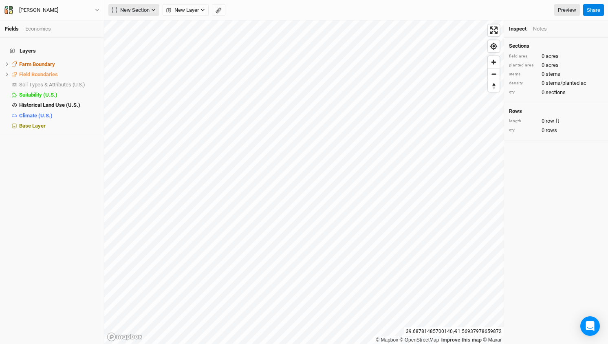
click at [141, 9] on span "New Section" at bounding box center [131, 10] width 38 height 8
click at [133, 26] on div "Grid" at bounding box center [132, 26] width 12 height 9
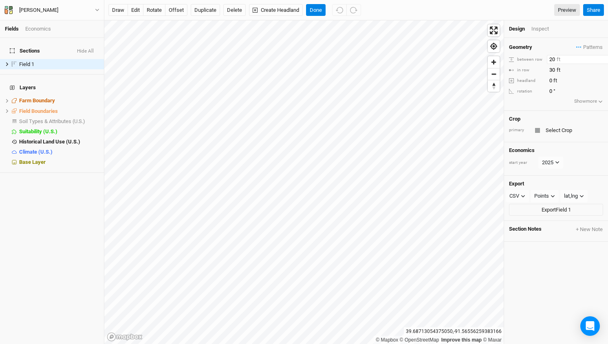
click at [553, 57] on input "20" at bounding box center [582, 59] width 71 height 9
type input "60"
click at [554, 72] on input "30" at bounding box center [582, 70] width 71 height 9
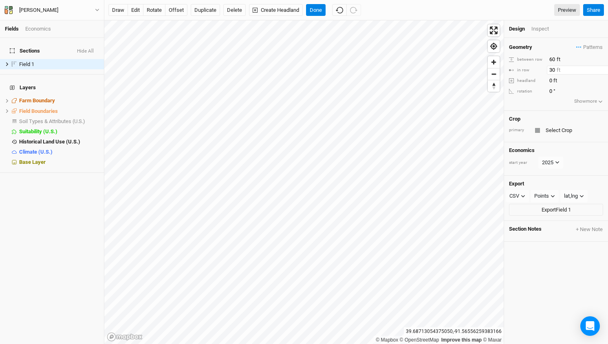
click at [554, 72] on input "30" at bounding box center [582, 70] width 71 height 9
type input "60"
click at [598, 50] on span "Patterns" at bounding box center [590, 47] width 27 height 8
click at [583, 63] on div "＋ New in-row pattern" at bounding box center [573, 62] width 51 height 7
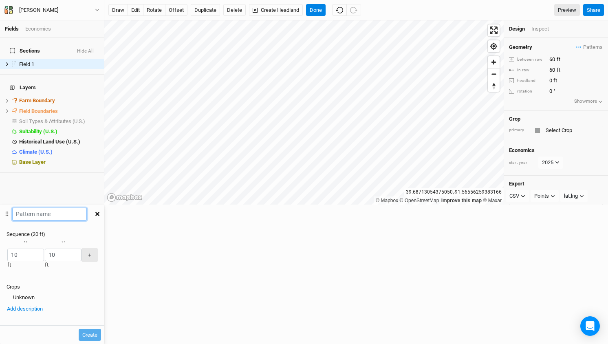
click at [87, 208] on input "text" at bounding box center [49, 214] width 75 height 13
type input "Oak sp. - [GEOGRAPHIC_DATA]"
click at [7, 255] on div "button" at bounding box center [7, 255] width 0 height 0
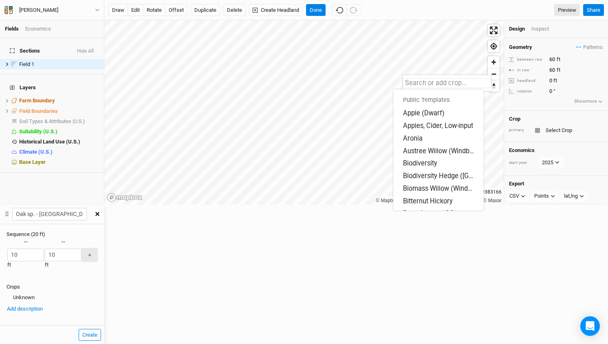
click at [430, 88] on input "text" at bounding box center [447, 83] width 89 height 10
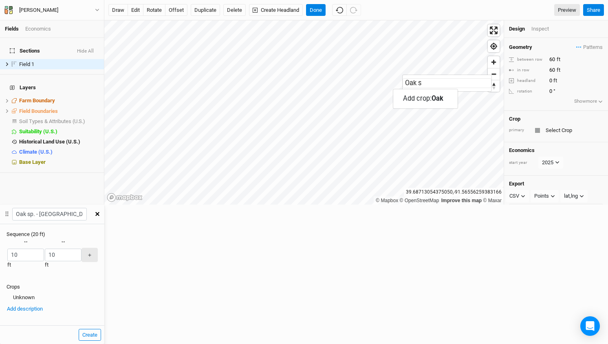
type input "Oak sp"
click at [449, 95] on mark "Oak sp" at bounding box center [442, 99] width 20 height 8
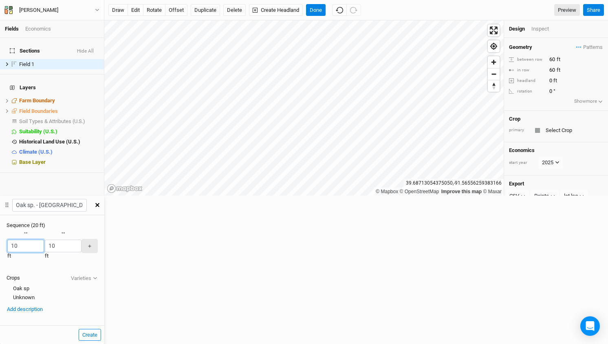
click at [44, 240] on input "10" at bounding box center [25, 246] width 37 height 13
type input "60"
click at [44, 246] on div "button" at bounding box center [44, 246] width 0 height 0
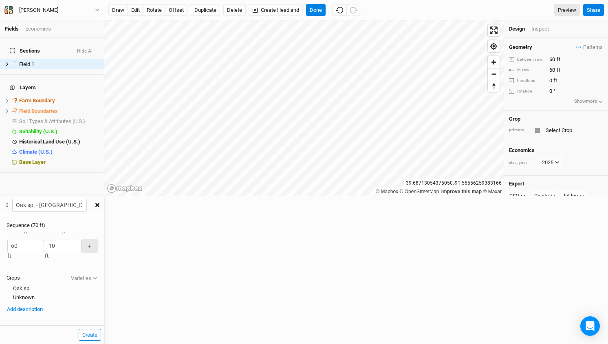
click at [44, 246] on div "button" at bounding box center [44, 246] width 0 height 0
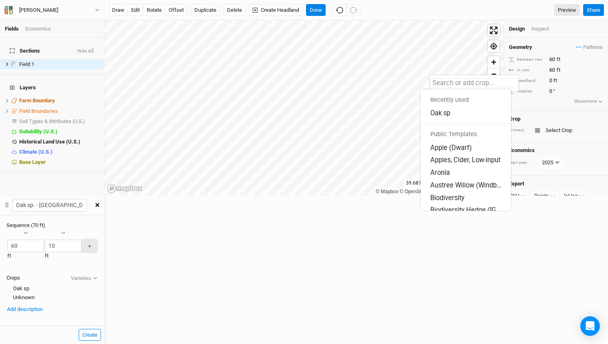
click at [444, 81] on input "text" at bounding box center [474, 83] width 89 height 10
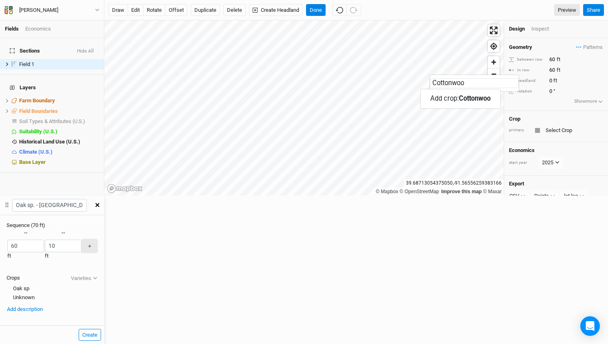
type input "Cottonwood"
click at [474, 96] on mark "Cottonwood" at bounding box center [476, 99] width 35 height 8
click at [82, 240] on input "10" at bounding box center [63, 246] width 37 height 13
type input "60"
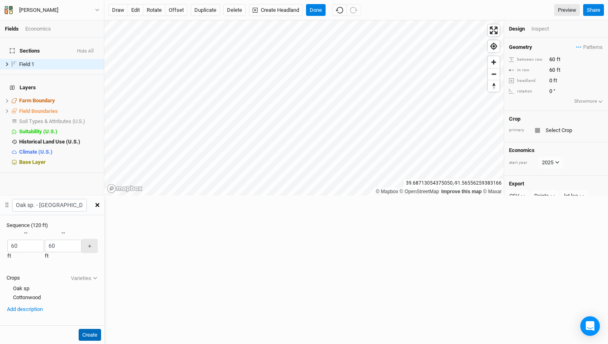
click at [101, 329] on button "Create" at bounding box center [90, 335] width 22 height 12
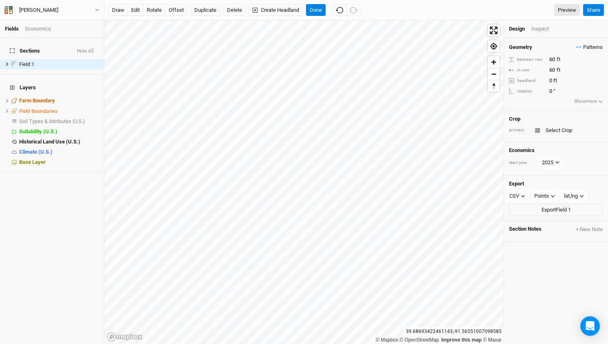
click at [591, 49] on span "Patterns" at bounding box center [590, 47] width 27 height 8
click at [571, 60] on button "Oak sp. - [GEOGRAPHIC_DATA]" at bounding box center [560, 64] width 60 height 9
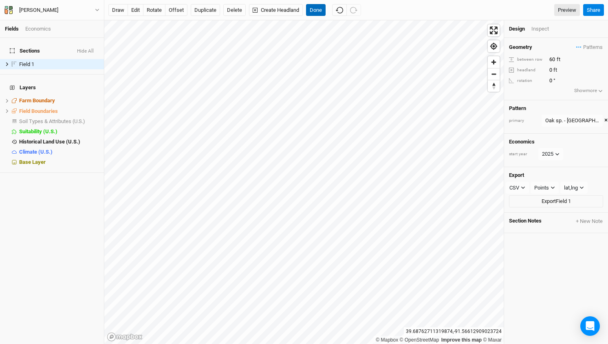
click at [320, 9] on button "Done" at bounding box center [316, 10] width 20 height 12
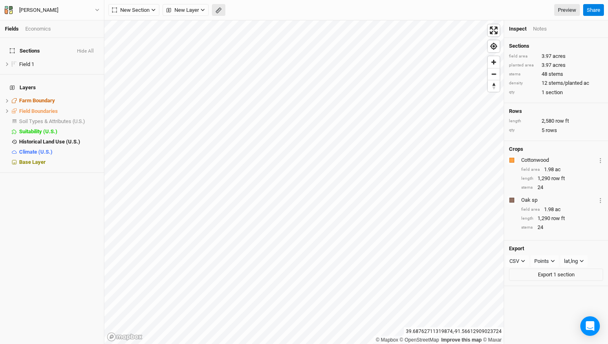
click at [219, 12] on rect "button" at bounding box center [218, 11] width 5 height 6
click at [146, 9] on button "Done" at bounding box center [146, 10] width 20 height 12
click at [220, 11] on rect "button" at bounding box center [218, 11] width 5 height 6
click at [148, 8] on button "Done" at bounding box center [146, 10] width 20 height 12
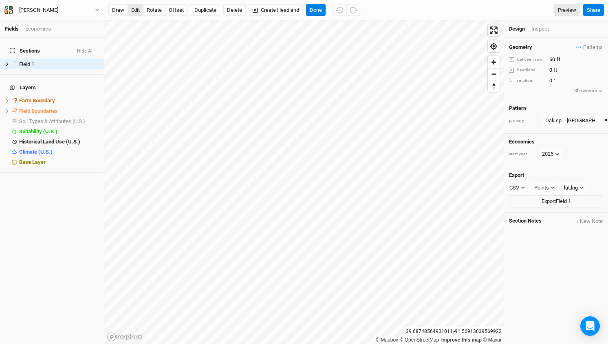
click at [135, 10] on button "edit" at bounding box center [136, 10] width 16 height 12
click at [179, 10] on button "offset" at bounding box center [176, 10] width 22 height 12
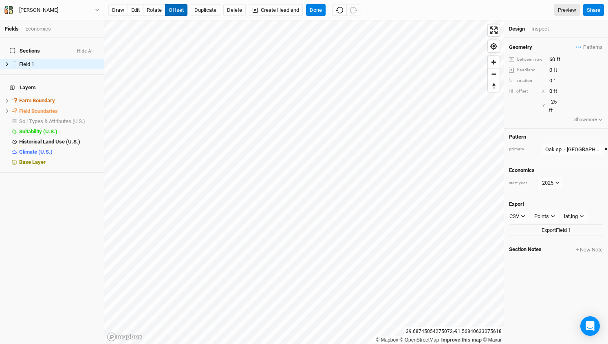
type input "-26"
click at [153, 10] on button "rotate" at bounding box center [154, 10] width 22 height 12
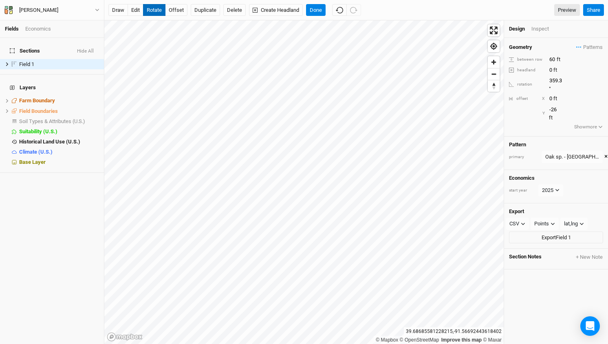
type input "0.2"
click at [318, 9] on button "Done" at bounding box center [316, 10] width 20 height 12
click at [173, 9] on button "offset" at bounding box center [176, 10] width 22 height 12
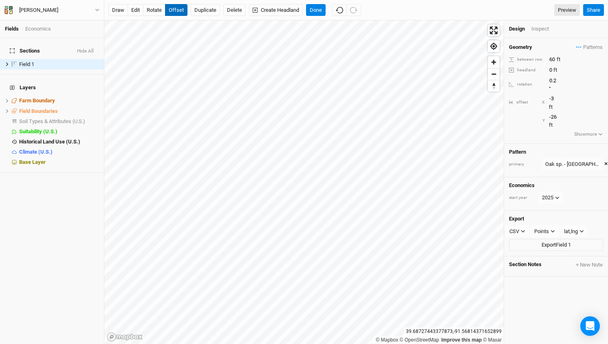
type input "-4"
click at [318, 9] on button "Done" at bounding box center [316, 10] width 20 height 12
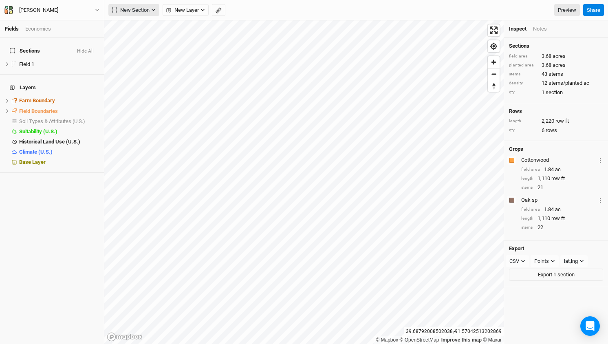
click at [147, 9] on span "New Section" at bounding box center [131, 10] width 38 height 8
click at [139, 25] on button "Grid" at bounding box center [141, 26] width 64 height 13
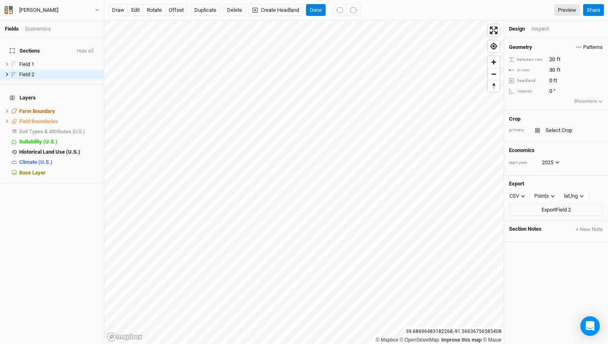
click at [601, 47] on span "Patterns" at bounding box center [590, 47] width 27 height 8
click at [568, 61] on button "Oak sp. - [GEOGRAPHIC_DATA]" at bounding box center [560, 64] width 60 height 9
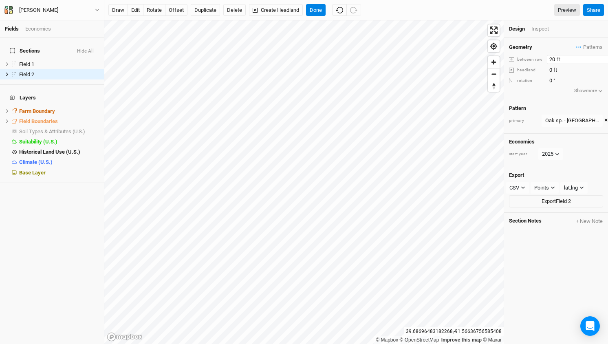
click at [562, 61] on input "20" at bounding box center [582, 59] width 71 height 9
type input "60"
click at [175, 7] on button "offset" at bounding box center [176, 10] width 22 height 12
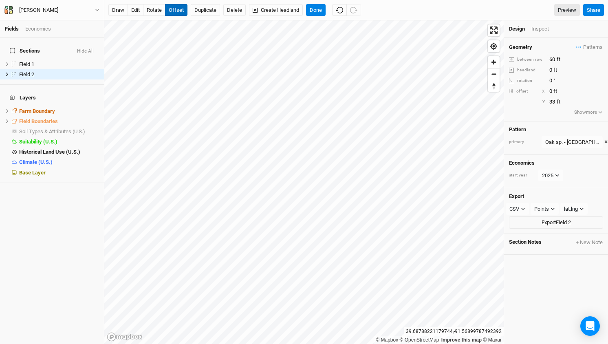
type input "32"
click at [133, 8] on button "edit" at bounding box center [136, 10] width 16 height 12
click at [6, 119] on icon at bounding box center [7, 121] width 4 height 4
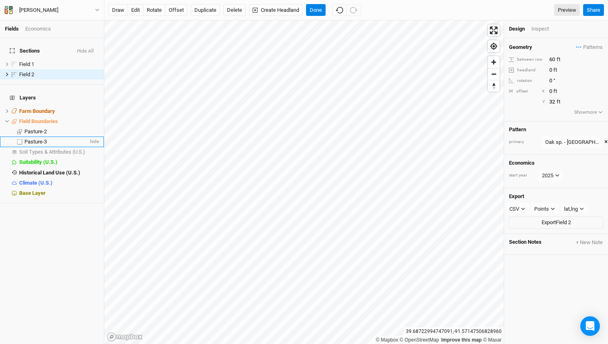
click at [33, 139] on span "Pasture-3" at bounding box center [35, 142] width 22 height 6
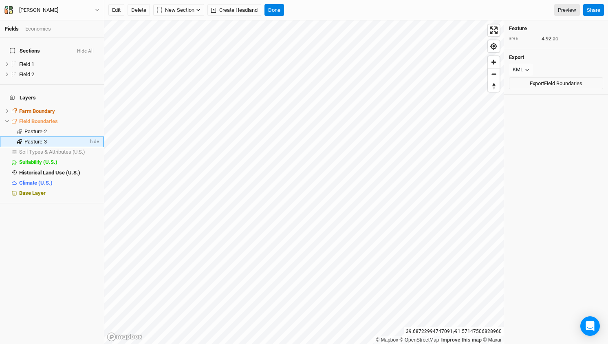
click at [33, 139] on span "Pasture-3" at bounding box center [35, 142] width 22 height 6
click at [120, 12] on button "Edit" at bounding box center [116, 10] width 16 height 12
click at [278, 9] on button "Done" at bounding box center [275, 10] width 20 height 12
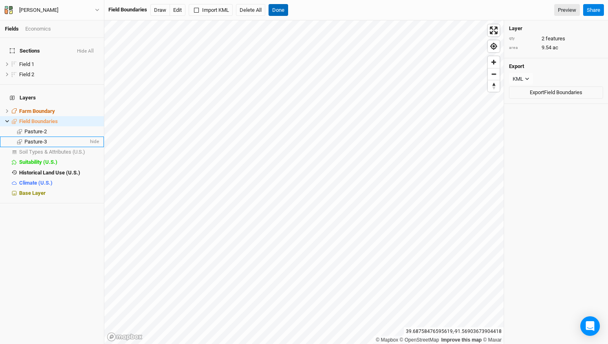
click at [281, 8] on button "Done" at bounding box center [279, 10] width 20 height 12
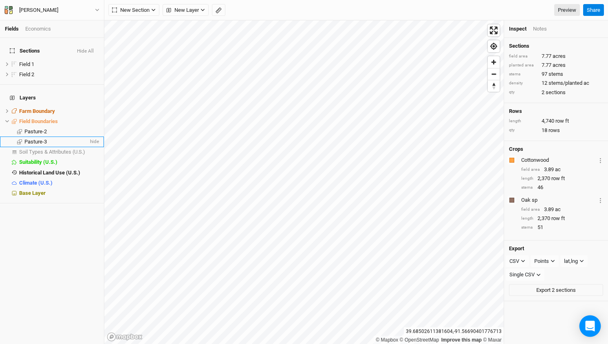
click at [590, 323] on icon "Open Intercom Messenger" at bounding box center [590, 326] width 9 height 11
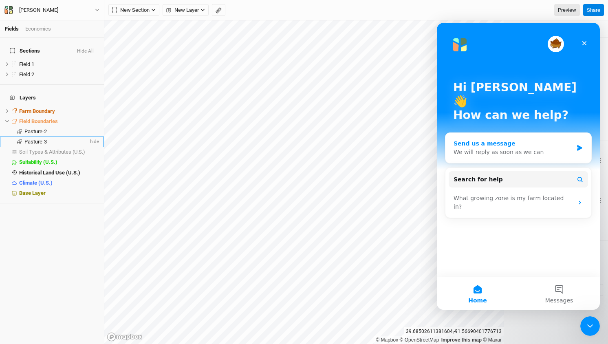
click at [495, 139] on div "Send us a message" at bounding box center [513, 143] width 119 height 9
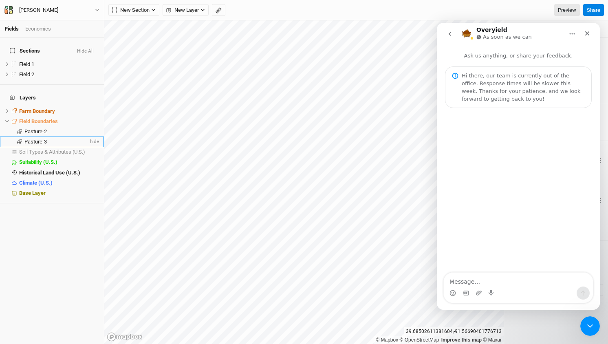
click at [485, 282] on textarea "Message…" at bounding box center [518, 280] width 149 height 14
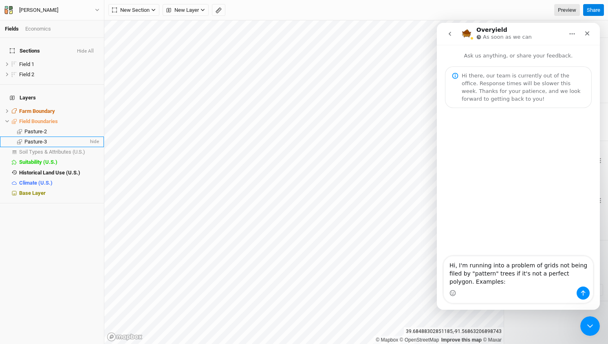
type textarea "Hi, I'm running into a problem of grids not being filed by "pattern" trees if i…"
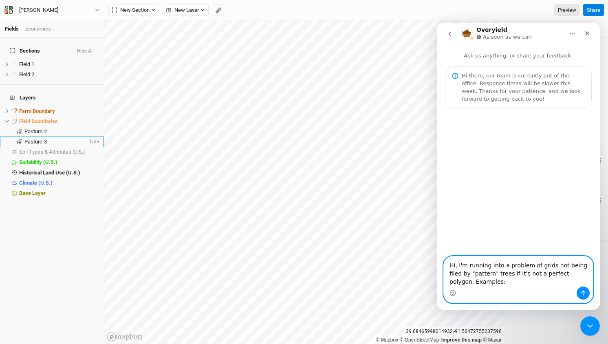
click at [489, 284] on textarea "Hi, I'm running into a problem of grids not being filed by "pattern" trees if i…" at bounding box center [518, 271] width 149 height 30
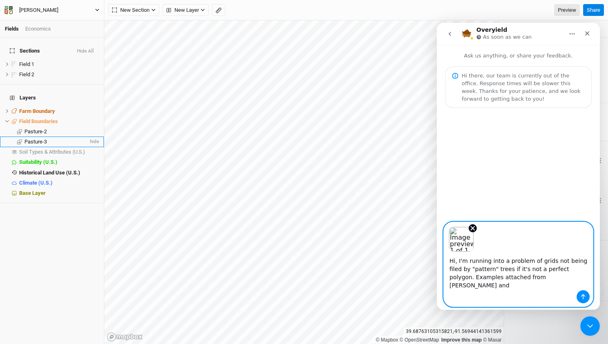
click at [36, 9] on div "[PERSON_NAME]" at bounding box center [38, 10] width 39 height 8
click at [48, 24] on button "Back" at bounding box center [67, 23] width 64 height 11
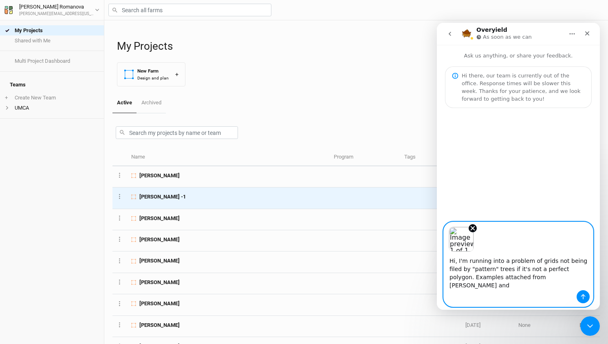
click at [157, 200] on span "[PERSON_NAME] -1" at bounding box center [162, 196] width 46 height 7
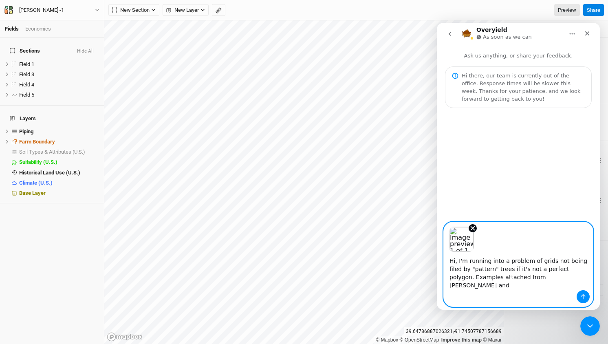
click at [493, 295] on div "Intercom messenger" at bounding box center [518, 296] width 149 height 13
click at [539, 250] on div "Image previews" at bounding box center [518, 237] width 149 height 30
click at [570, 283] on textarea "Hi, I'm running into a problem of grids not being filed by "pattern" trees if i…" at bounding box center [518, 271] width 149 height 38
paste textarea "K"
click at [535, 256] on textarea "Hi, I'm running into a problem of grids not being filed by "pattern" trees if i…" at bounding box center [518, 271] width 149 height 38
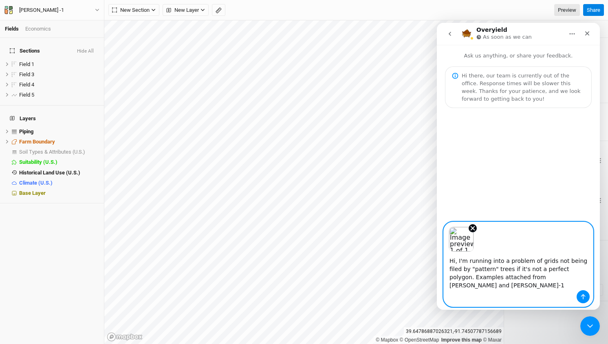
type textarea "Hi, I'm running into a problem of grids not being filed by "pattern" trees if i…"
click at [584, 296] on icon "Send a message…" at bounding box center [583, 297] width 7 height 7
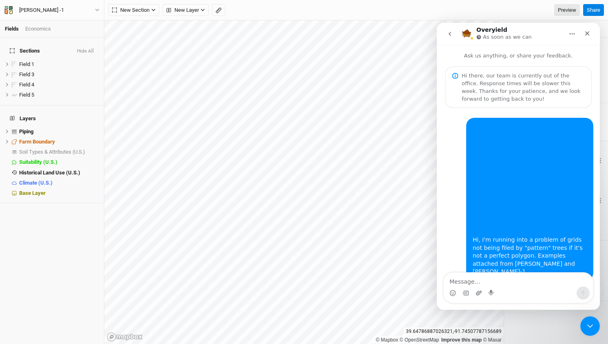
scroll to position [31, 0]
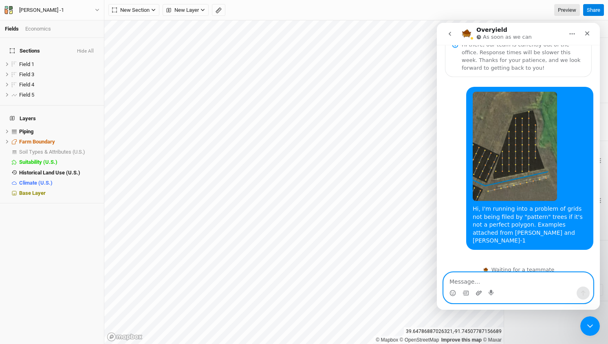
click at [480, 293] on icon "Upload attachment" at bounding box center [479, 293] width 7 height 7
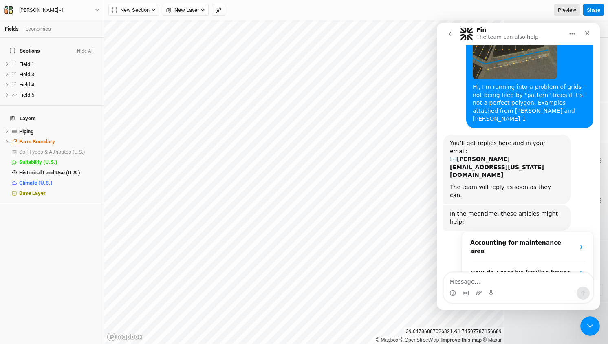
scroll to position [282, 0]
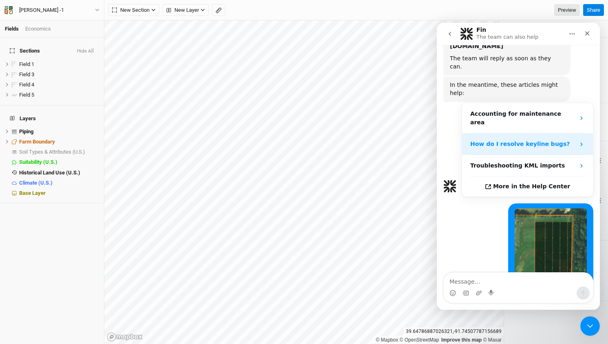
click at [536, 141] on strong "How do I resolve keyline bugs?" at bounding box center [520, 144] width 99 height 7
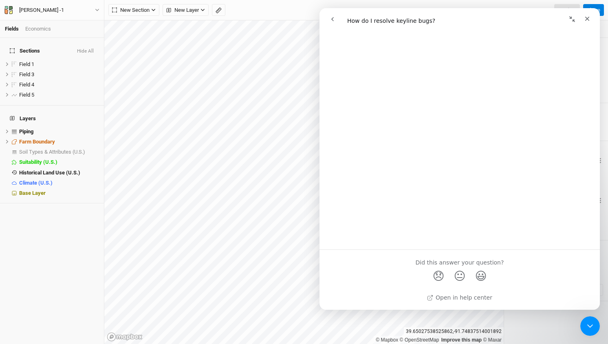
scroll to position [81, 0]
click at [586, 16] on icon "Close" at bounding box center [587, 18] width 7 height 7
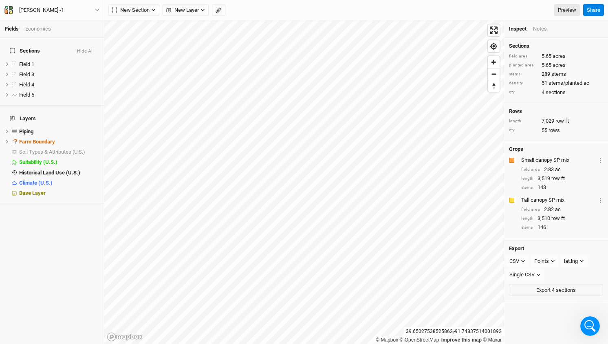
scroll to position [0, 0]
click at [11, 10] on icon "button" at bounding box center [8, 10] width 8 height 8
click at [43, 21] on button "Back" at bounding box center [67, 23] width 64 height 11
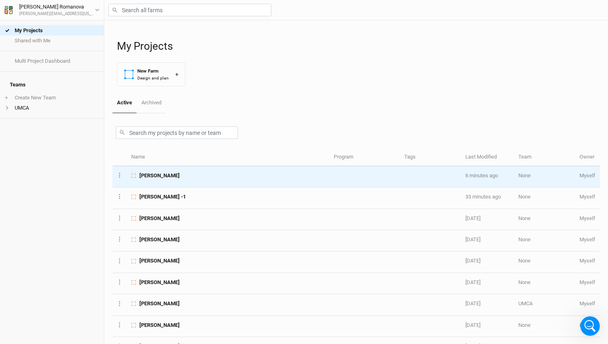
click at [158, 174] on span "[PERSON_NAME]" at bounding box center [159, 175] width 40 height 7
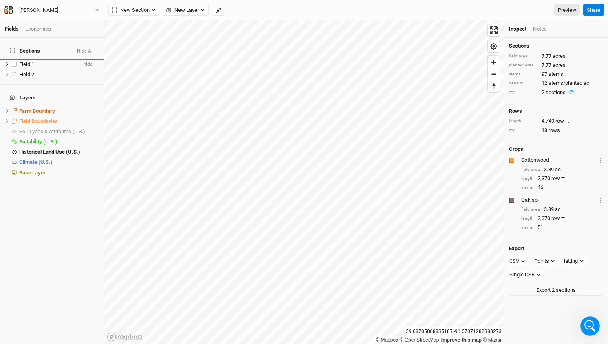
click at [25, 61] on span "Field 1" at bounding box center [26, 64] width 15 height 6
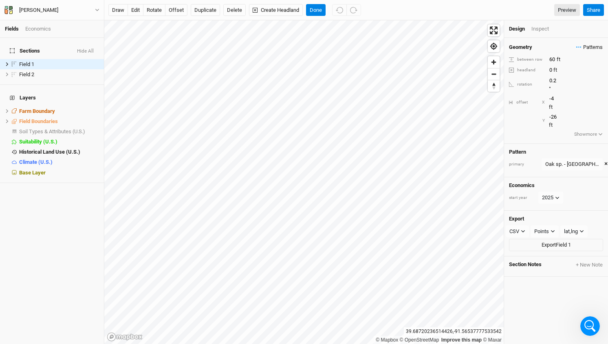
click at [594, 45] on span "Patterns" at bounding box center [590, 47] width 27 height 8
click at [597, 64] on button "view" at bounding box center [600, 63] width 20 height 13
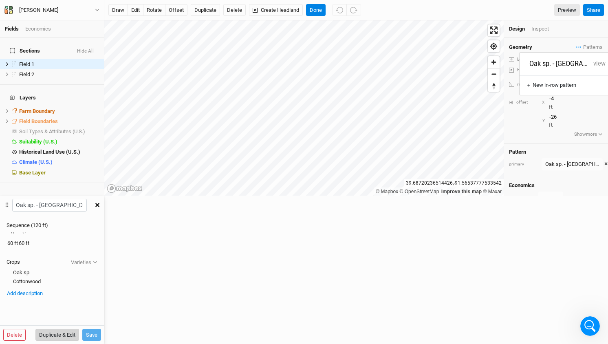
click at [79, 329] on button "Duplicate & Edit" at bounding box center [57, 335] width 44 height 12
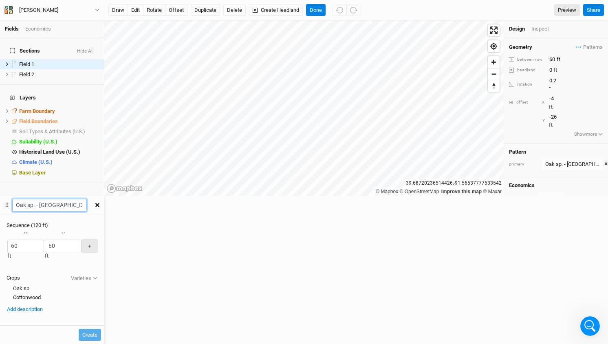
click at [87, 199] on input "Oak sp. - [GEOGRAPHIC_DATA] 2" at bounding box center [49, 205] width 75 height 13
paste input "Cottonwood"
type input "Cottonwood - Oak sp."
click at [7, 246] on div "button" at bounding box center [7, 246] width 0 height 0
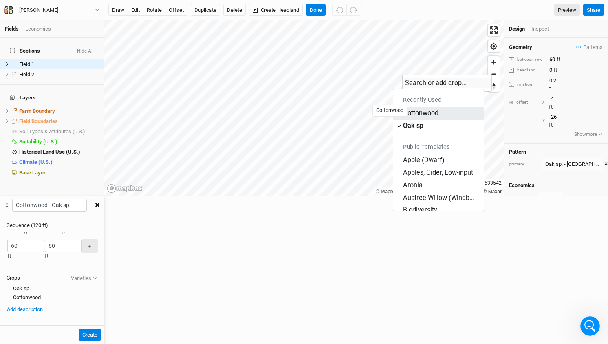
click at [419, 112] on div "Cottonwood" at bounding box center [420, 113] width 35 height 9
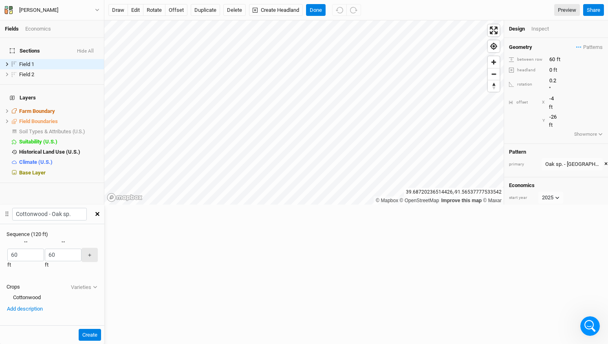
click at [45, 255] on button "button" at bounding box center [44, 255] width 1 height 1
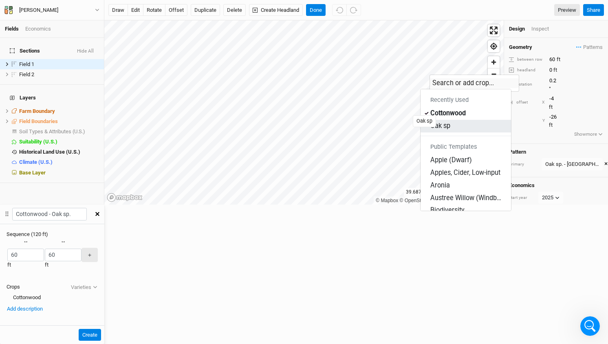
click at [443, 122] on div "Oak sp" at bounding box center [441, 126] width 20 height 9
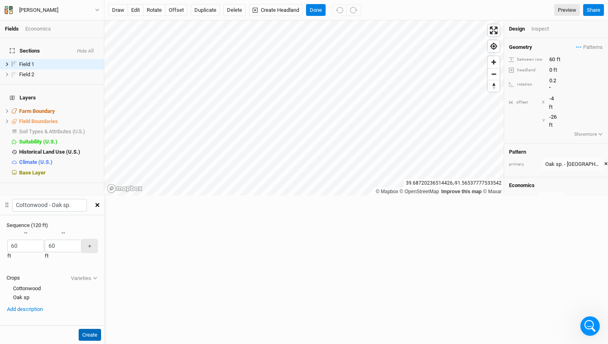
click at [101, 329] on button "Create" at bounding box center [90, 335] width 22 height 12
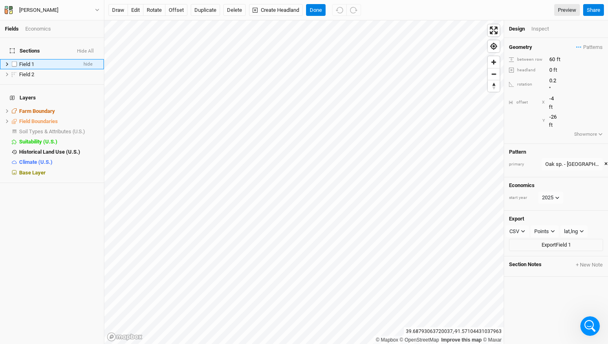
click at [6, 62] on icon at bounding box center [7, 64] width 4 height 4
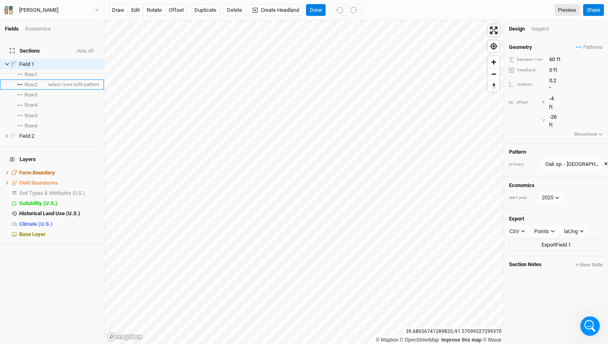
click at [33, 82] on span "Row 2" at bounding box center [30, 85] width 13 height 7
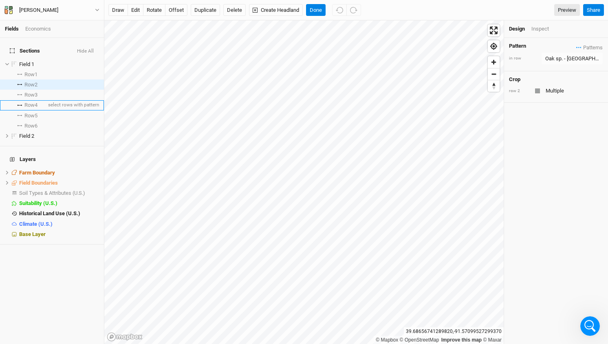
click at [31, 100] on li "Row 4 select rows with pattern" at bounding box center [52, 105] width 104 height 10
click at [30, 123] on span "Row 6" at bounding box center [30, 126] width 13 height 7
click at [588, 57] on div "Oak sp. - [GEOGRAPHIC_DATA]" at bounding box center [573, 59] width 54 height 8
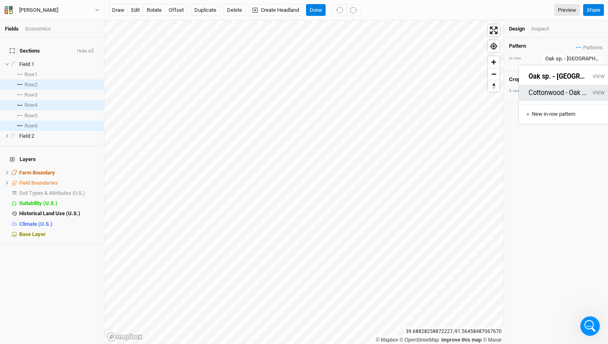
click at [559, 88] on button "Cottonwood - Oak sp." at bounding box center [559, 92] width 60 height 9
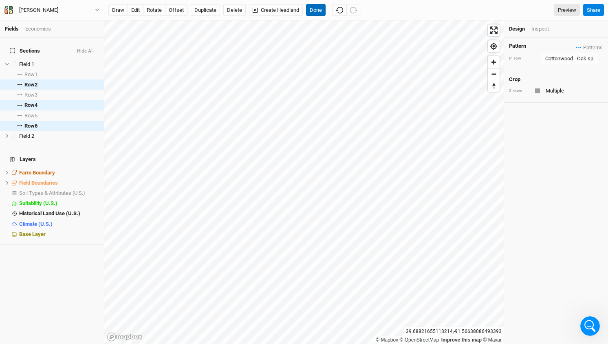
click at [319, 10] on button "Done" at bounding box center [316, 10] width 20 height 12
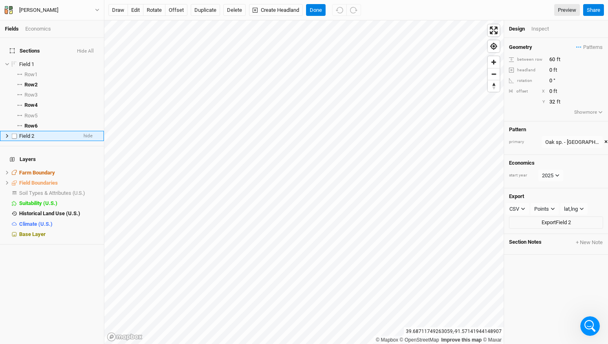
click at [8, 134] on icon at bounding box center [7, 136] width 4 height 4
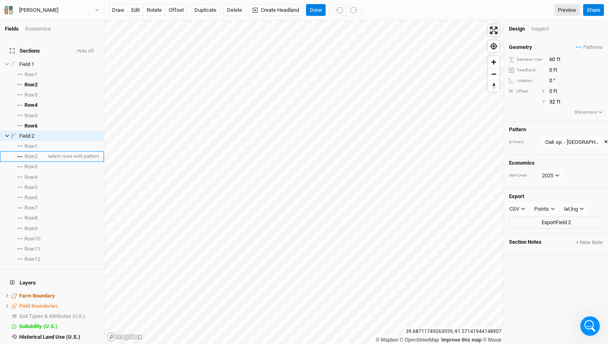
click at [31, 153] on span "Row 2" at bounding box center [30, 156] width 13 height 7
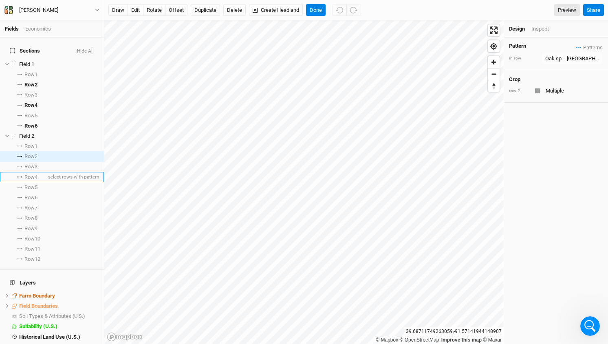
click at [30, 174] on span "Row 4" at bounding box center [30, 177] width 13 height 7
click at [29, 194] on span "Row 6" at bounding box center [30, 197] width 13 height 7
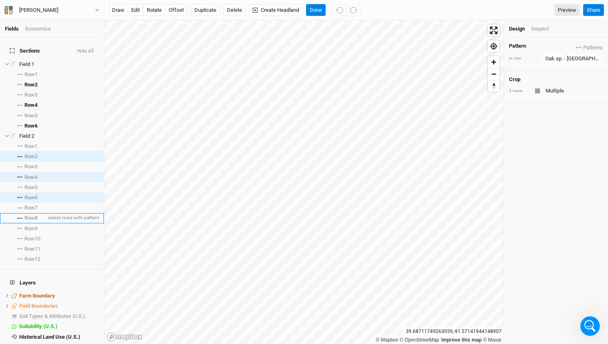
click at [29, 215] on span "Row 8" at bounding box center [30, 218] width 13 height 7
click at [29, 236] on span "Row 10" at bounding box center [32, 239] width 16 height 7
click at [29, 256] on span "Row 12" at bounding box center [32, 259] width 16 height 7
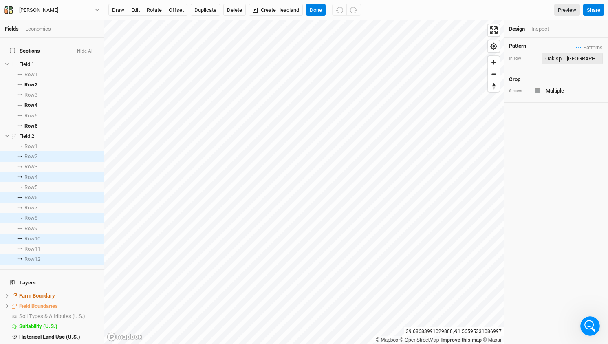
click at [577, 56] on div "Oak sp. - [GEOGRAPHIC_DATA]" at bounding box center [573, 59] width 54 height 8
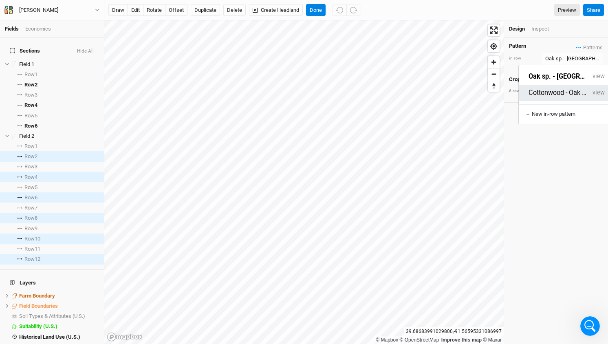
click at [556, 88] on button "Cottonwood - Oak sp." at bounding box center [559, 92] width 60 height 9
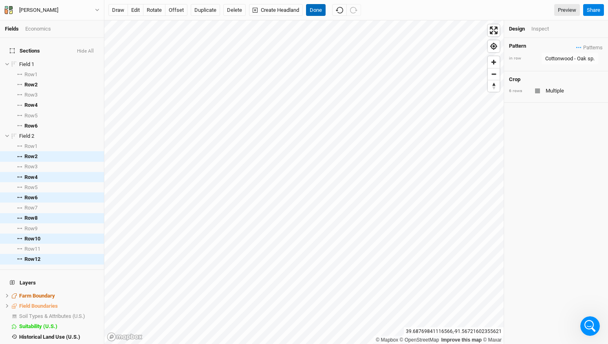
click at [319, 6] on button "Done" at bounding box center [316, 10] width 20 height 12
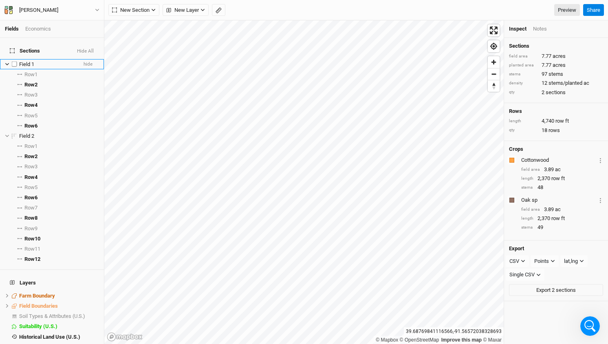
click at [7, 62] on icon at bounding box center [7, 64] width 4 height 4
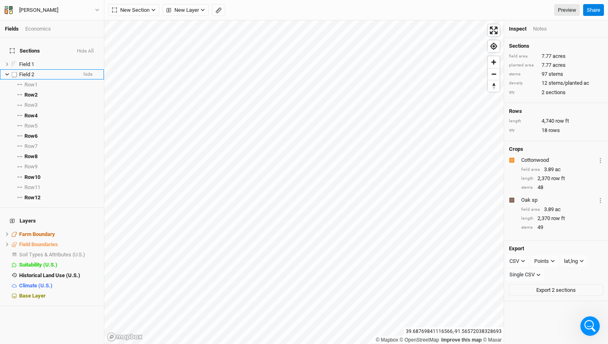
click at [7, 72] on icon at bounding box center [7, 74] width 4 height 4
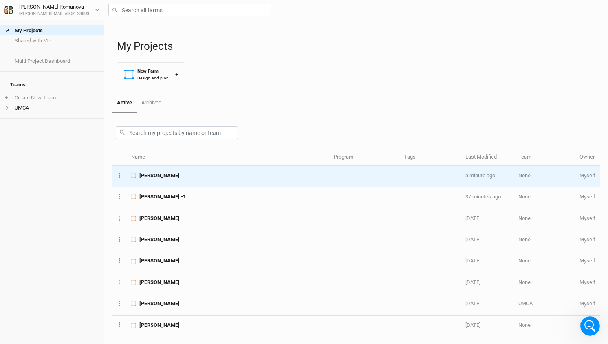
scroll to position [18, 0]
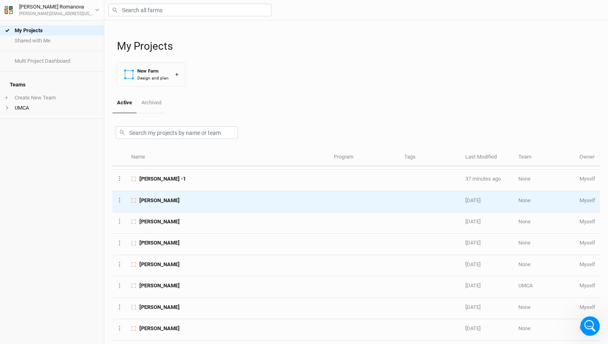
click at [159, 201] on span "[PERSON_NAME]" at bounding box center [159, 200] width 40 height 7
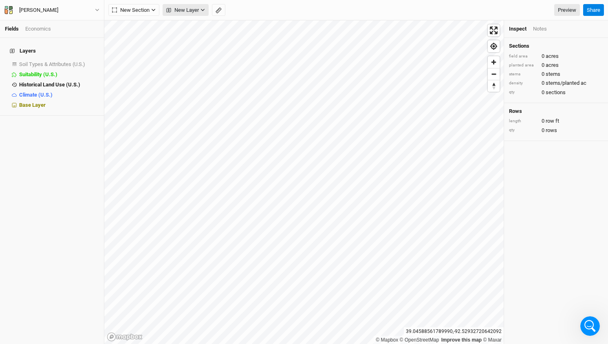
click at [208, 9] on button "New Layer" at bounding box center [186, 10] width 46 height 12
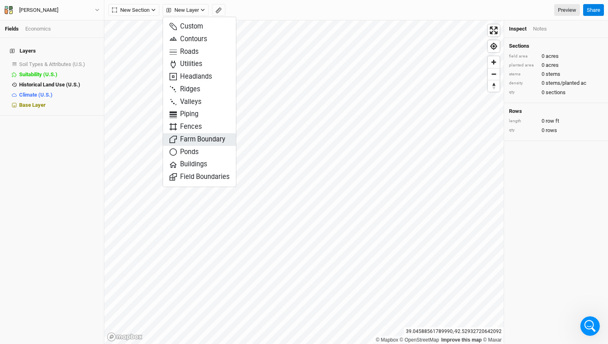
click at [202, 136] on span "Farm Boundary" at bounding box center [198, 139] width 56 height 9
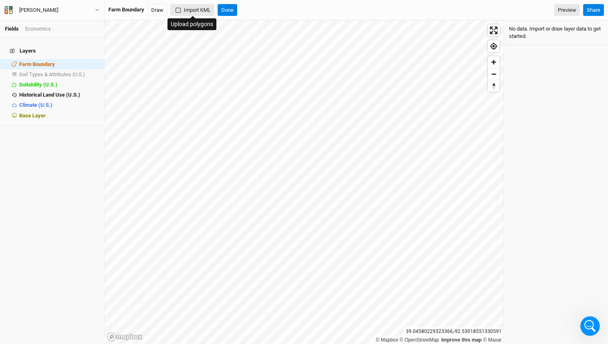
click at [194, 10] on button "Import KML" at bounding box center [192, 10] width 44 height 12
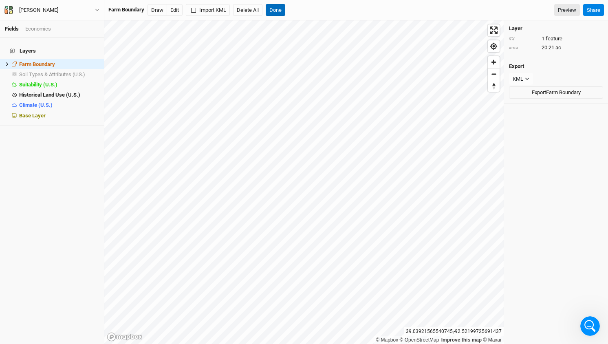
click at [281, 12] on button "Done" at bounding box center [276, 10] width 20 height 12
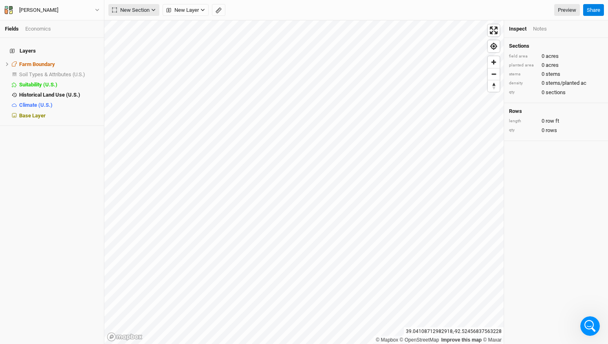
click at [152, 9] on icon "button" at bounding box center [153, 10] width 4 height 4
click at [133, 24] on div "Grid" at bounding box center [132, 26] width 12 height 9
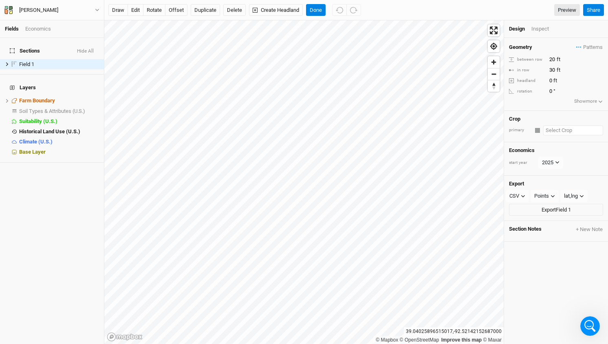
click at [561, 127] on input "text" at bounding box center [574, 131] width 60 height 10
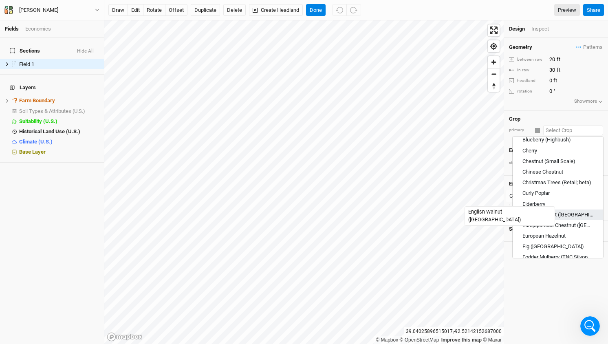
scroll to position [187, 0]
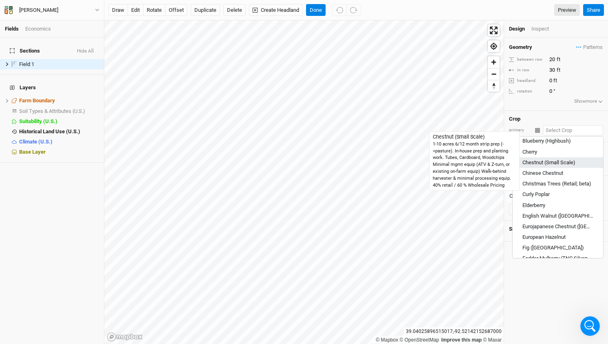
click at [539, 160] on div "Chestnut (Small Scale)" at bounding box center [549, 162] width 53 height 7
type input "Chestnut (Small Scale)"
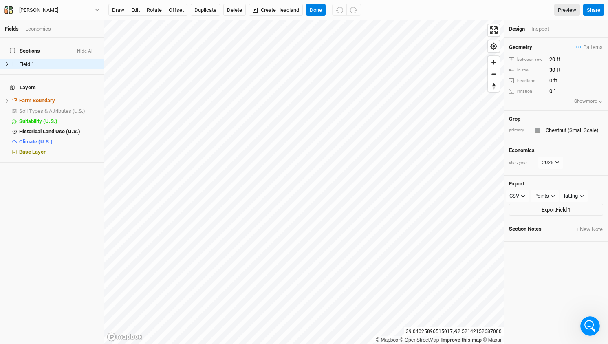
type input "20"
click at [551, 60] on input "20" at bounding box center [582, 59] width 71 height 9
type input "40"
click at [563, 37] on div "Design Inspect" at bounding box center [556, 29] width 104 height 18
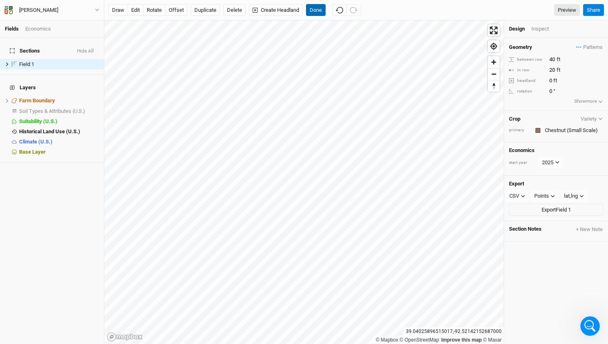
click at [318, 11] on button "Done" at bounding box center [316, 10] width 20 height 12
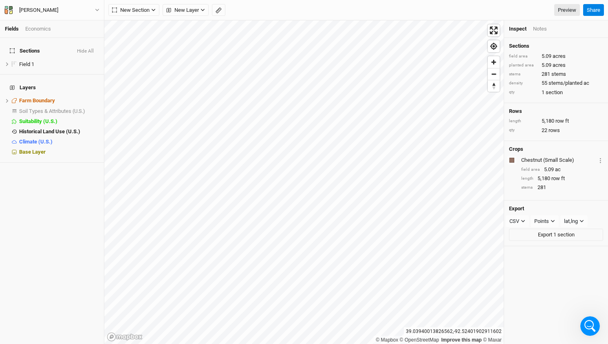
click at [104, 173] on div "Fields Economics Sections Hide All Field 1 hide Layers Farm Boundary hide Soil …" at bounding box center [304, 172] width 608 height 344
click at [102, 177] on div "Fields Economics Sections Hide All Field 1 hide Layers Farm Boundary hide Soil …" at bounding box center [304, 172] width 608 height 344
click at [150, 9] on button "New Section" at bounding box center [133, 10] width 51 height 12
click at [139, 22] on button "Grid" at bounding box center [141, 26] width 64 height 13
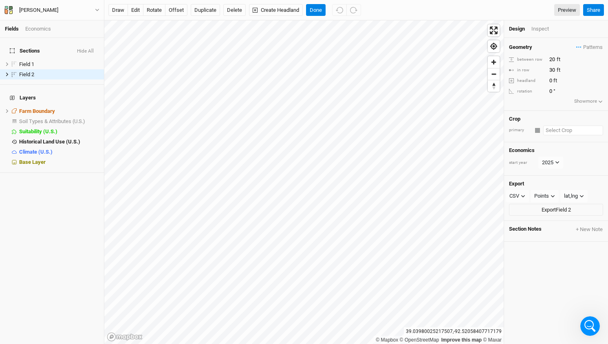
click at [552, 129] on input "text" at bounding box center [574, 131] width 60 height 10
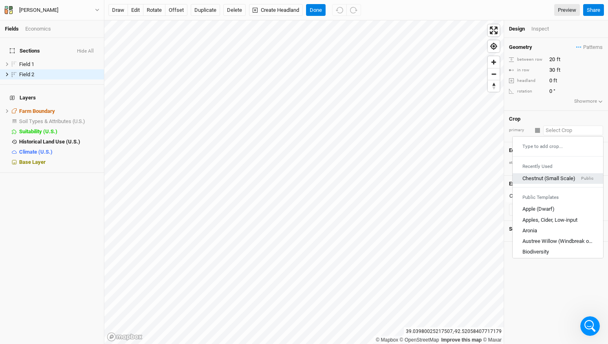
scroll to position [0, 0]
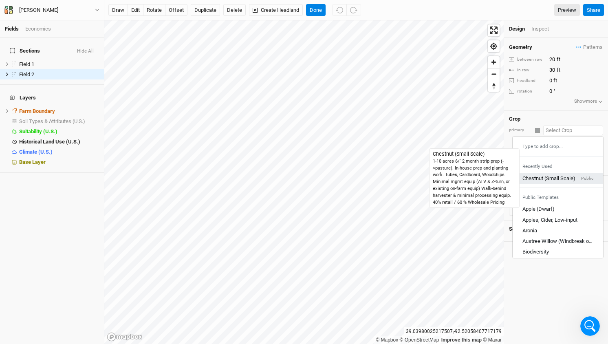
click at [557, 175] on div "Chestnut (Small Scale)" at bounding box center [549, 178] width 53 height 7
type input "20"
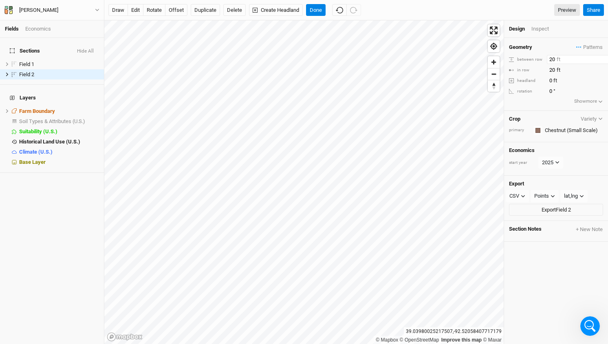
click at [552, 61] on input "20" at bounding box center [582, 59] width 71 height 9
type input "40"
click at [319, 13] on button "Done" at bounding box center [316, 10] width 20 height 12
click at [175, 9] on button "offset" at bounding box center [176, 10] width 22 height 12
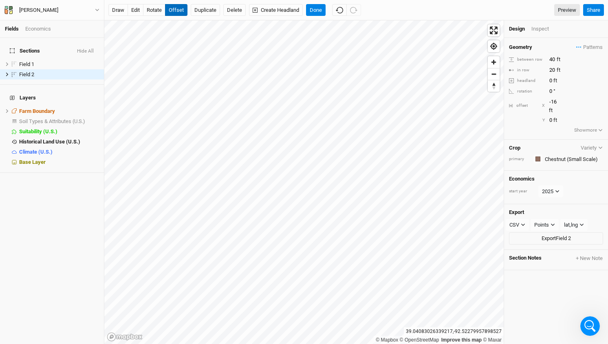
type input "-17"
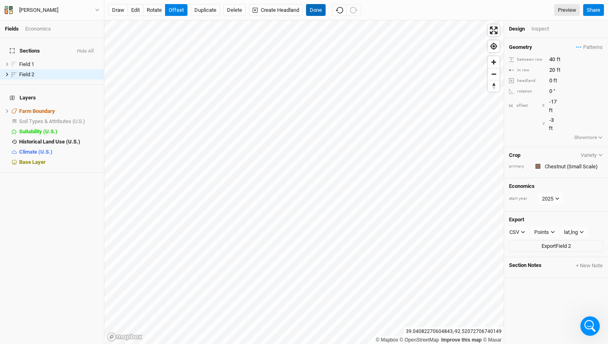
type input "-4"
click at [318, 9] on button "Done" at bounding box center [316, 10] width 20 height 12
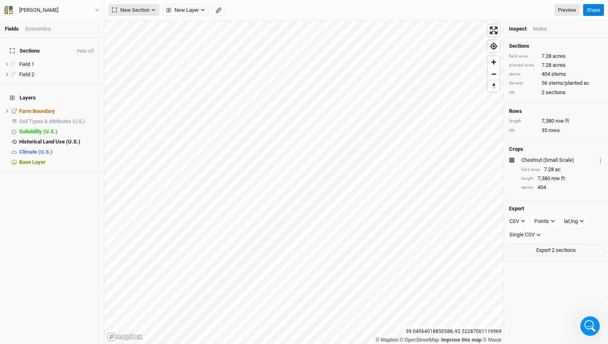
click at [151, 10] on icon "button" at bounding box center [153, 10] width 4 height 4
click at [133, 40] on div "Line" at bounding box center [132, 39] width 13 height 9
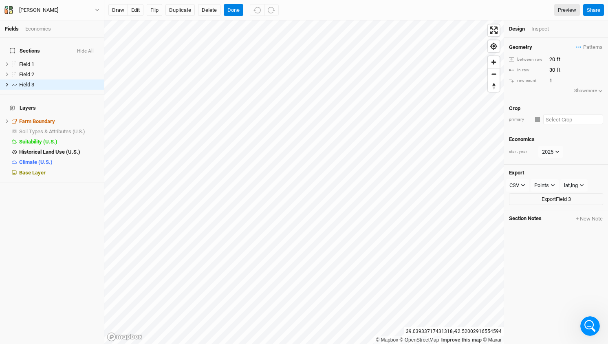
click at [557, 119] on input "text" at bounding box center [574, 120] width 60 height 10
click at [577, 133] on mark "Oak sp" at bounding box center [578, 134] width 16 height 6
type input "Oak sp"
click at [551, 56] on input "20" at bounding box center [582, 59] width 71 height 9
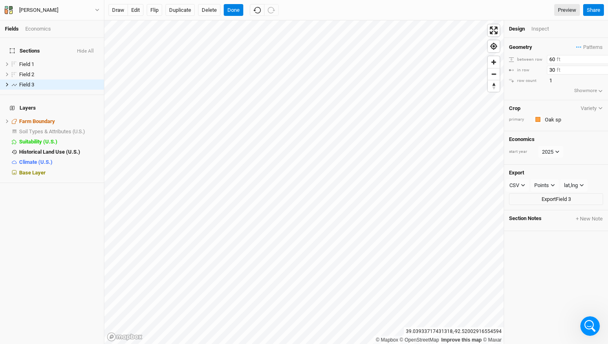
type input "60"
click at [552, 68] on input "30" at bounding box center [582, 70] width 71 height 9
type input "60"
click at [578, 82] on input "1" at bounding box center [582, 80] width 71 height 9
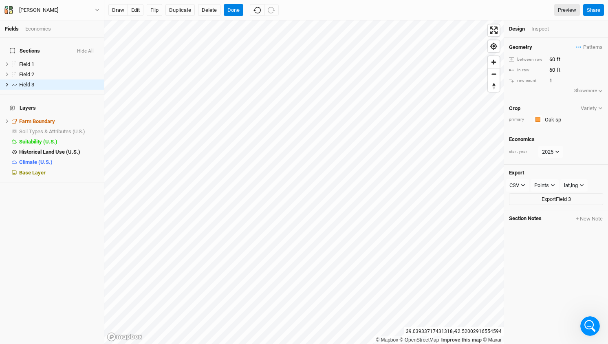
click at [528, 93] on div "Geometry Patterns ＋ New in-row pattern between row 60 ft in row 60 ft row count…" at bounding box center [556, 69] width 104 height 62
click at [123, 9] on button "draw" at bounding box center [118, 10] width 20 height 12
click at [232, 10] on button "Cancel" at bounding box center [235, 10] width 23 height 12
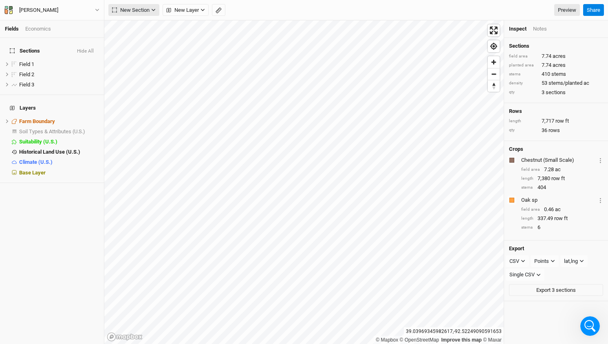
click at [152, 10] on icon "button" at bounding box center [154, 10] width 4 height 2
click at [136, 37] on div "Line" at bounding box center [132, 39] width 13 height 9
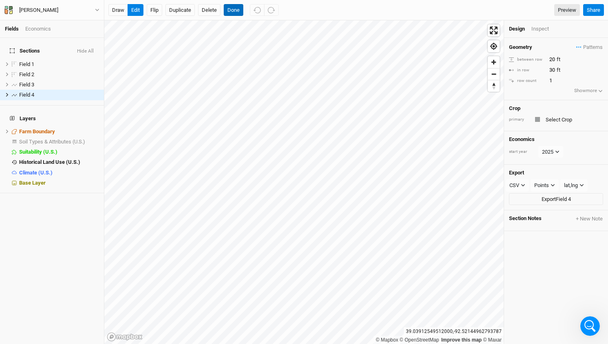
click at [233, 9] on button "Done" at bounding box center [234, 10] width 20 height 12
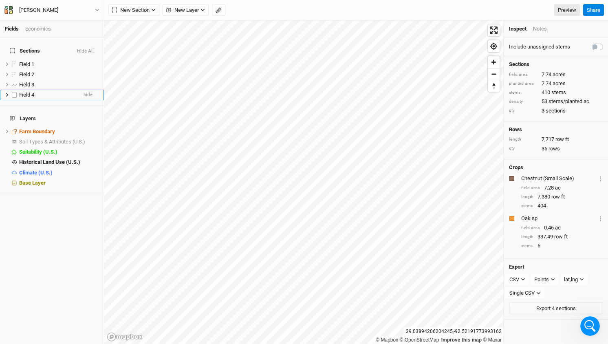
click at [25, 92] on span "Field 4" at bounding box center [26, 95] width 15 height 6
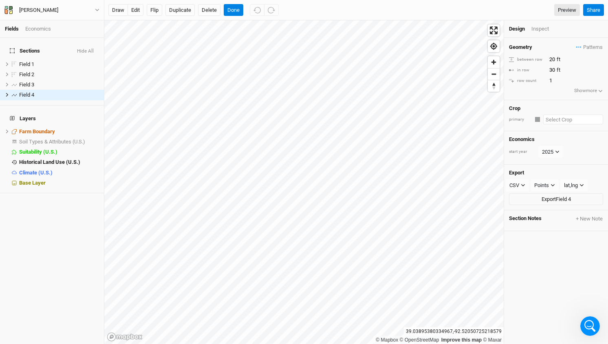
click at [559, 118] on input "text" at bounding box center [574, 120] width 60 height 10
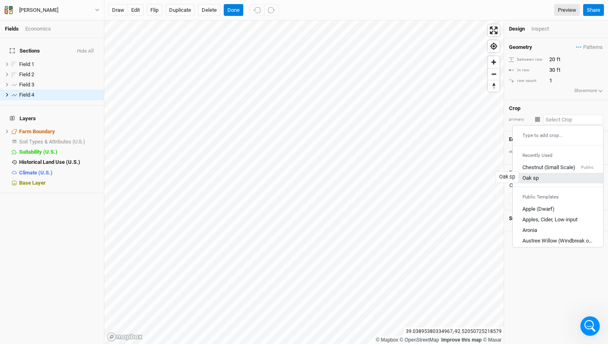
click at [529, 177] on div "Oak sp" at bounding box center [531, 178] width 16 height 7
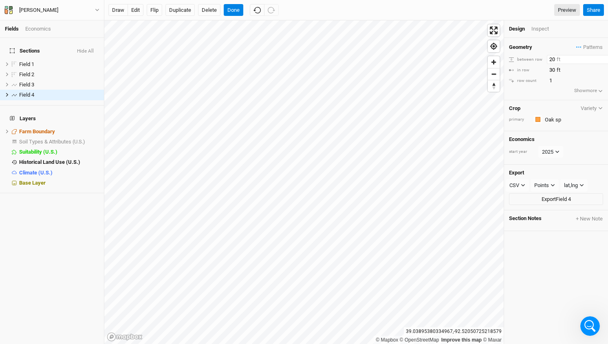
click at [552, 58] on input "20" at bounding box center [582, 59] width 71 height 9
type input "60"
click at [551, 68] on input "30" at bounding box center [582, 70] width 71 height 9
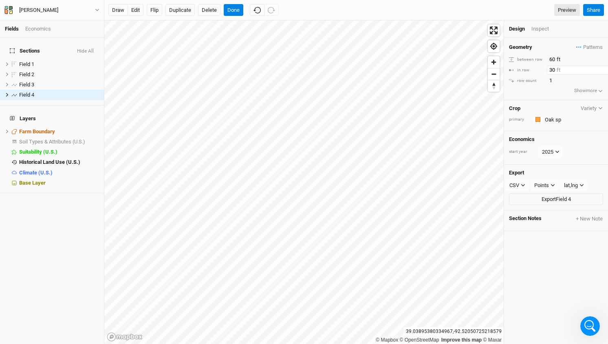
click at [551, 68] on input "30" at bounding box center [582, 70] width 71 height 9
type input "60"
click at [560, 89] on div "Geometry Patterns ＋ New in-row pattern between row 60 ft in row 60 ft row count…" at bounding box center [556, 69] width 104 height 62
click at [135, 11] on button "edit" at bounding box center [136, 10] width 16 height 12
click at [543, 31] on div "Inspect" at bounding box center [546, 28] width 29 height 7
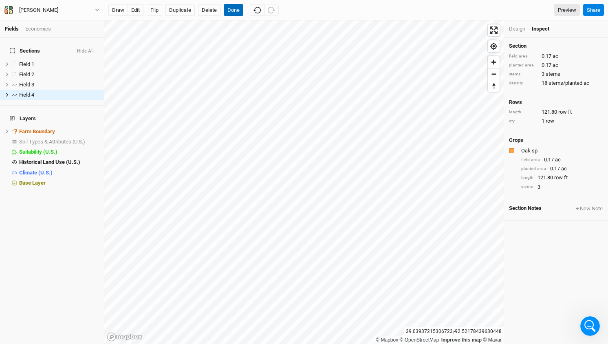
click at [235, 11] on button "Done" at bounding box center [234, 10] width 20 height 12
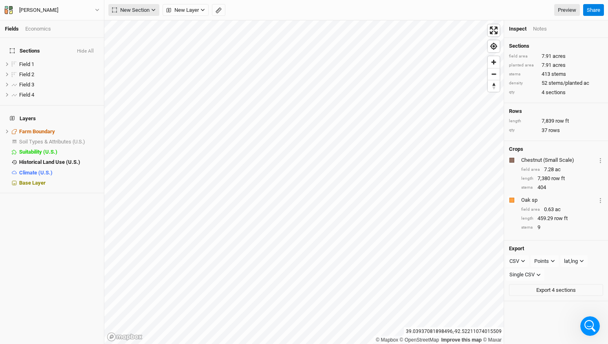
click at [153, 11] on icon "button" at bounding box center [154, 10] width 4 height 2
click at [21, 82] on span "Field 3" at bounding box center [26, 85] width 15 height 6
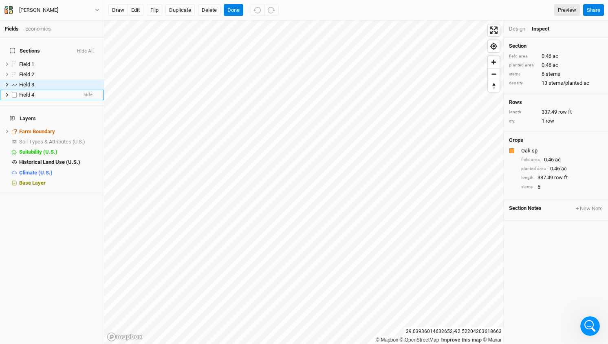
click at [25, 92] on span "Field 4" at bounding box center [26, 95] width 15 height 6
click at [188, 7] on button "Duplicate" at bounding box center [180, 10] width 29 height 12
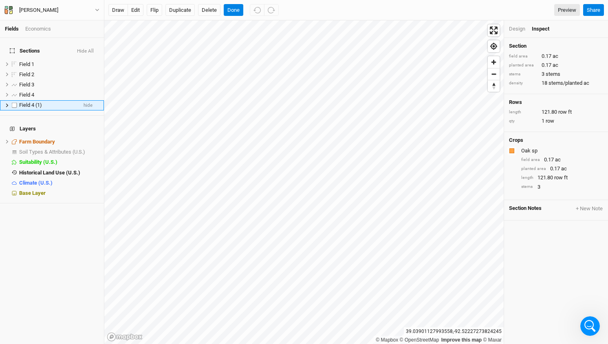
click at [36, 102] on span "Field 4 (1)" at bounding box center [30, 105] width 23 height 6
click at [50, 102] on div "Field 4 (1)" at bounding box center [48, 105] width 58 height 7
type input "Field 5"
click at [134, 11] on button "edit" at bounding box center [136, 10] width 16 height 12
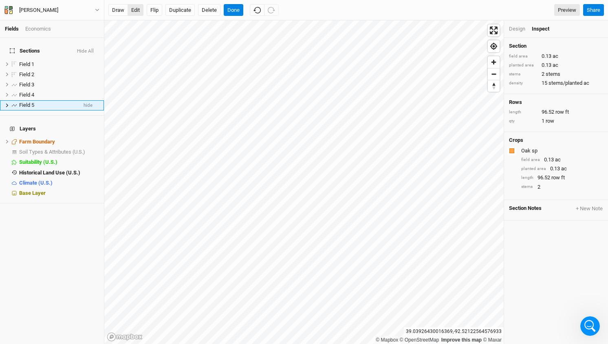
click at [138, 9] on button "edit" at bounding box center [136, 10] width 16 height 12
click at [137, 11] on button "edit" at bounding box center [136, 10] width 16 height 12
click at [234, 9] on button "Done" at bounding box center [234, 10] width 20 height 12
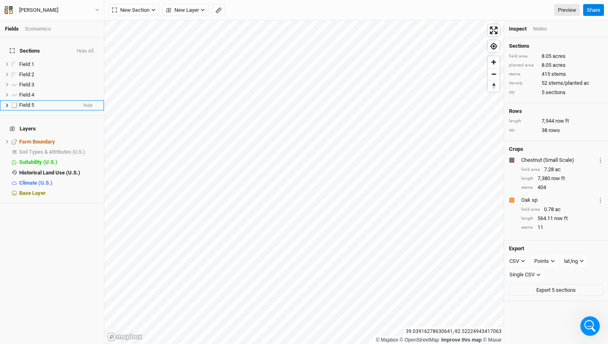
click at [20, 102] on span "Field 5" at bounding box center [26, 105] width 15 height 6
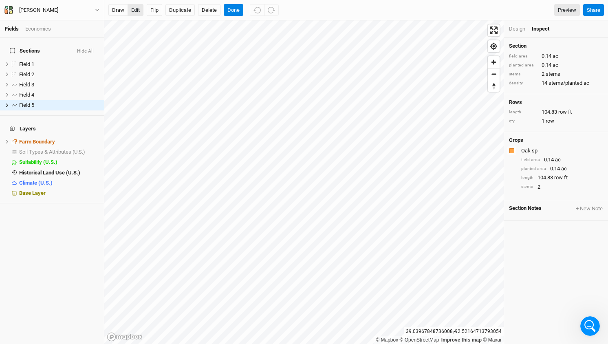
click at [137, 9] on button "edit" at bounding box center [136, 10] width 16 height 12
click at [26, 82] on span "Field 3" at bounding box center [26, 85] width 15 height 6
click at [137, 9] on button "edit" at bounding box center [136, 10] width 16 height 12
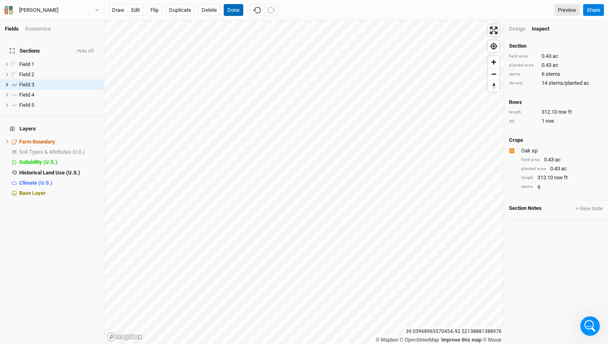
click at [237, 9] on button "Done" at bounding box center [234, 10] width 20 height 12
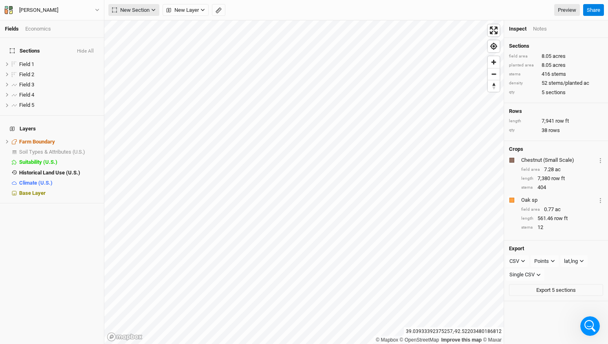
click at [154, 9] on icon "button" at bounding box center [153, 10] width 4 height 4
click at [133, 37] on div "Line" at bounding box center [132, 39] width 13 height 9
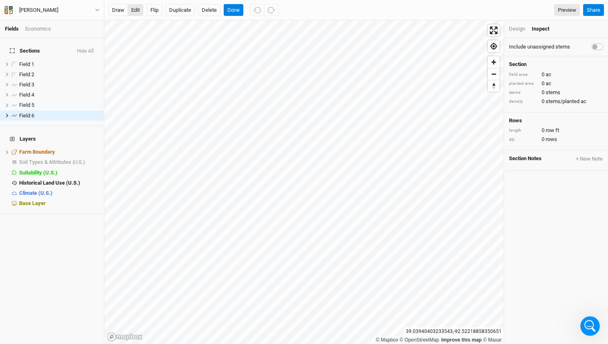
click at [136, 11] on button "edit" at bounding box center [136, 10] width 16 height 12
click at [524, 31] on div "Design" at bounding box center [517, 28] width 16 height 7
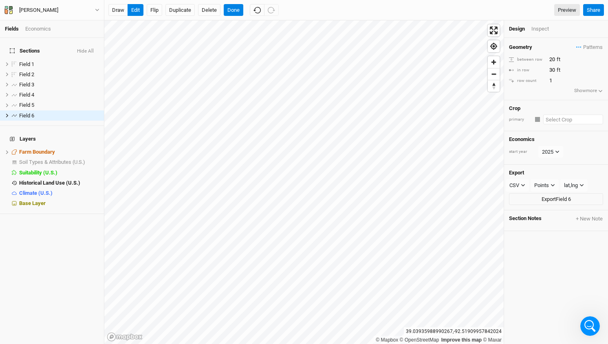
click at [553, 119] on input "text" at bounding box center [574, 120] width 60 height 10
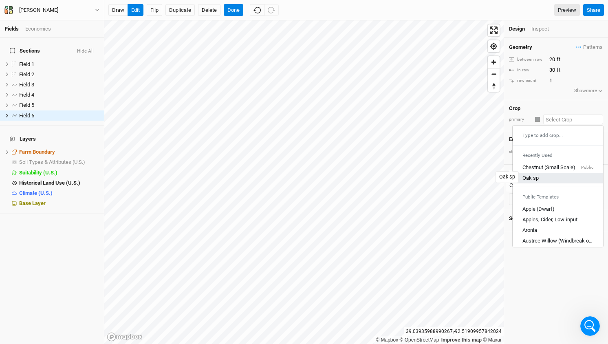
click at [532, 177] on div "Oak sp" at bounding box center [531, 178] width 16 height 7
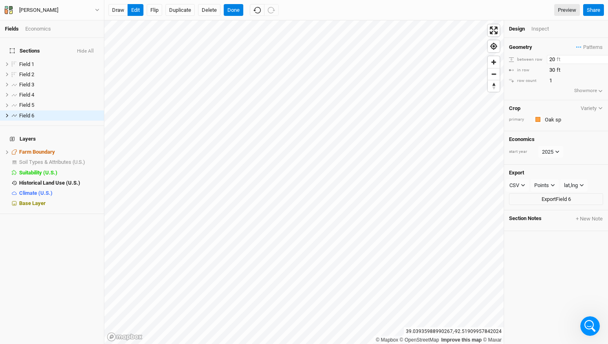
click at [548, 57] on input "20" at bounding box center [582, 59] width 71 height 9
type input "60"
click at [549, 73] on input "30" at bounding box center [582, 70] width 71 height 9
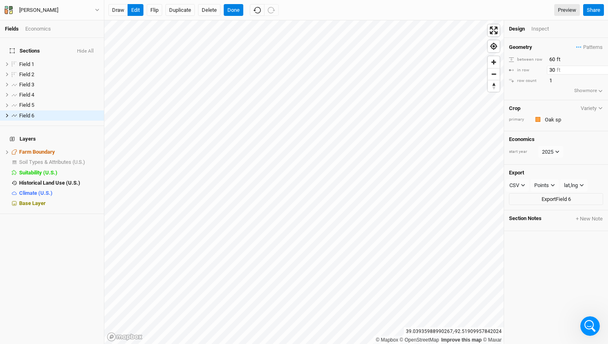
click at [549, 73] on input "30" at bounding box center [582, 70] width 71 height 9
type input "60"
click at [241, 8] on button "Done" at bounding box center [234, 10] width 20 height 12
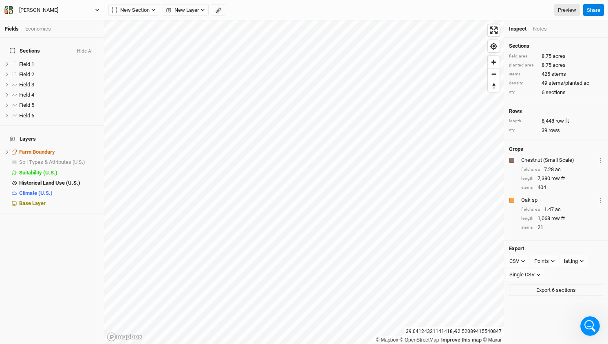
click at [22, 14] on div "[PERSON_NAME]" at bounding box center [38, 10] width 39 height 8
click at [42, 22] on button "Back" at bounding box center [67, 23] width 64 height 11
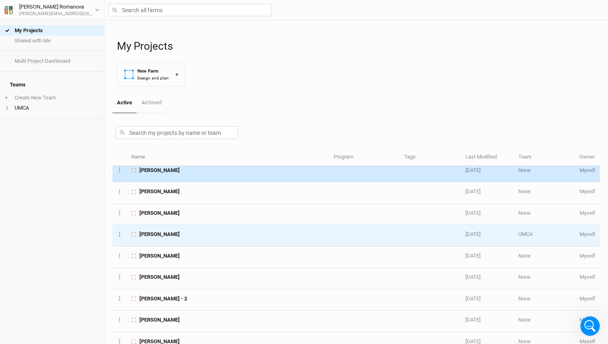
scroll to position [70, 0]
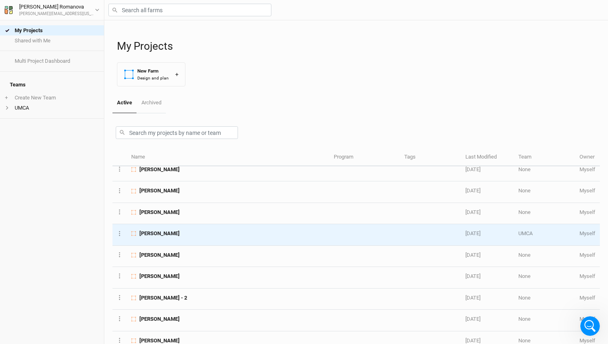
click at [155, 237] on td "[PERSON_NAME]" at bounding box center [228, 234] width 203 height 21
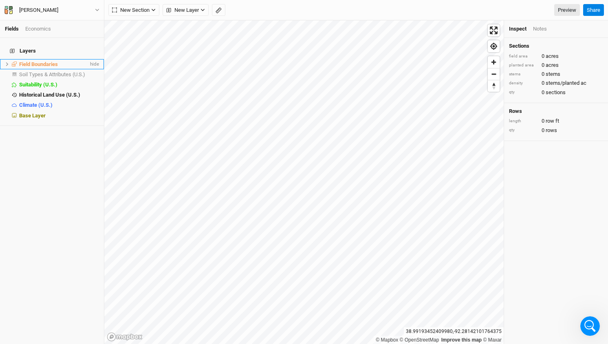
click at [6, 62] on icon at bounding box center [7, 64] width 4 height 4
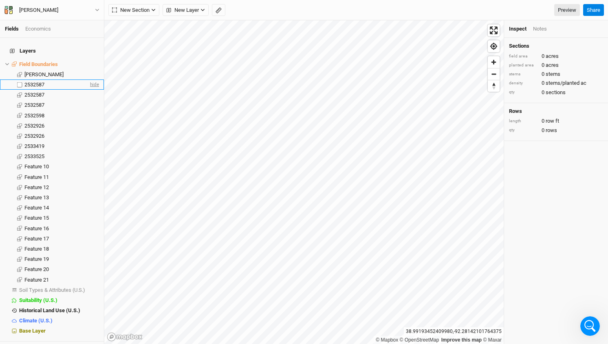
click at [93, 80] on span "hide" at bounding box center [93, 85] width 11 height 10
click at [92, 90] on span "hide" at bounding box center [93, 95] width 11 height 10
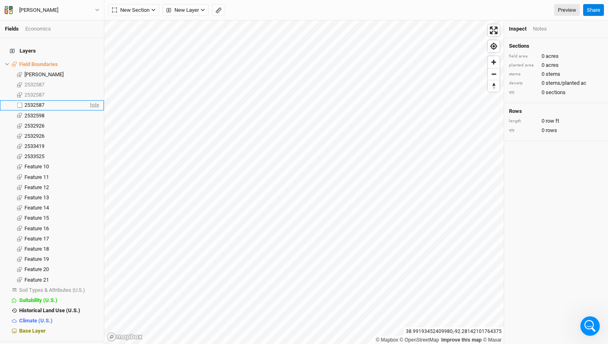
click at [93, 100] on span "hide" at bounding box center [93, 105] width 11 height 10
click at [94, 110] on span "hide" at bounding box center [93, 115] width 11 height 10
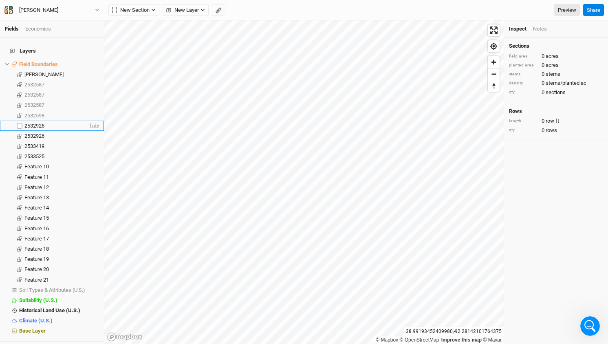
click at [95, 121] on span "hide" at bounding box center [93, 126] width 11 height 10
click at [95, 131] on span "hide" at bounding box center [93, 136] width 11 height 10
click at [95, 141] on span "hide" at bounding box center [93, 146] width 11 height 10
click at [95, 152] on span "hide" at bounding box center [93, 157] width 11 height 10
click at [7, 62] on icon at bounding box center [7, 64] width 4 height 4
